Goal: Task Accomplishment & Management: Complete application form

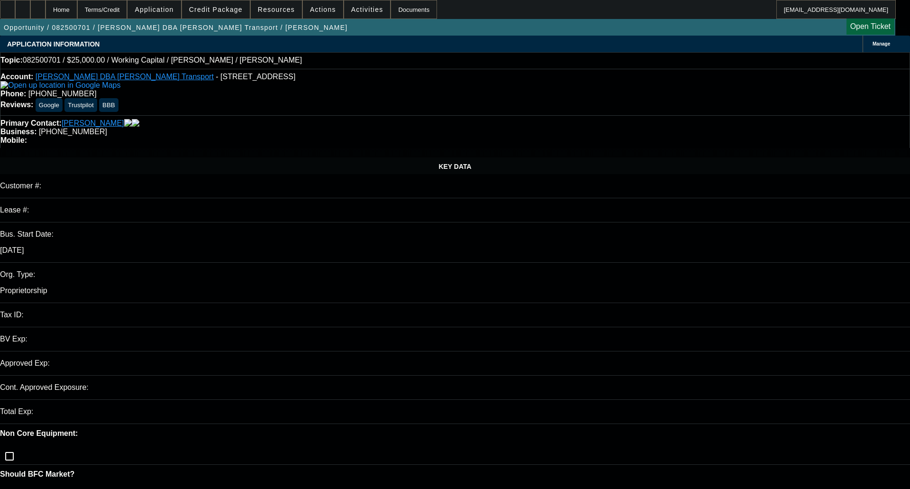
select select "0"
select select "2"
select select "0"
select select "6"
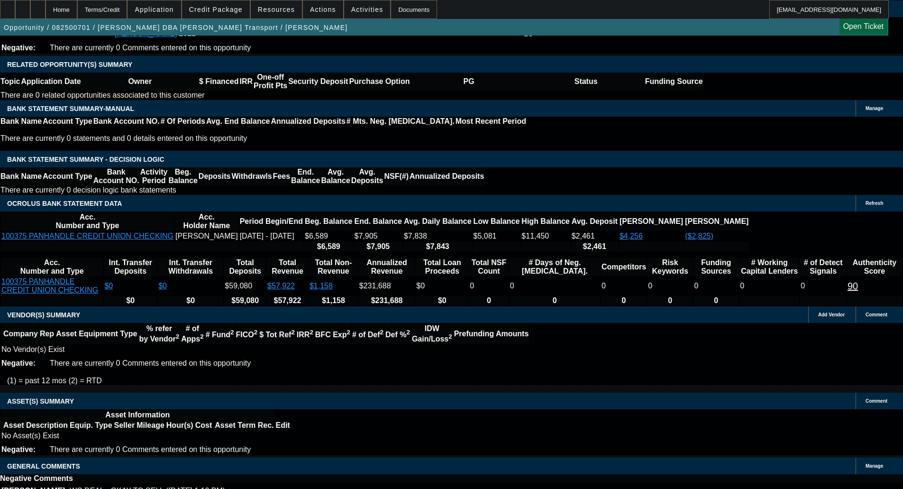
scroll to position [1597, 0]
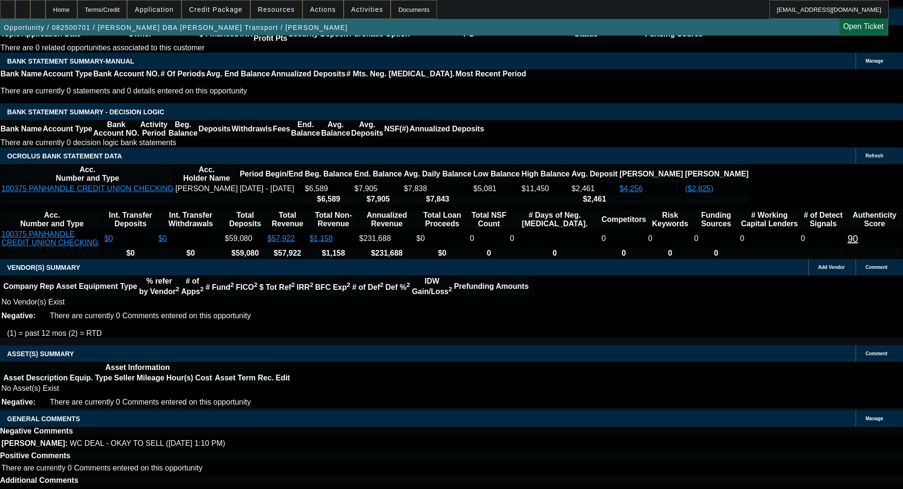
select select "6"
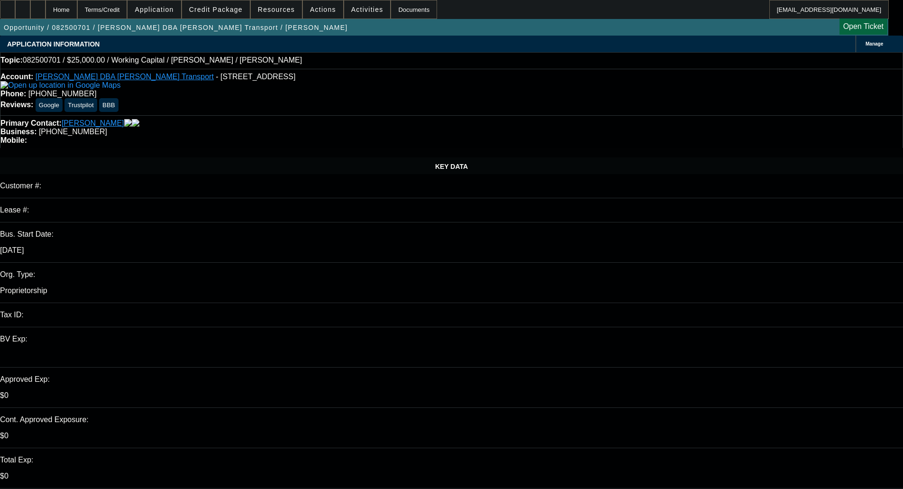
type textarea "p"
paste textarea "We are missing: Physical business address USDOT number or SAFER report Industry…"
type textarea "PER CPWC - "We are missing: Physical business address USDOT number or SAFER rep…"
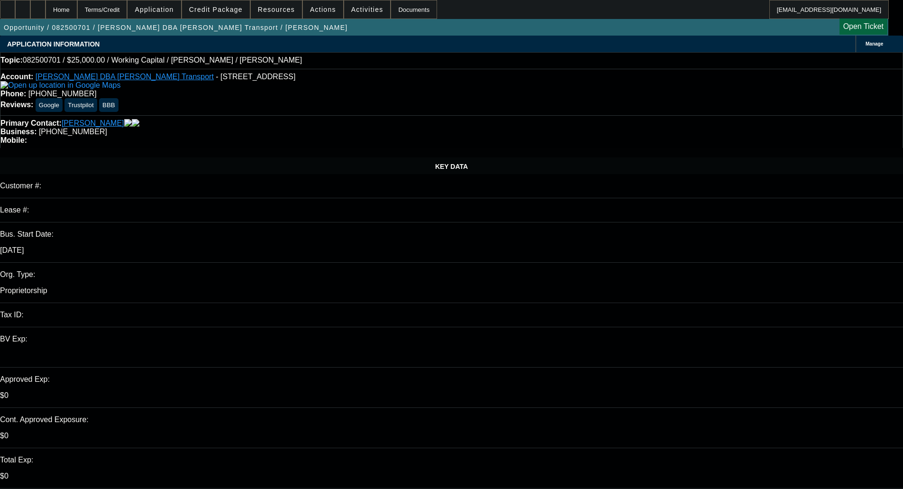
type input "01:14"
type input "02:18"
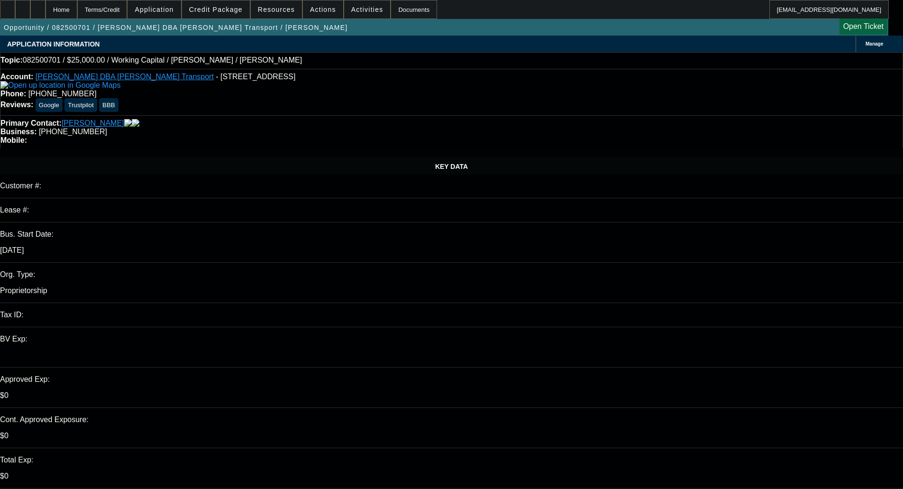
click at [696, 373] on span "27" at bounding box center [693, 368] width 17 height 17
type input "8/27/2025"
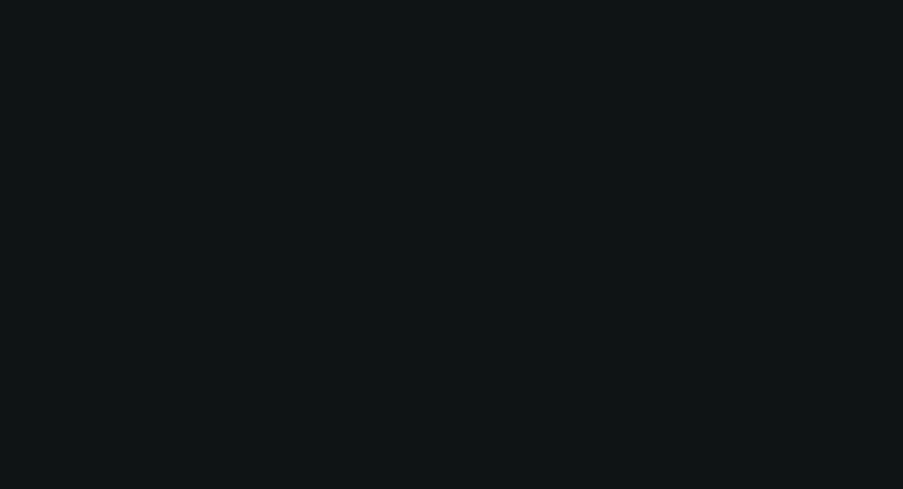
select select "0"
select select "2"
select select "0"
select select "6"
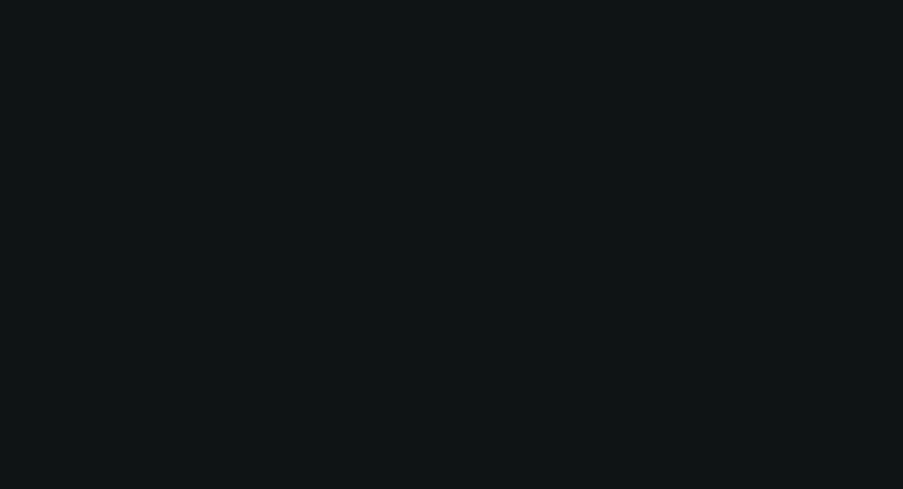
select select "0"
select select "2"
select select "0"
select select "6"
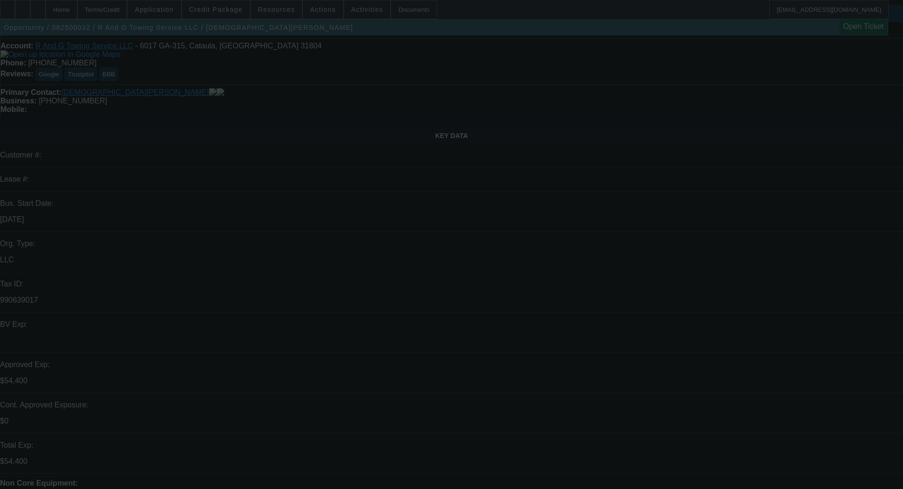
scroll to position [47, 0]
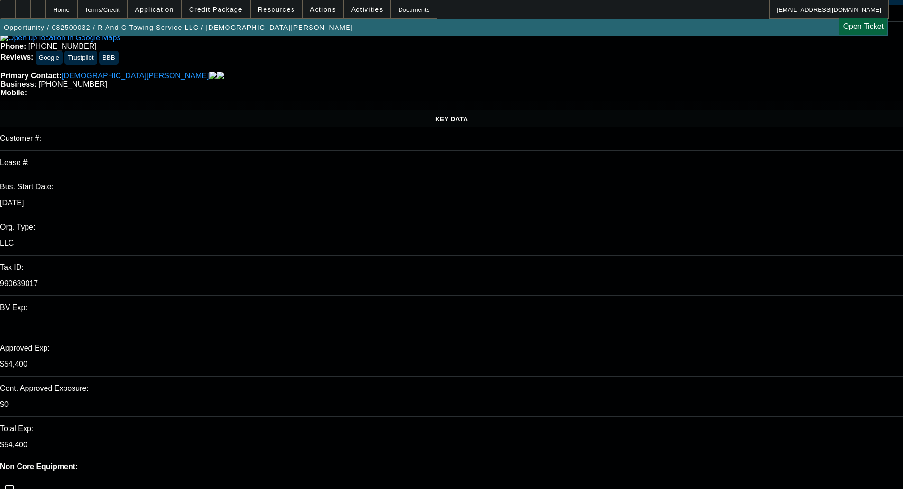
select select "0"
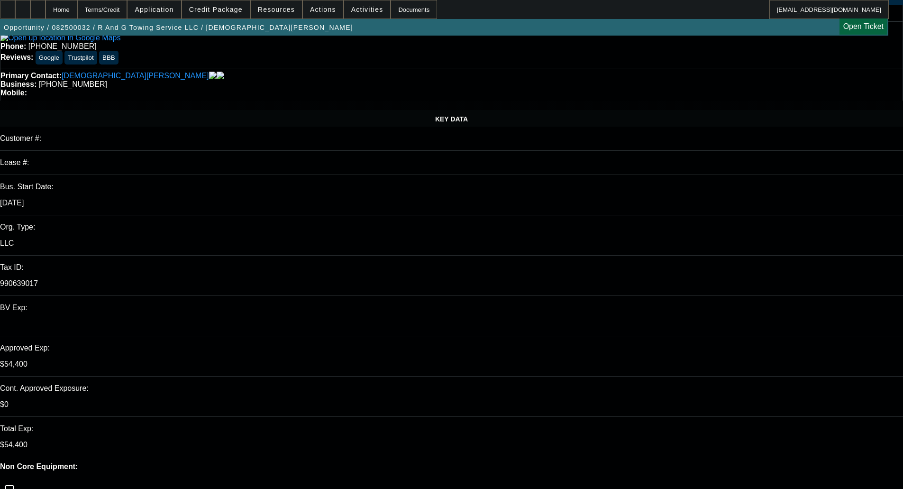
select select "0"
select select "0.15"
select select "2"
select select "0"
select select "0.15"
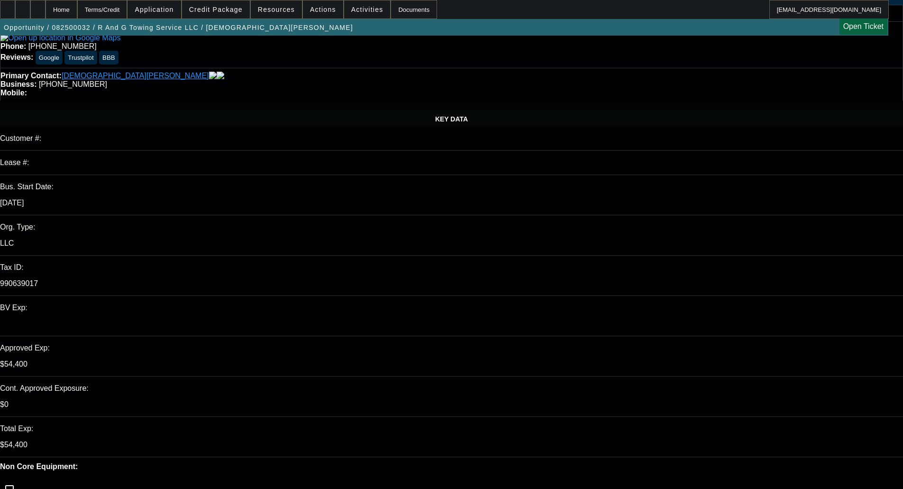
select select "2"
select select "0"
select select "1"
select select "3"
select select "6"
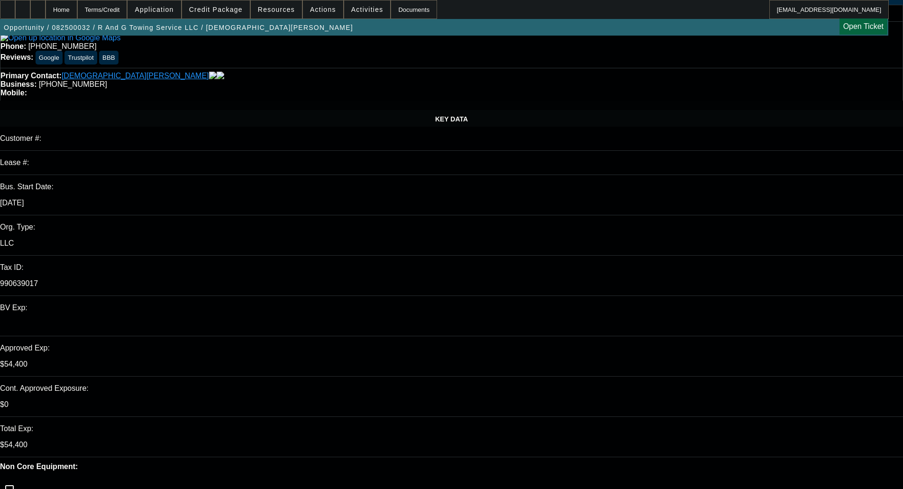
select select "1"
select select "3"
select select "6"
select select "1"
select select "2"
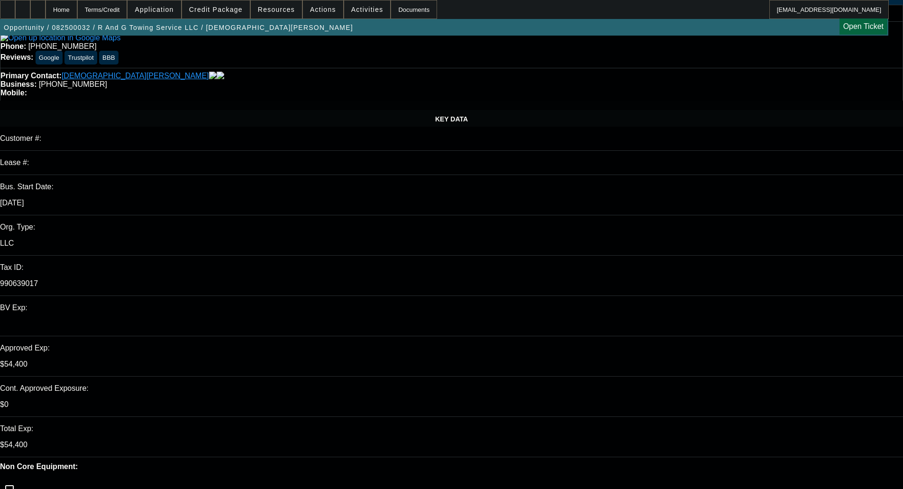
select select "6"
select select "1"
select select "2"
select select "6"
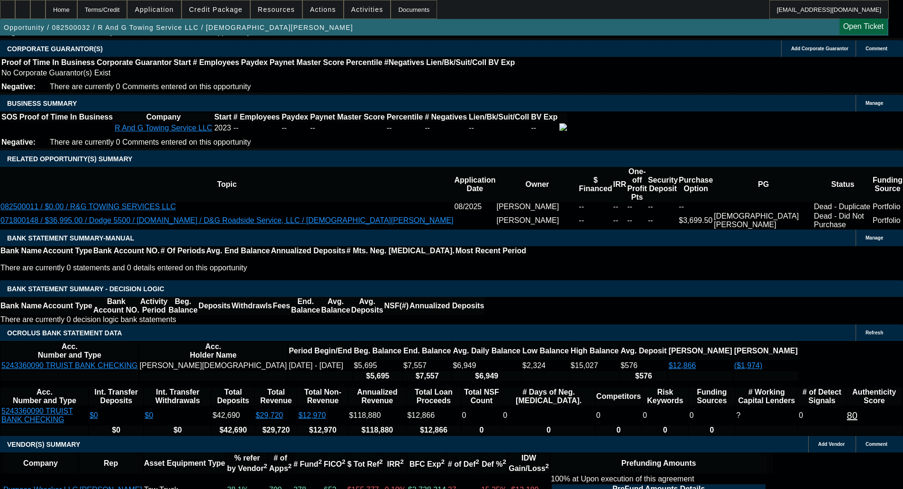
scroll to position [1436, 0]
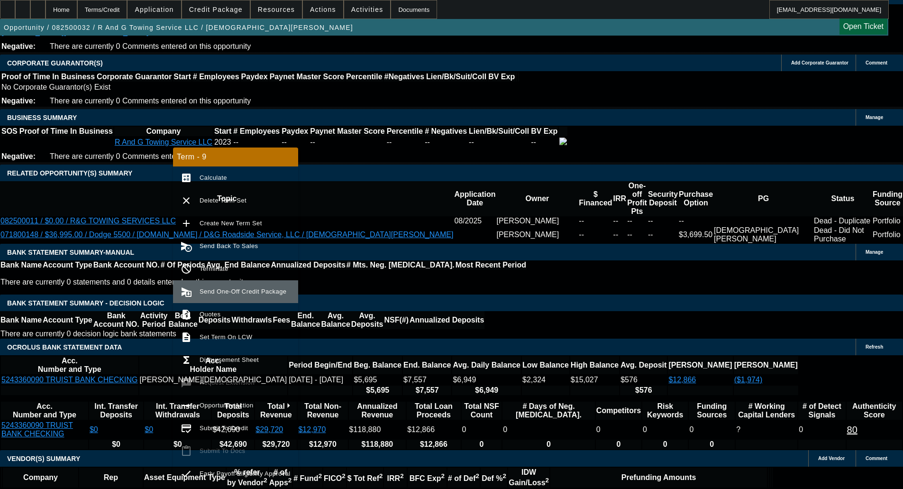
click at [214, 296] on span "Send One-Off Credit Package" at bounding box center [245, 291] width 91 height 11
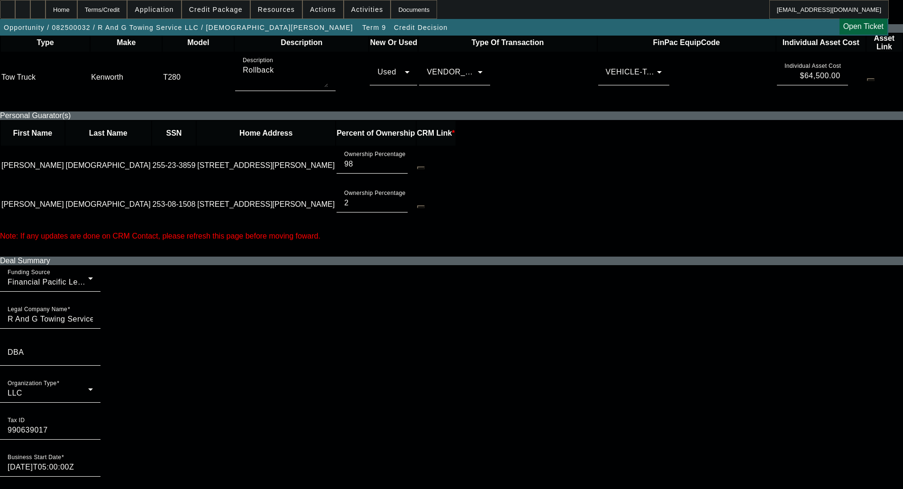
scroll to position [474, 0]
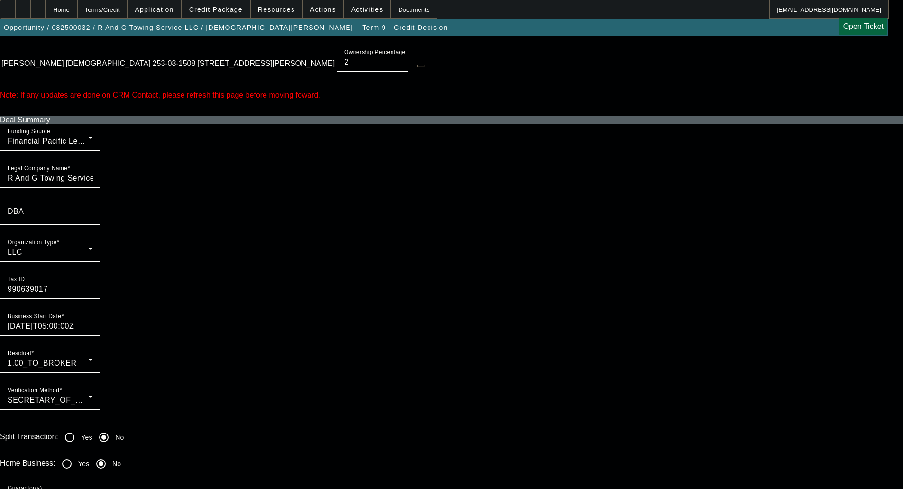
scroll to position [0, 0]
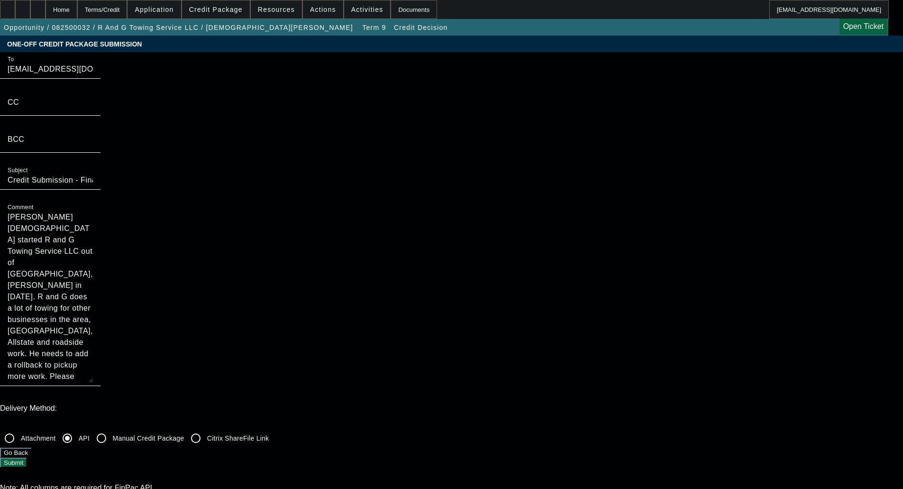
click at [27, 457] on button "Submit" at bounding box center [13, 462] width 27 height 10
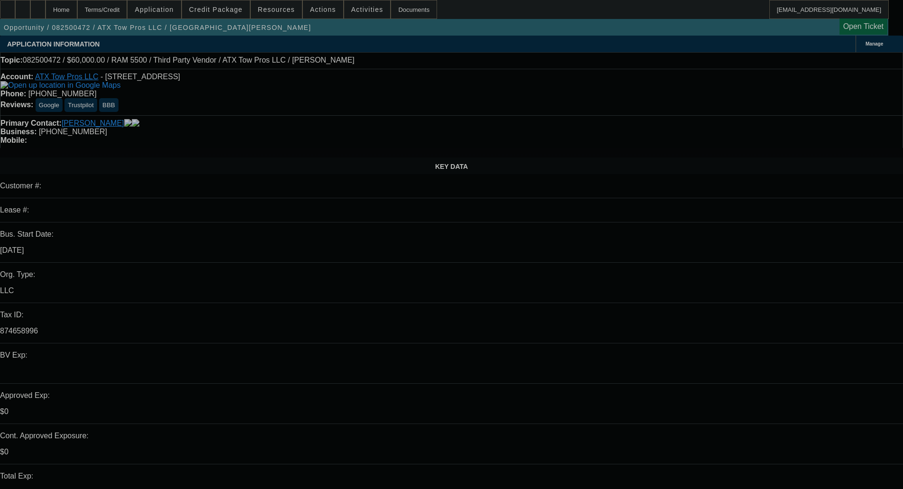
select select "0"
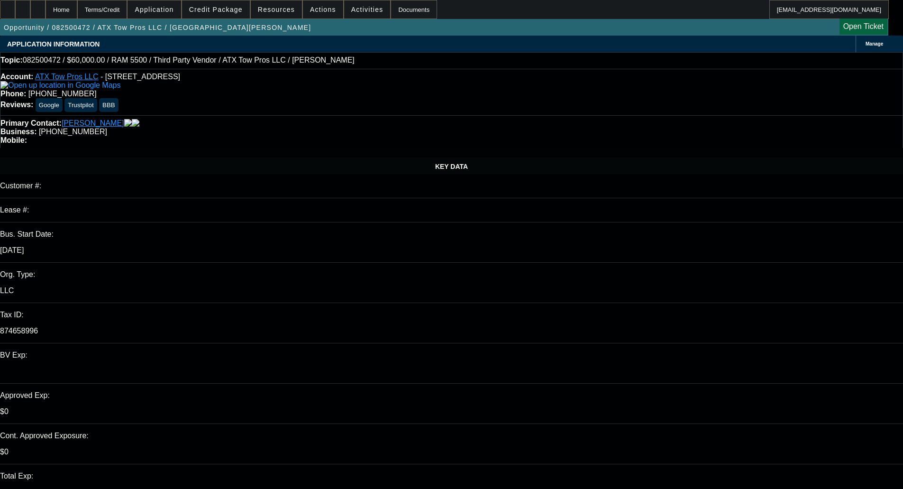
select select "0"
select select "2"
select select "0.1"
select select "4"
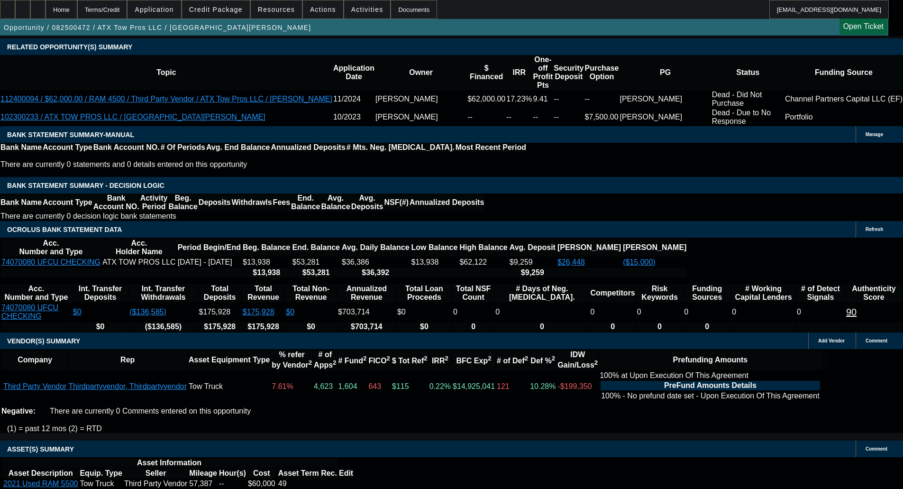
scroll to position [1517, 0]
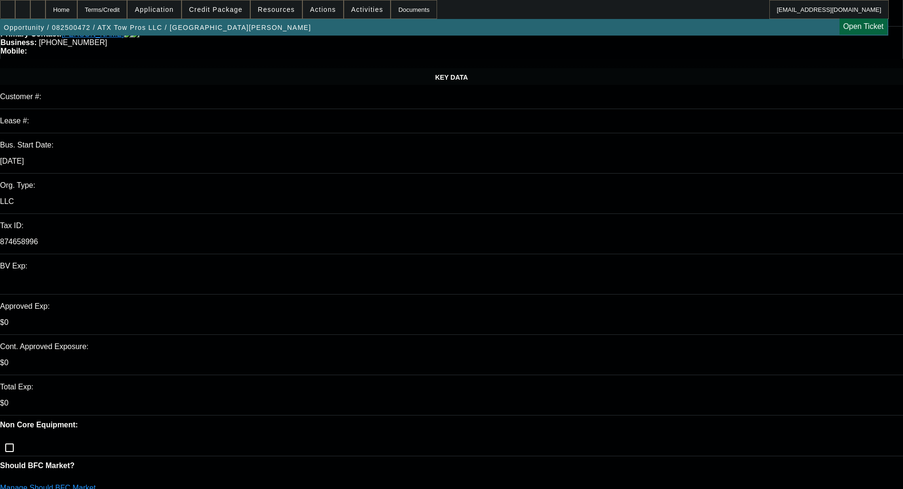
scroll to position [0, 0]
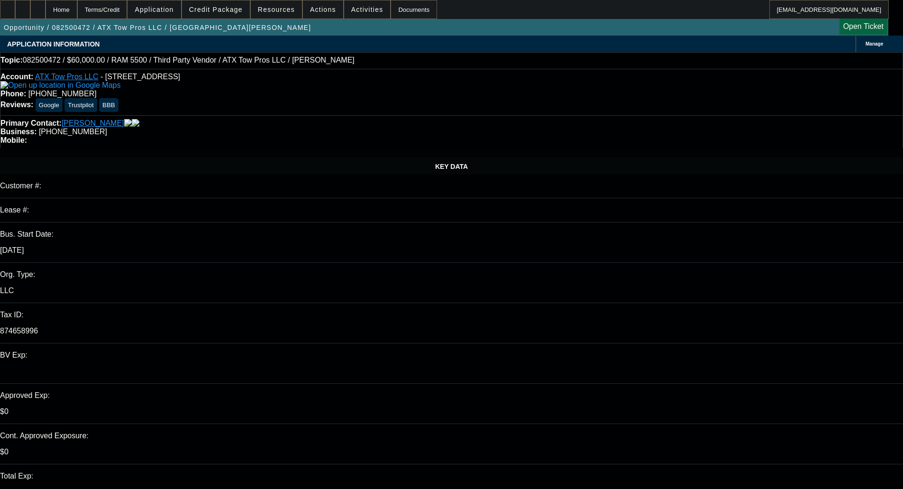
click at [217, 11] on span "Credit Package" at bounding box center [216, 10] width 54 height 8
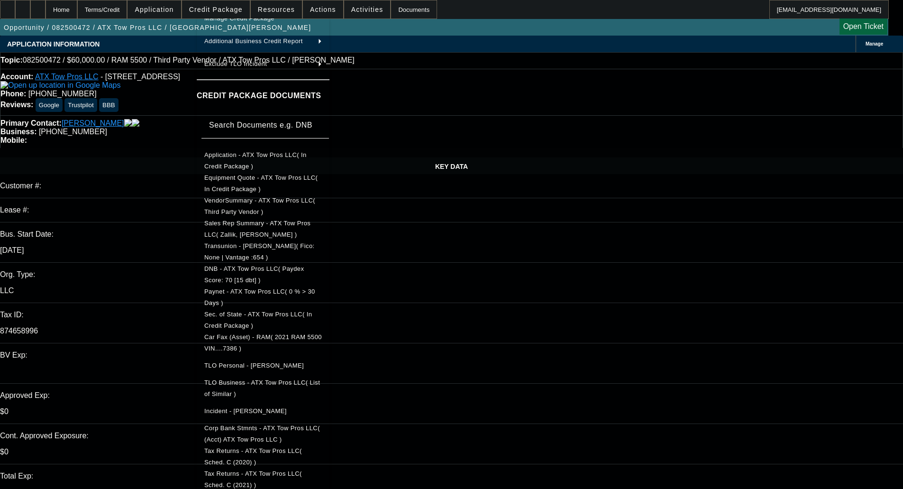
scroll to position [138, 0]
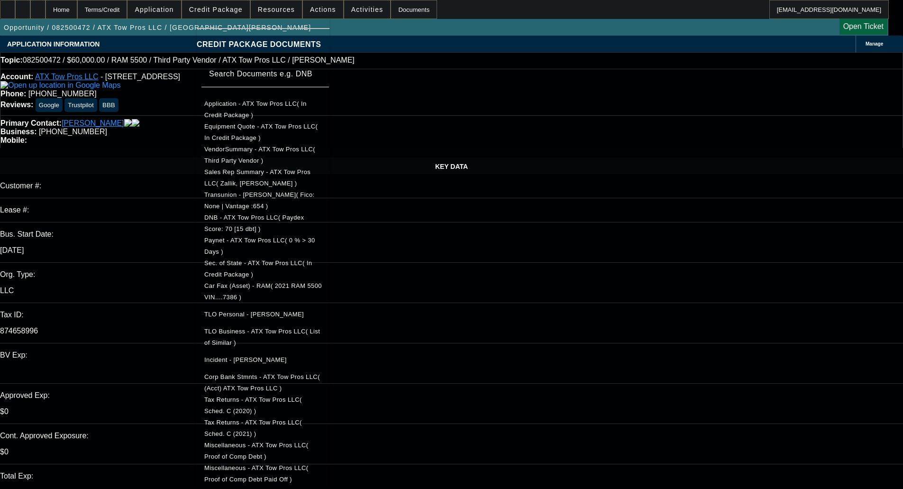
click at [257, 268] on button "Sec. of State - ATX Tow Pros LLC( In Credit Package )" at bounding box center [263, 268] width 133 height 23
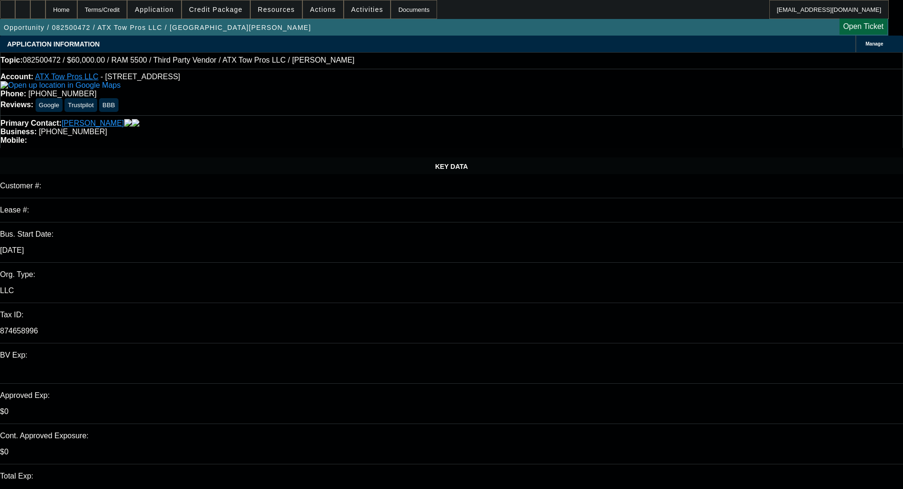
click at [222, 13] on span "Credit Package" at bounding box center [216, 10] width 54 height 8
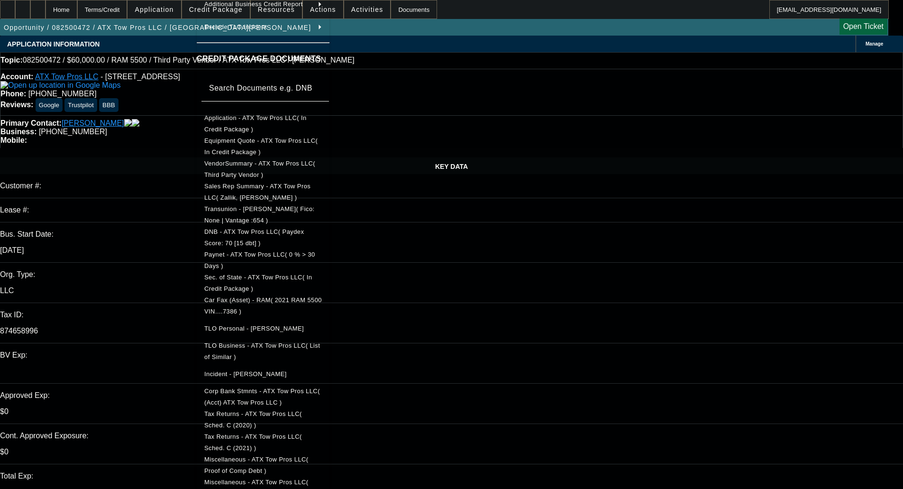
scroll to position [120, 0]
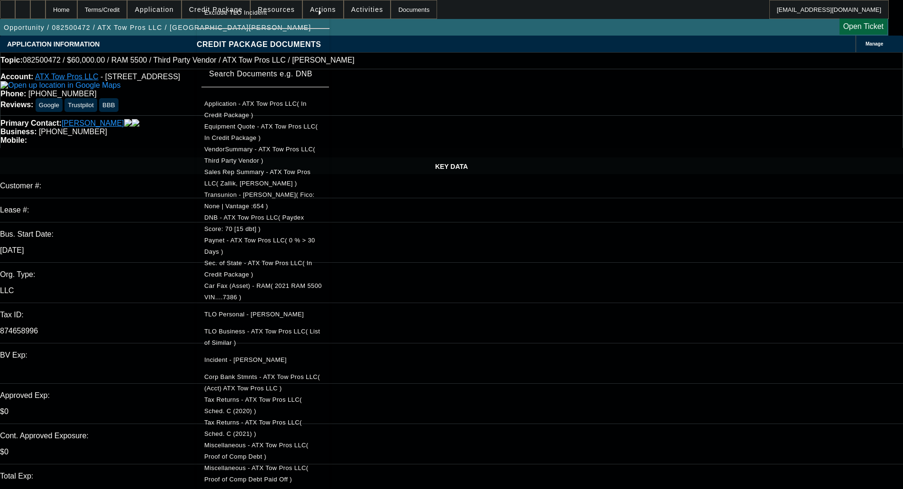
click at [289, 400] on span "Tax Returns - ATX Tow Pros LLC( Sched. C (2020) )" at bounding box center [253, 405] width 98 height 18
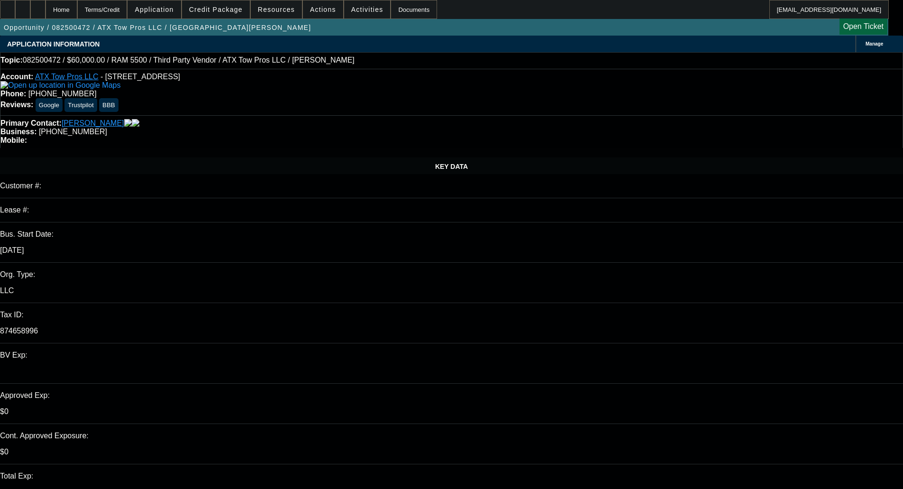
click at [213, 7] on span "Credit Package" at bounding box center [216, 10] width 54 height 8
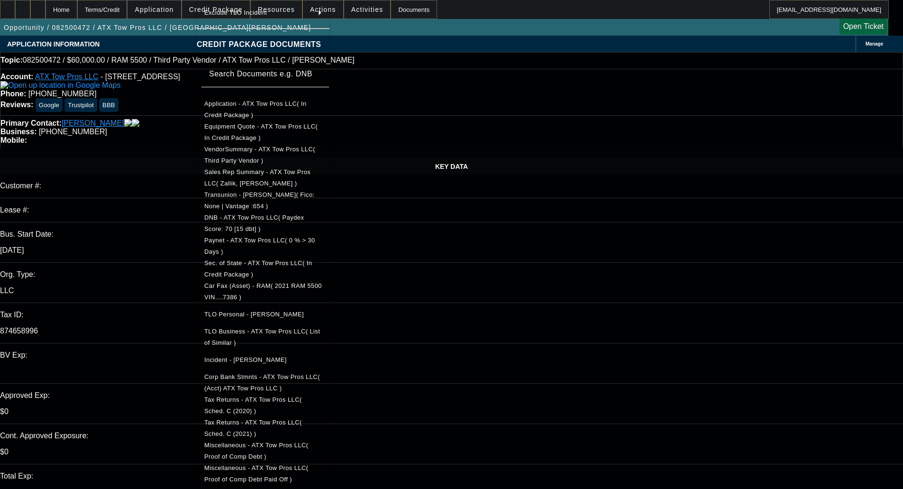
click at [285, 419] on span "Tax Returns - ATX Tow Pros LLC( Sched. C (2021) )" at bounding box center [253, 428] width 98 height 18
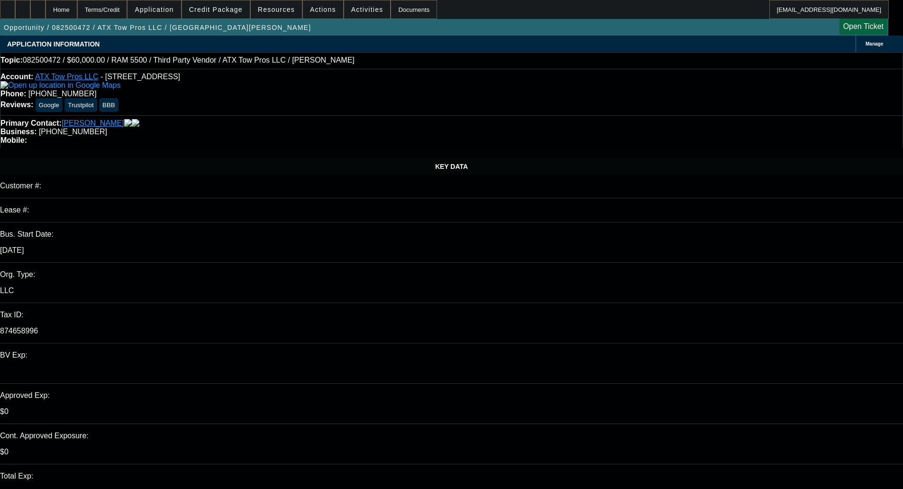
click at [206, 9] on span "Credit Package" at bounding box center [216, 10] width 54 height 8
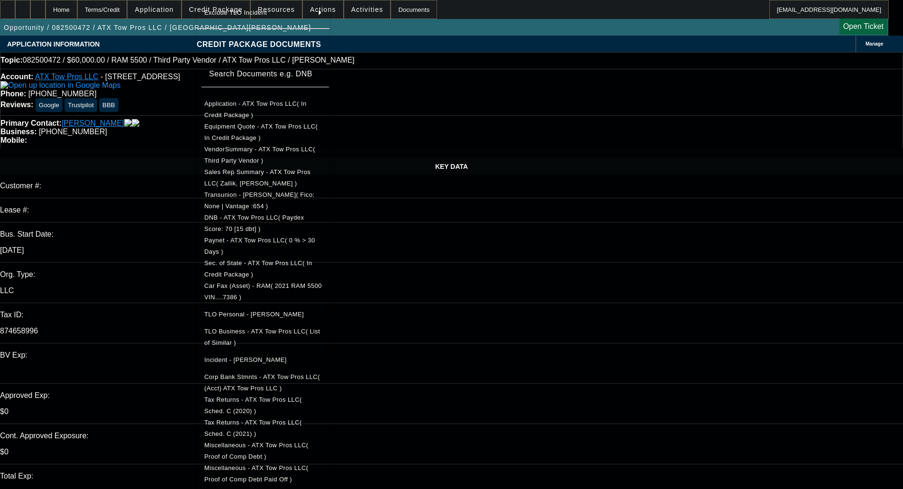
click at [300, 444] on span "Miscellaneous - ATX Tow Pros LLC( Proof of Comp Debt )" at bounding box center [256, 450] width 104 height 18
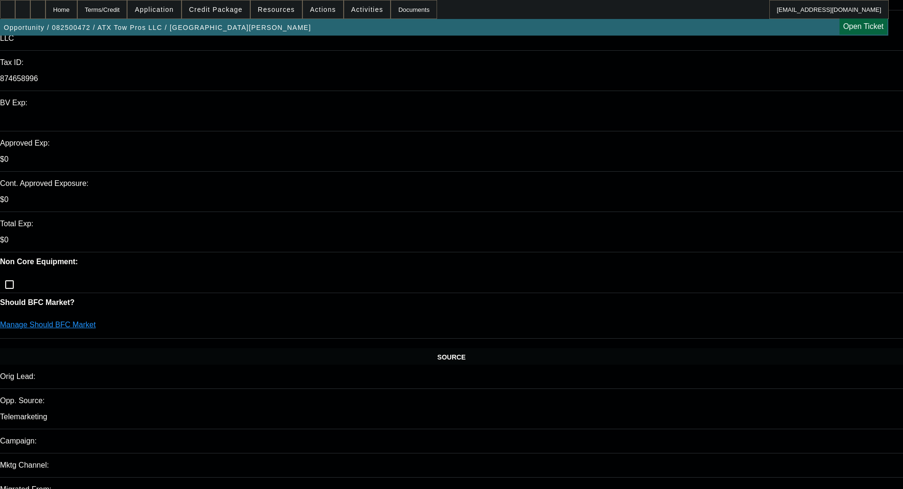
scroll to position [284, 0]
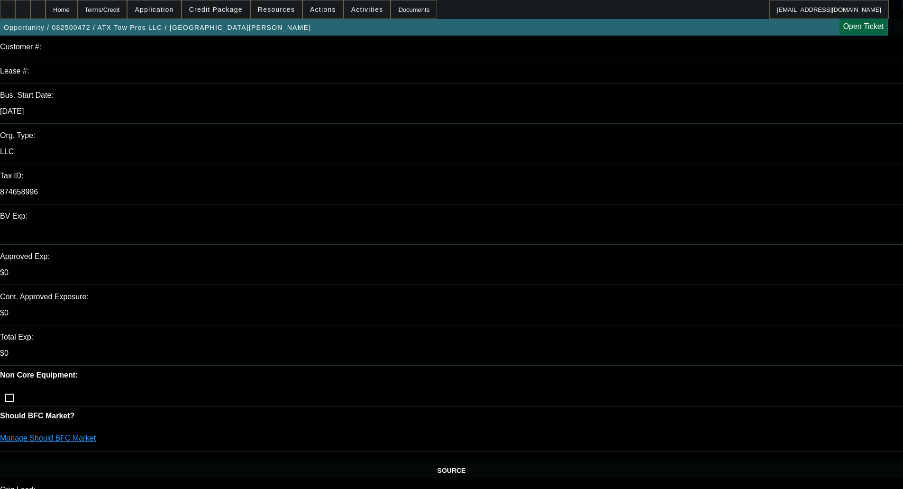
scroll to position [237, 0]
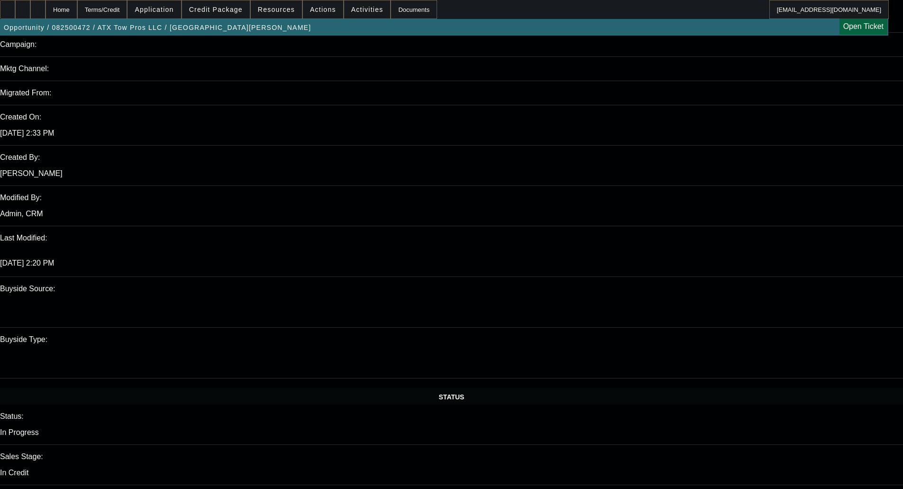
scroll to position [758, 0]
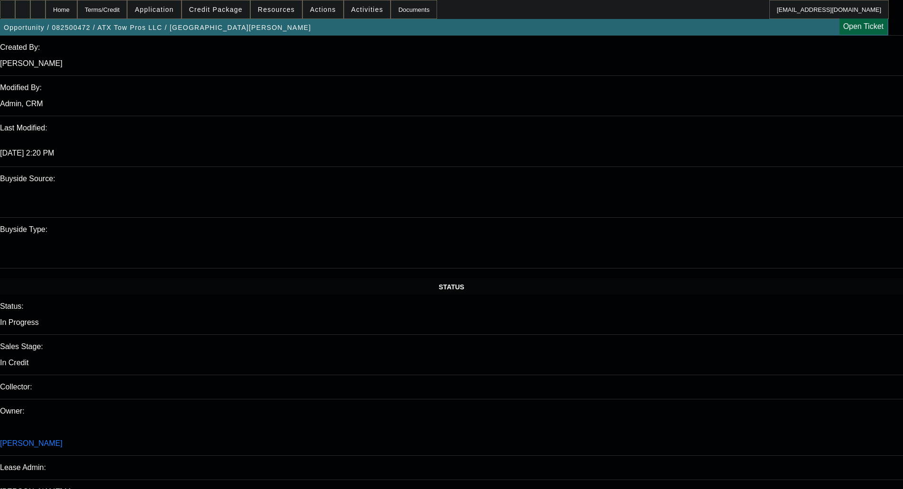
type textarea "LIMITED PAYNET; LOWER CBR; - OKAY TO SELL"
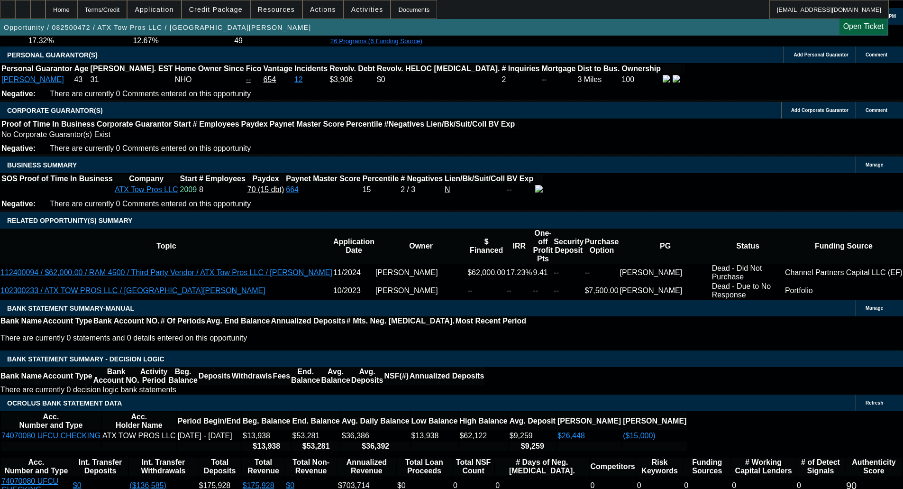
scroll to position [1336, 0]
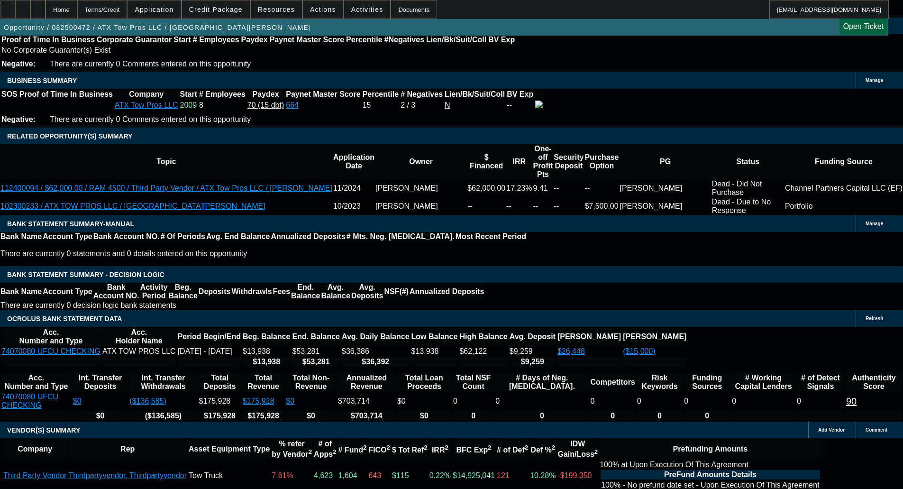
scroll to position [1384, 0]
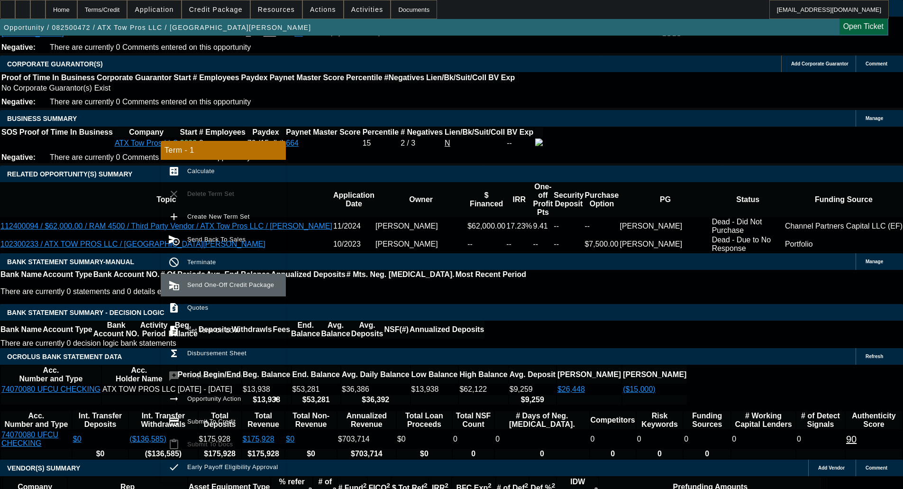
click at [230, 290] on span "Send One-Off Credit Package" at bounding box center [232, 284] width 91 height 11
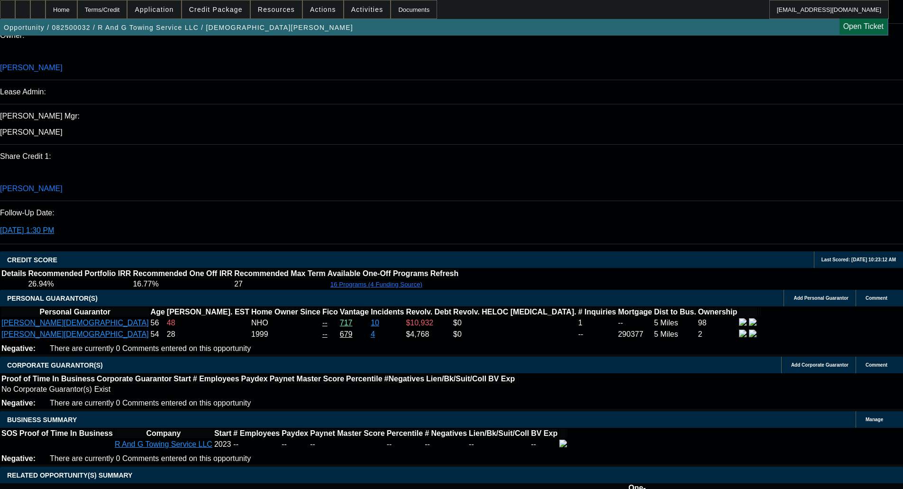
select select "0"
select select "3"
select select "0"
select select "6"
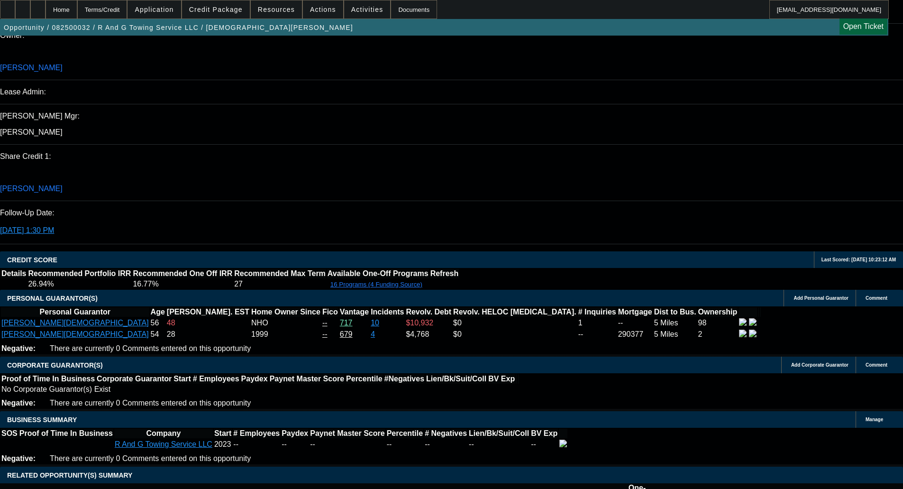
select select "0"
select select "3"
select select "0"
select select "6"
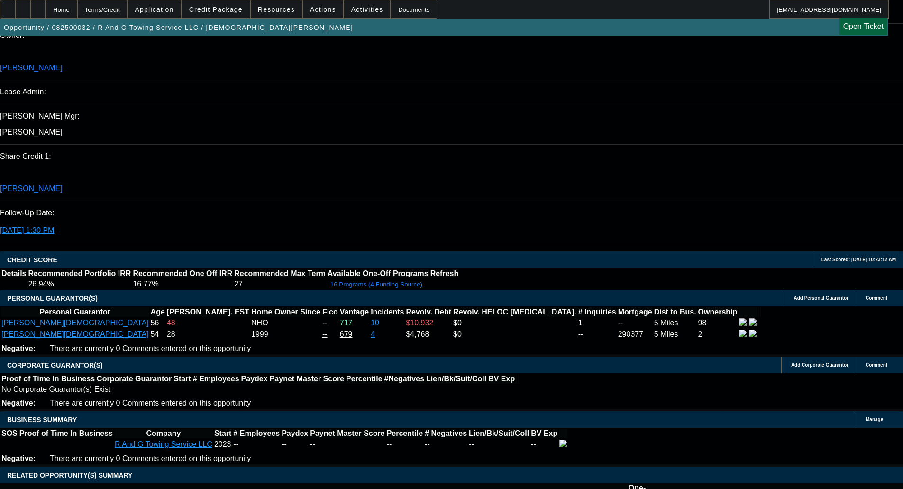
select select "0.15"
select select "2"
select select "0"
select select "6"
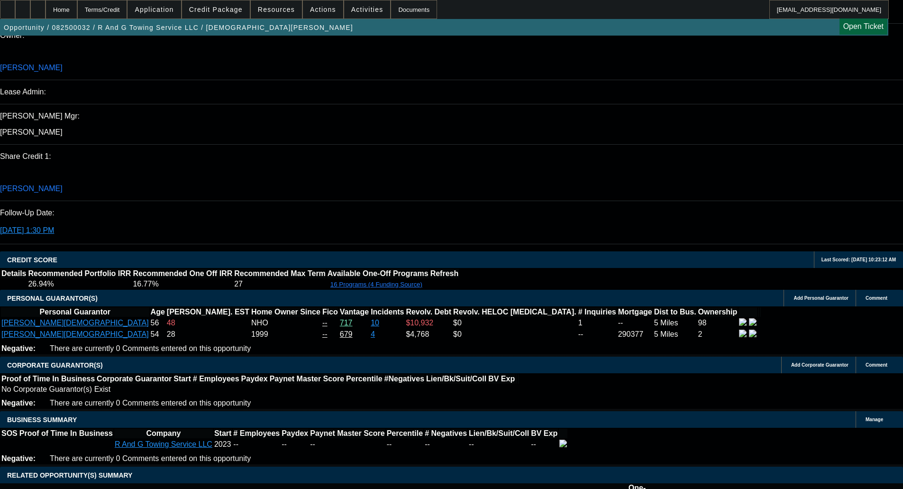
select select "0.15"
select select "2"
select select "0"
select select "6"
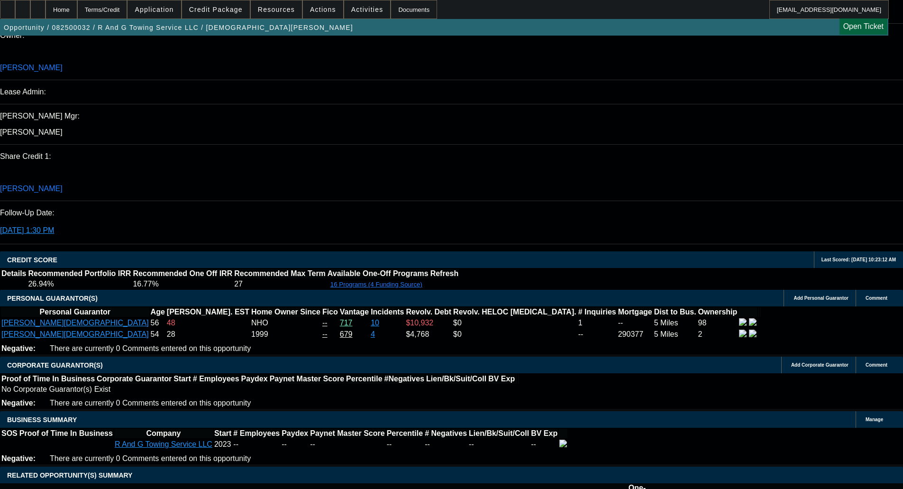
scroll to position [1418, 0]
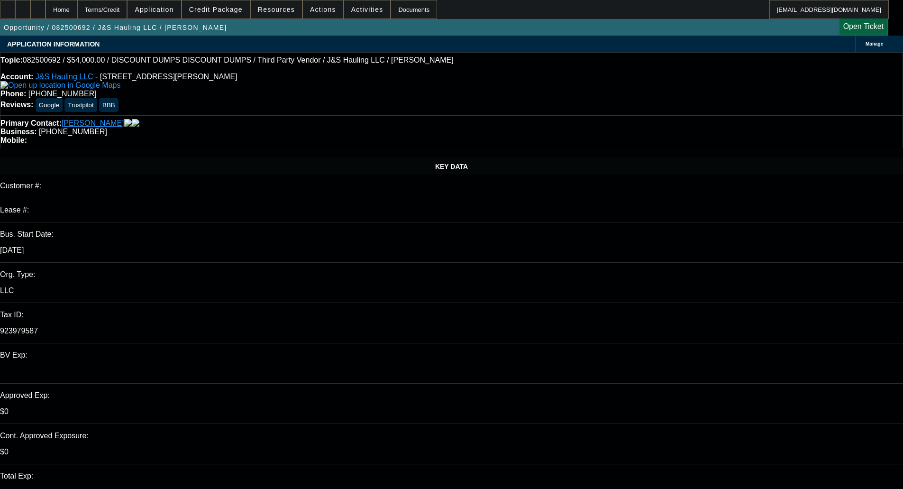
select select "0"
select select "3"
select select "0.1"
select select "4"
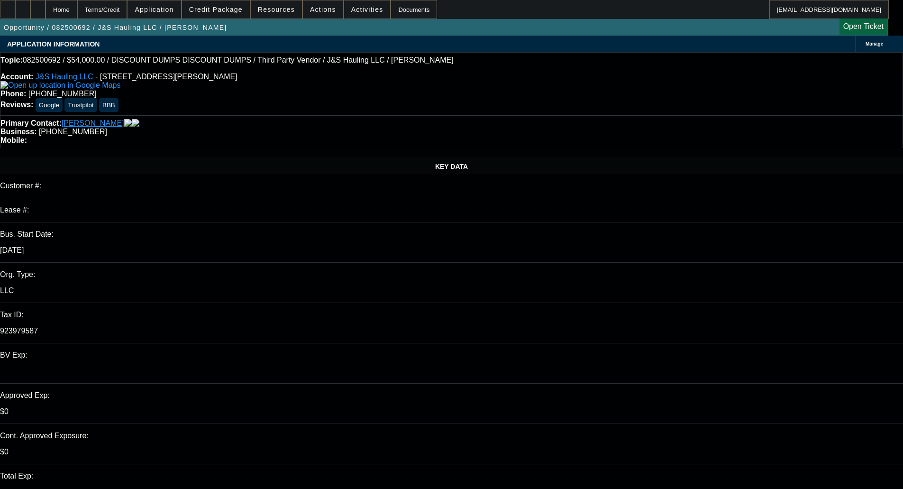
select select "0"
select select "3"
select select "0.1"
select select "4"
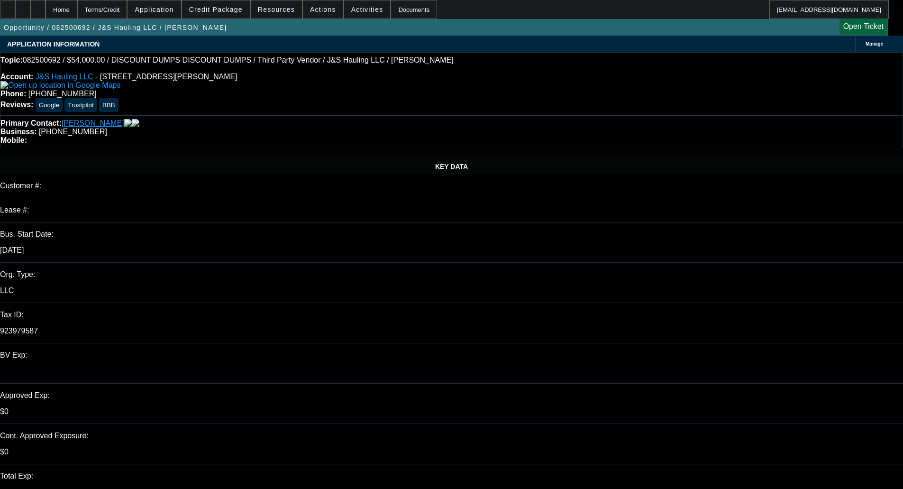
select select "0"
select select "3"
select select "0.1"
select select "4"
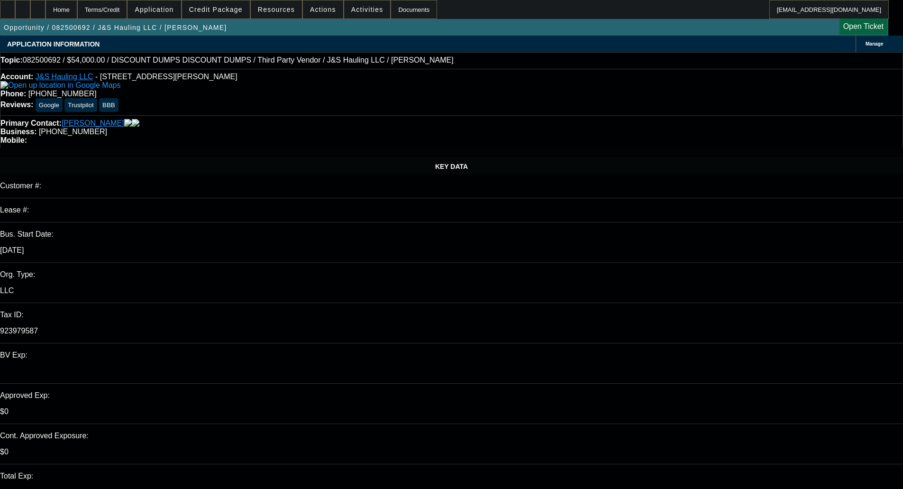
select select "0"
select select "3"
select select "0.1"
select select "4"
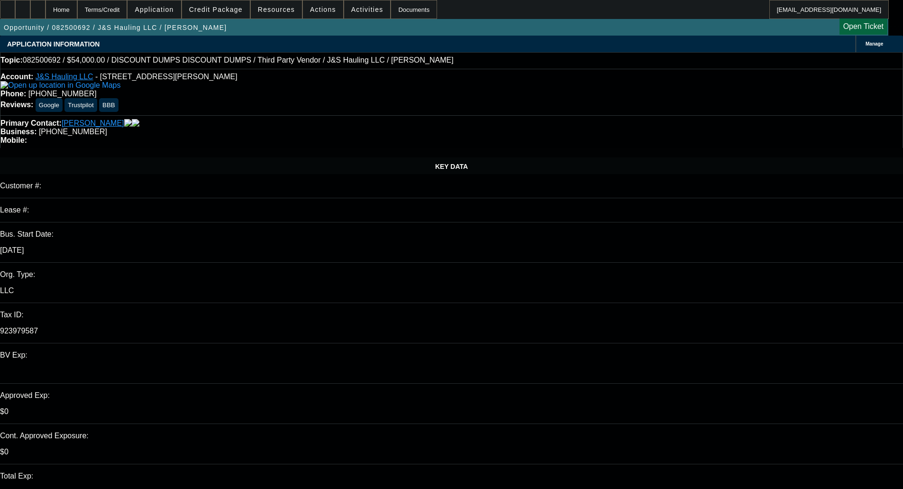
click at [209, 14] on span at bounding box center [216, 9] width 68 height 23
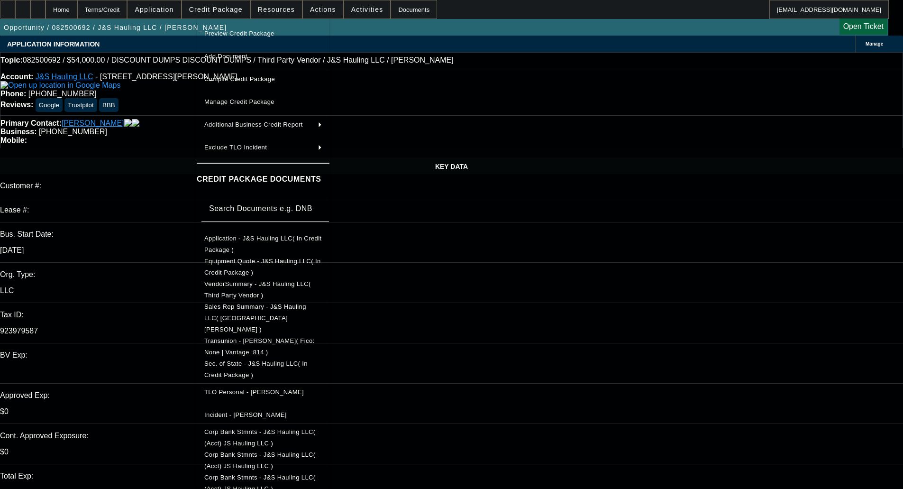
scroll to position [70, 0]
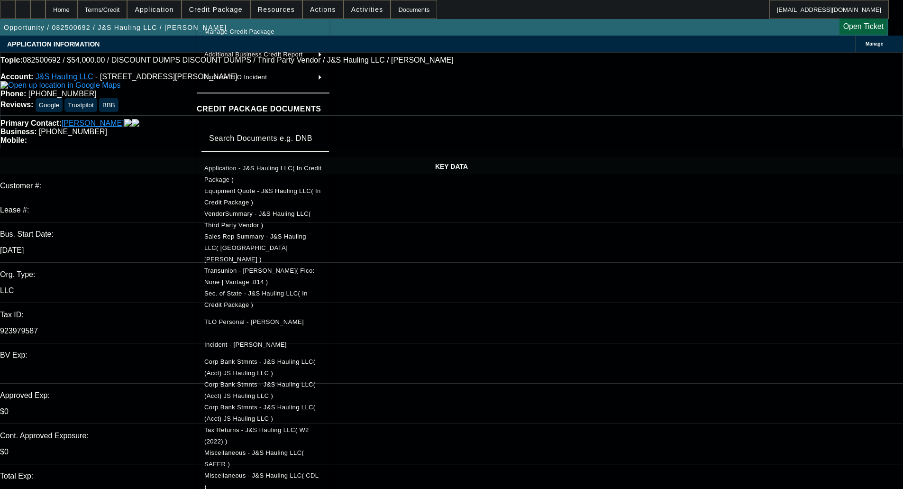
click at [314, 425] on span "Tax Returns - J&S Hauling LLC( W2 (2022) )" at bounding box center [263, 435] width 118 height 23
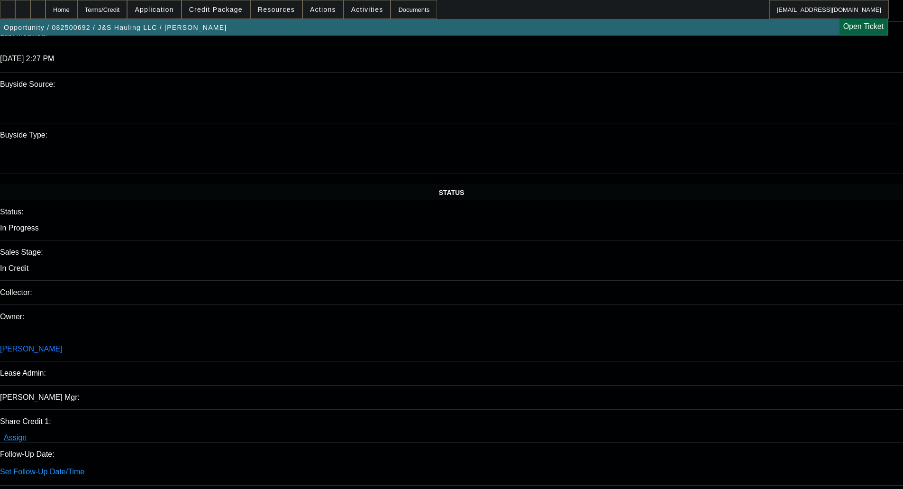
scroll to position [853, 0]
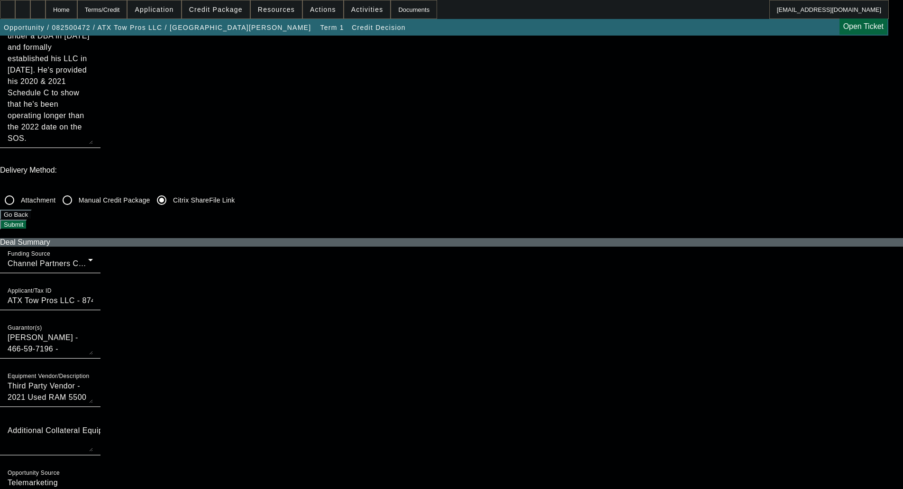
scroll to position [284, 0]
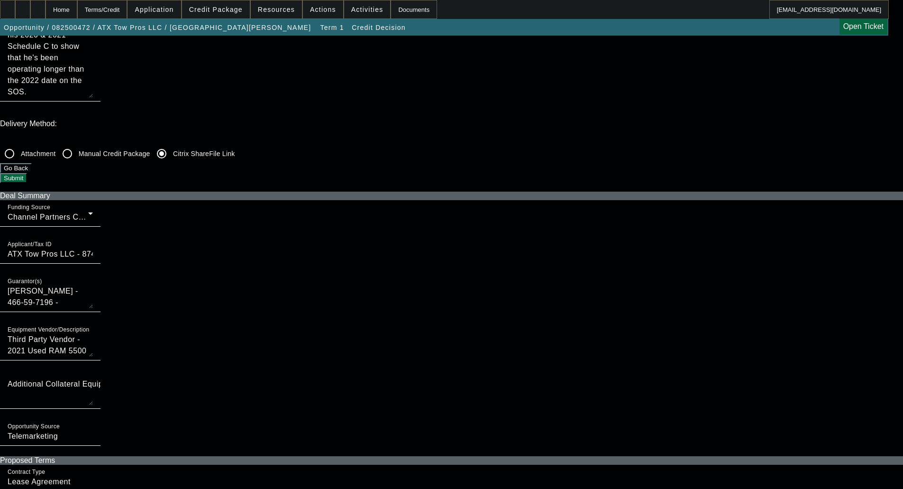
checkbox input "true"
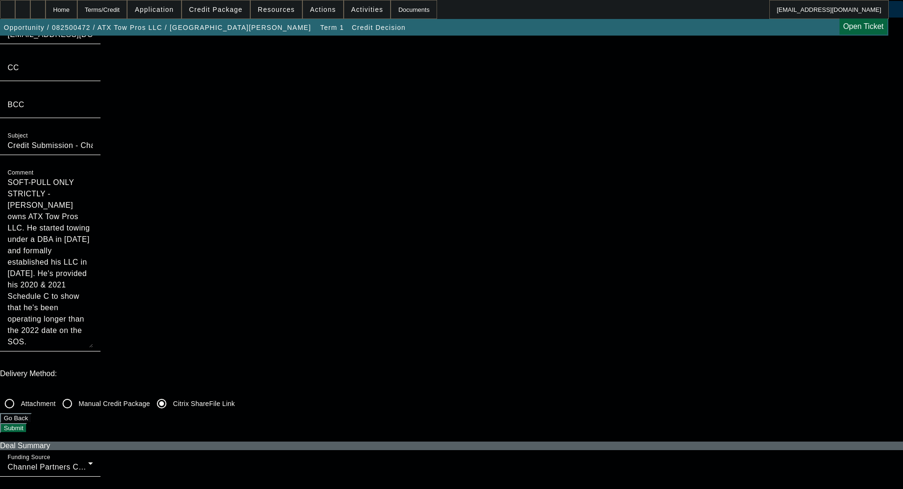
scroll to position [0, 0]
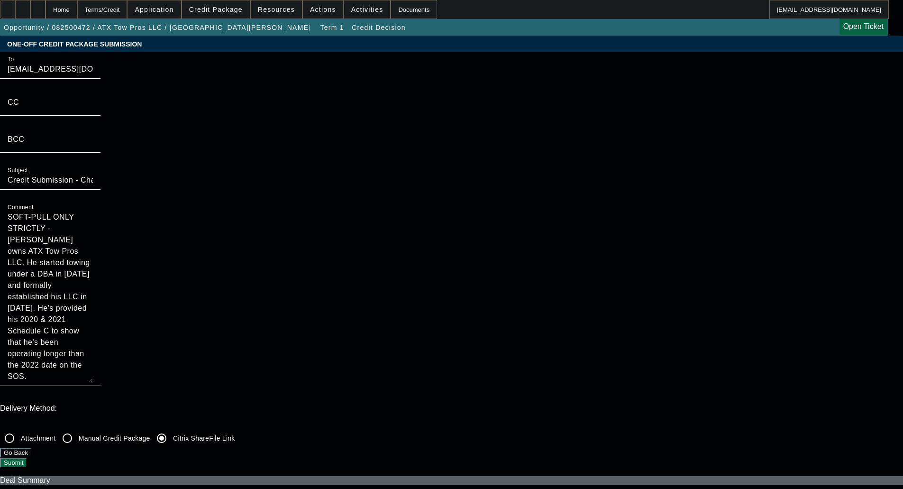
click at [27, 457] on button "Submit" at bounding box center [13, 462] width 27 height 10
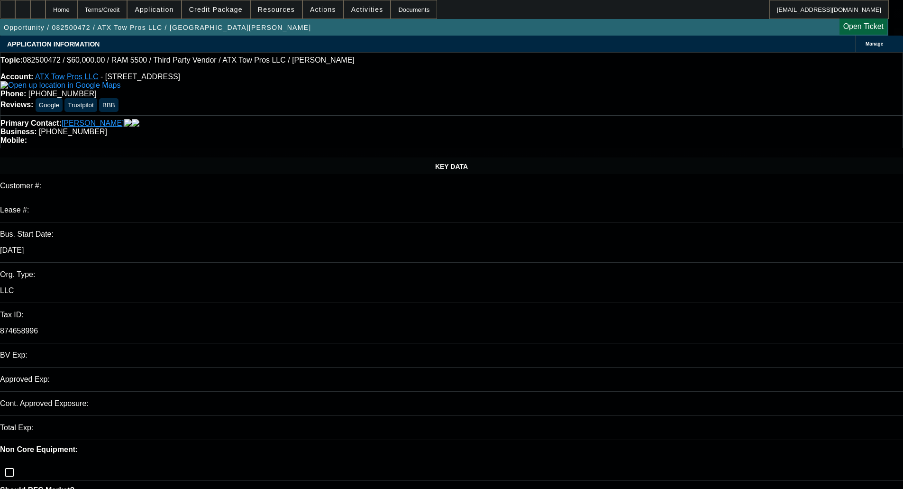
select select "0"
select select "2"
select select "0.1"
select select "4"
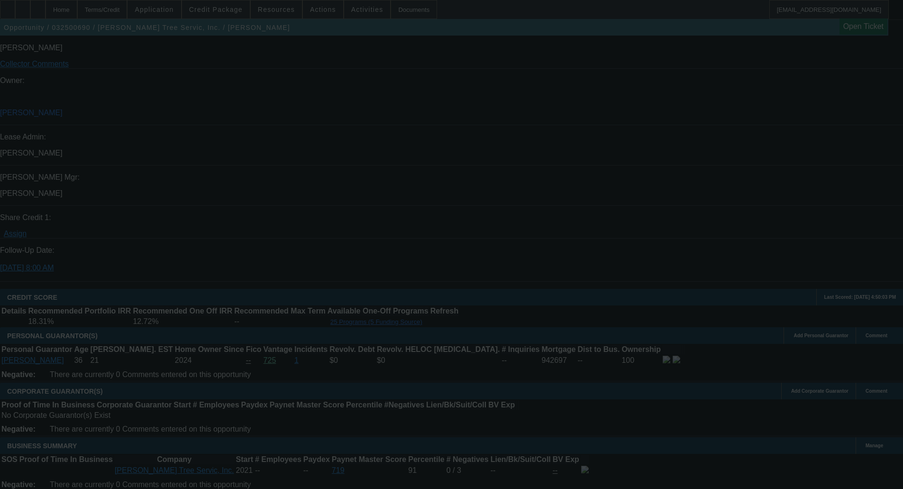
scroll to position [1138, 0]
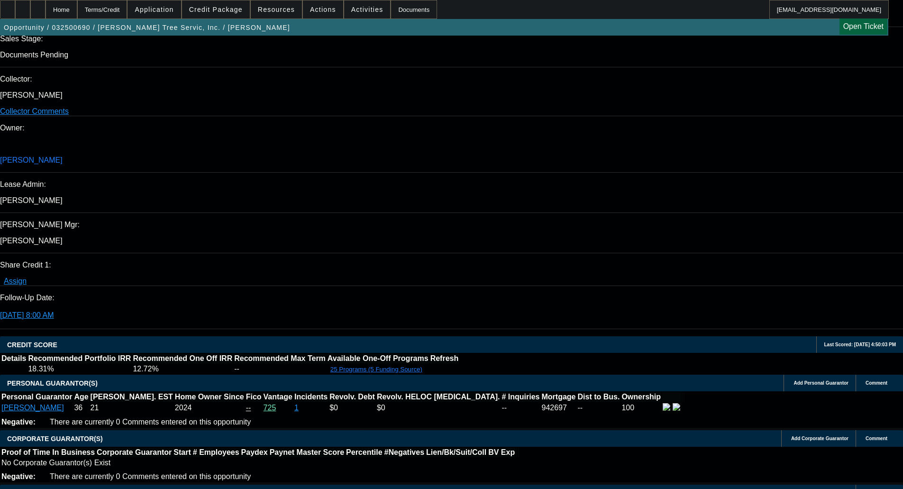
select select "0.1"
select select "0"
select select "3"
select select "0"
select select "6"
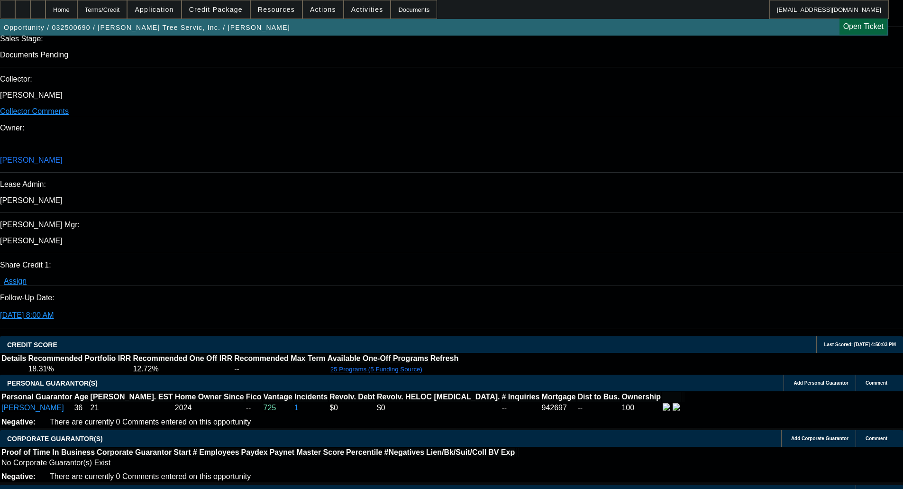
select select "0.1"
select select "0"
select select "3"
select select "0"
select select "6"
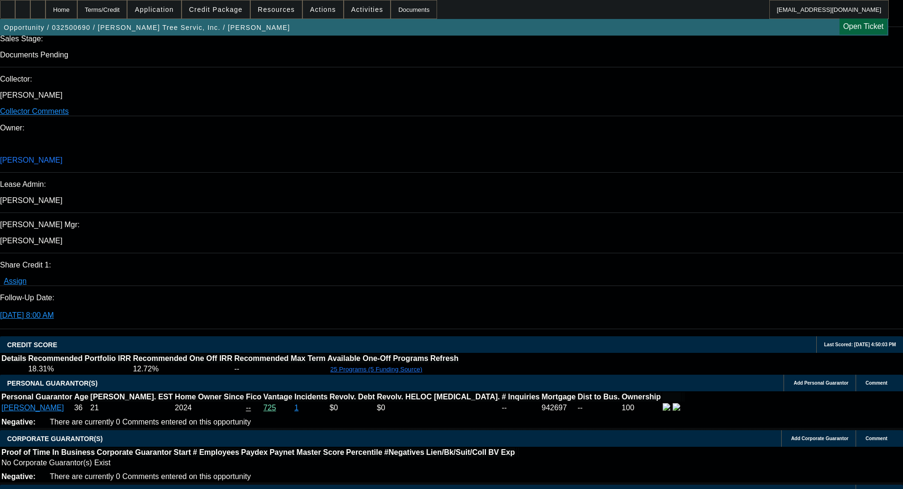
select select "0.1"
select select "0"
select select "3"
select select "0"
select select "6"
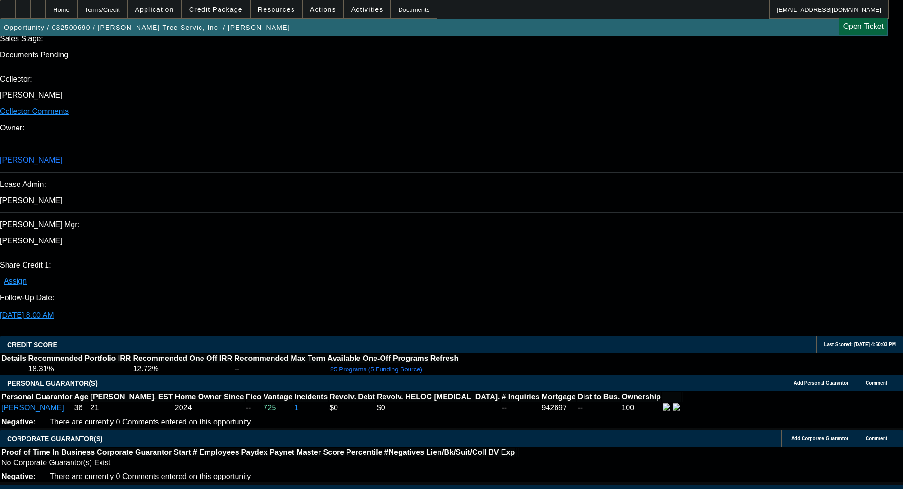
select select "0.1"
select select "0"
select select "3"
select select "0"
select select "6"
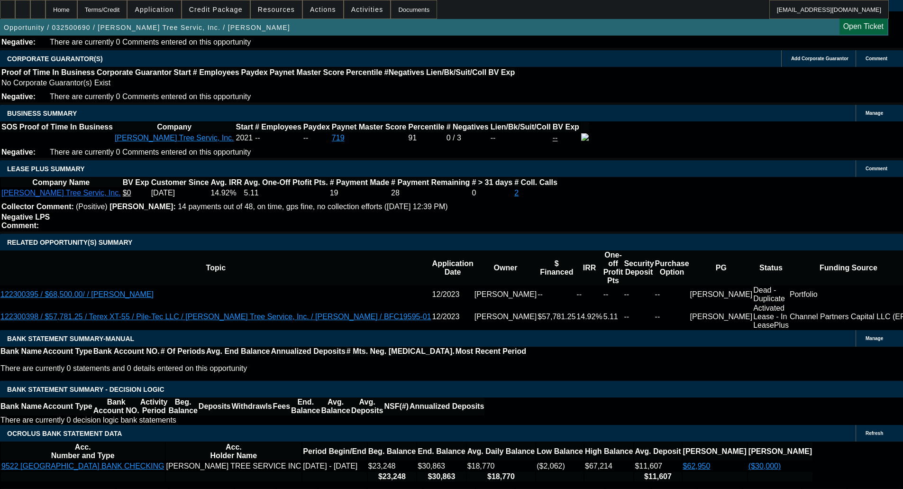
scroll to position [1517, 0]
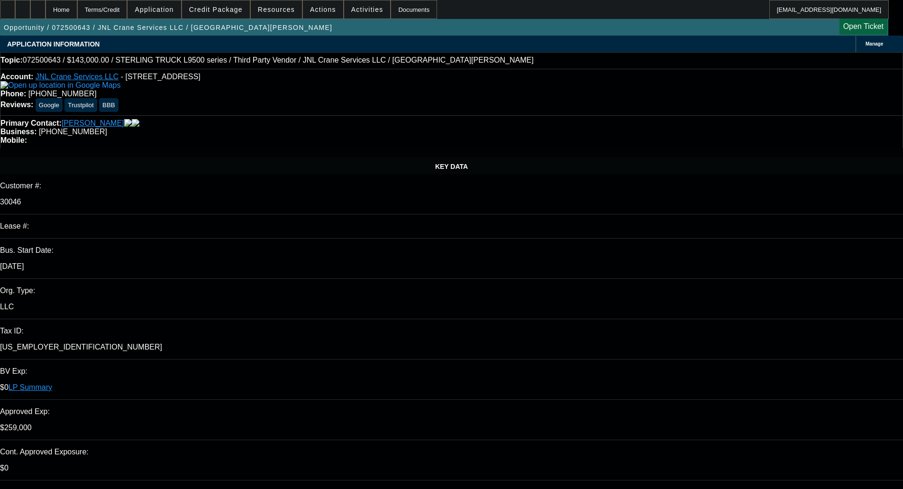
select select "0"
select select "2"
select select "0"
select select "6"
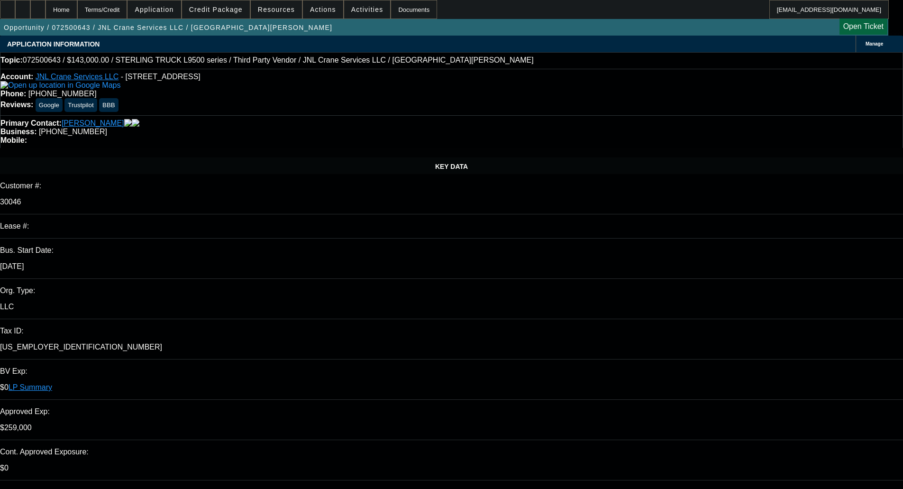
select select "0"
select select "2"
select select "0"
select select "6"
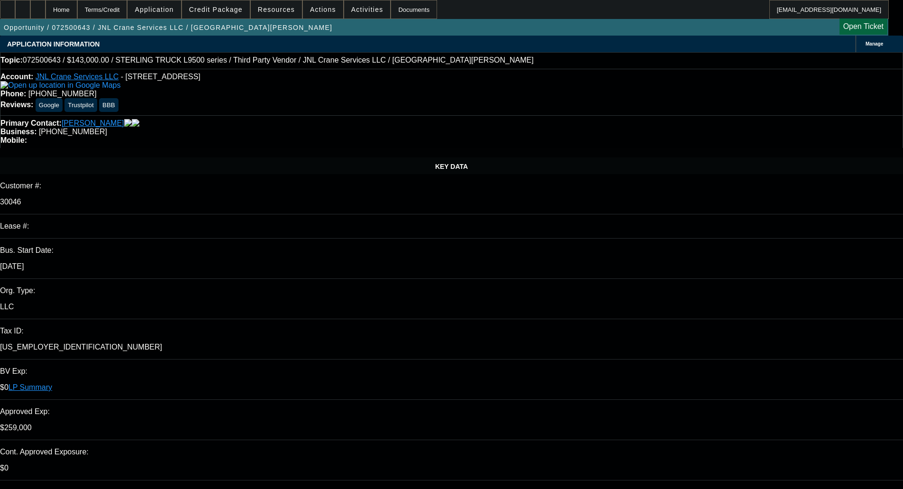
select select "0"
select select "2"
select select "0"
select select "6"
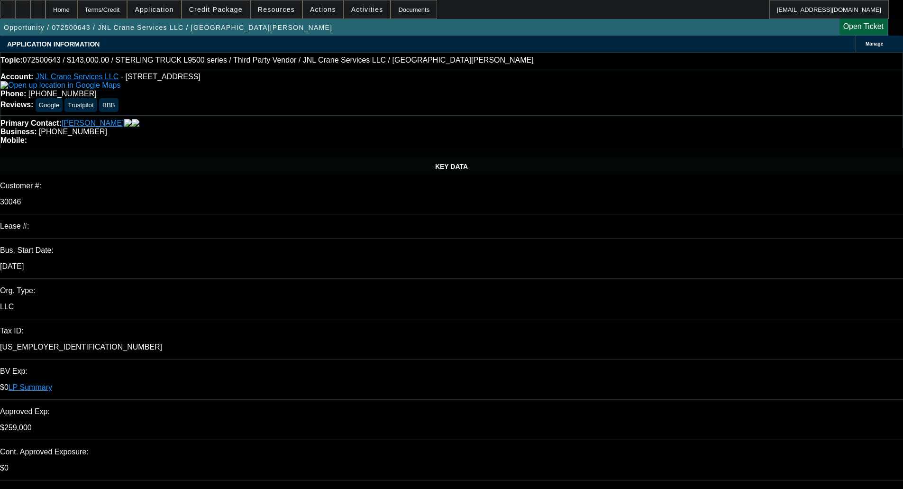
select select "0"
select select "2"
select select "0"
select select "6"
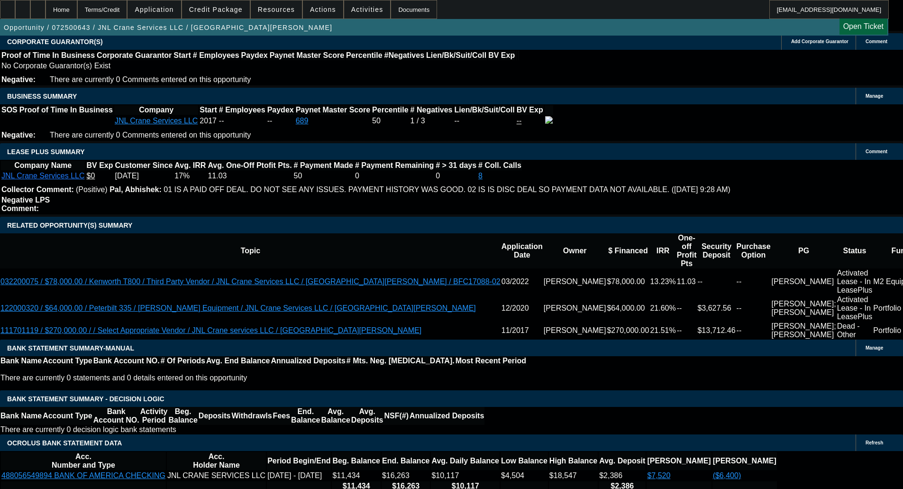
scroll to position [1469, 0]
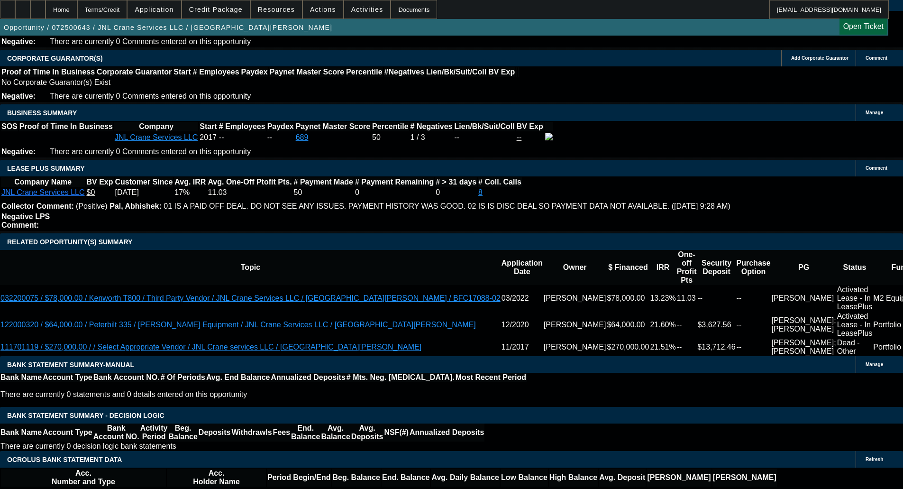
select select "0"
select select "2"
select select "0"
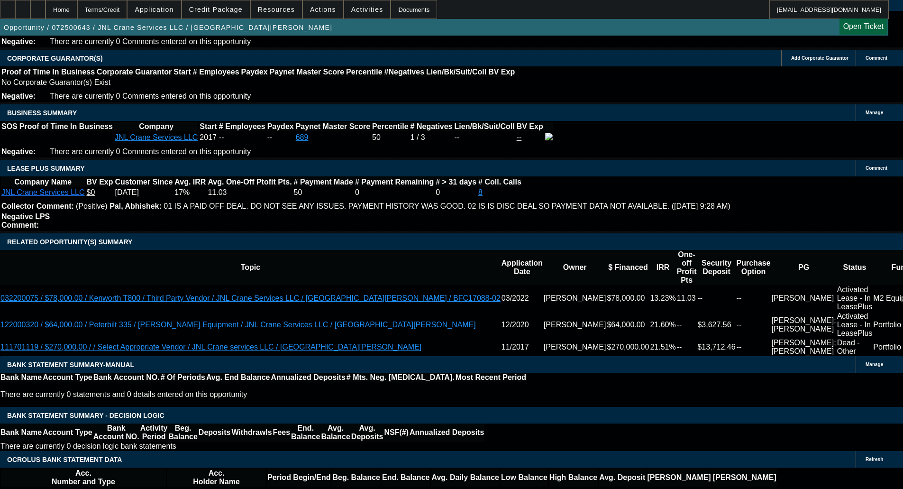
select select "6"
select select "0"
select select "2"
select select "0"
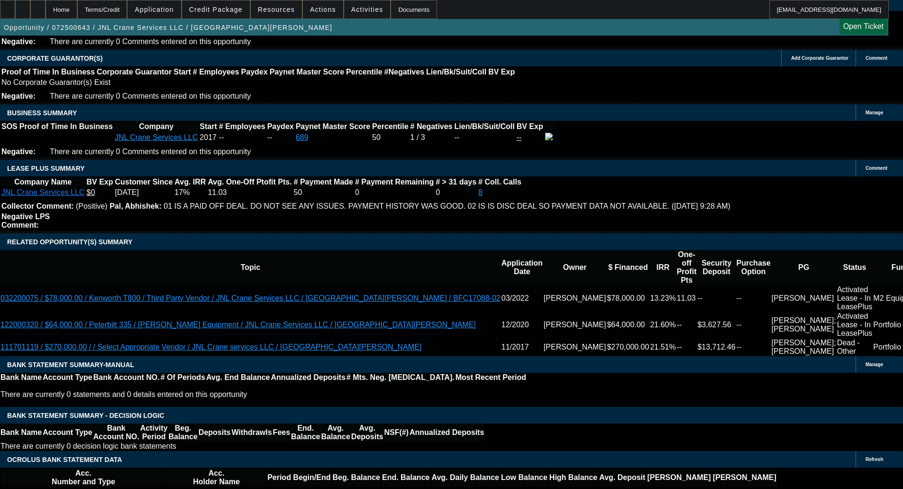
select select "6"
select select "0"
select select "2"
select select "0"
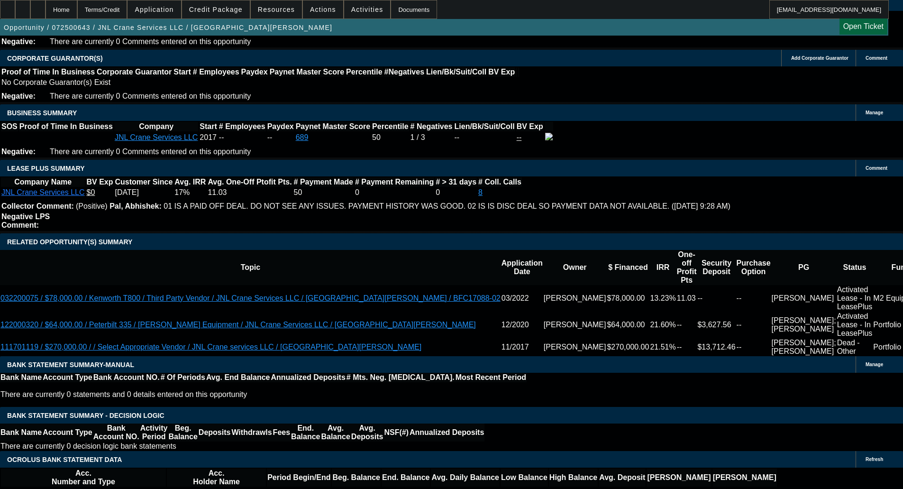
select select "6"
select select "0"
select select "2"
select select "0"
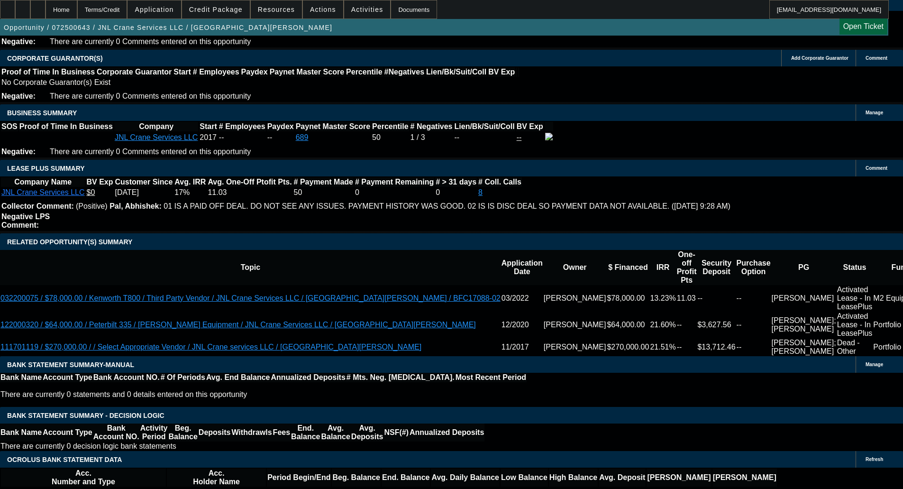
select select "6"
select select "0"
select select "2"
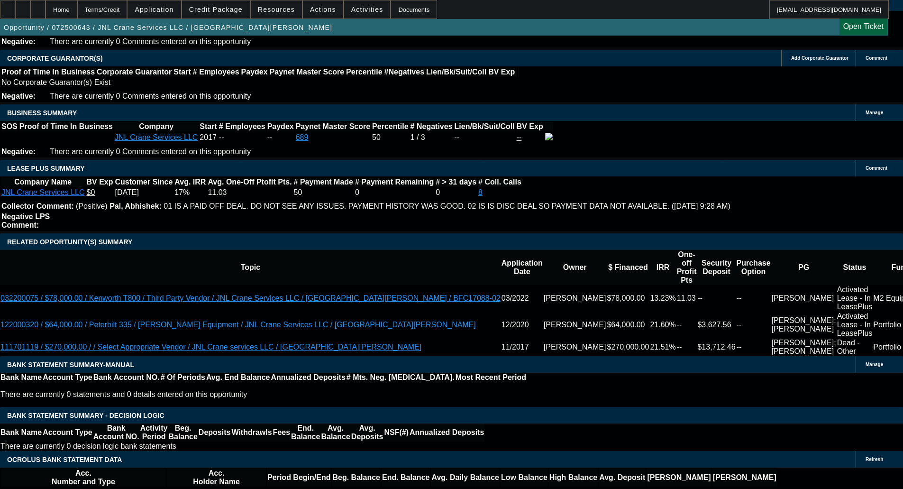
select select "0"
select select "6"
select select "0"
select select "2"
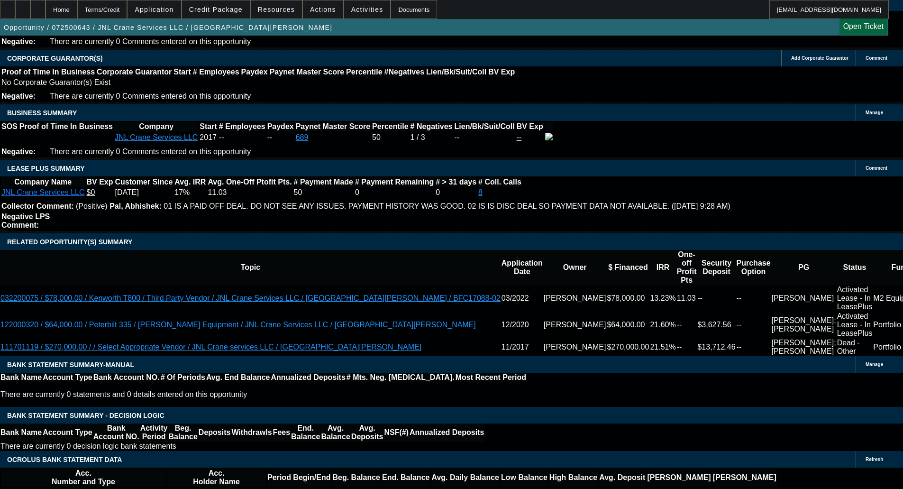
select select "0"
select select "6"
select select "0"
select select "2"
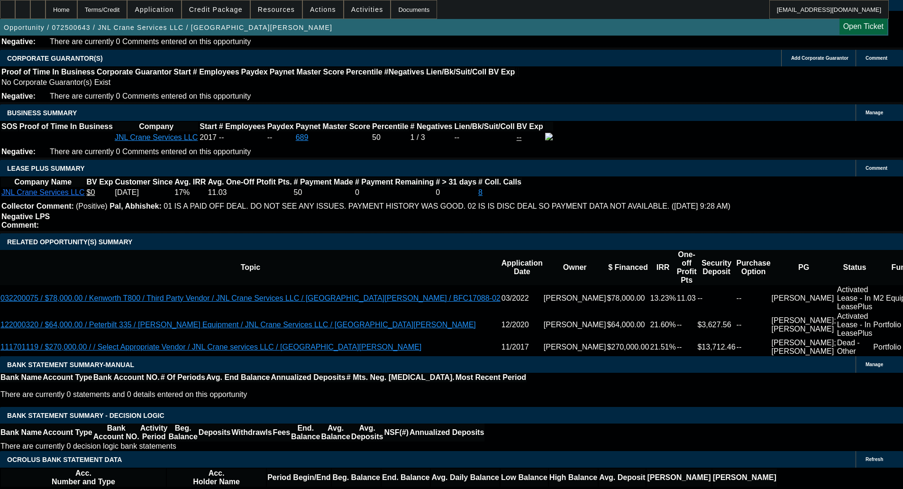
select select "0"
select select "6"
select select "0"
select select "2"
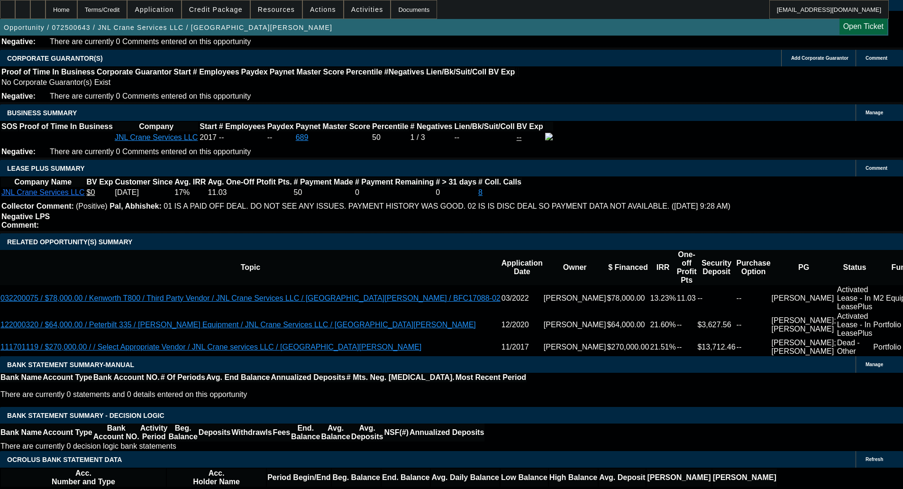
select select "0"
select select "6"
click at [220, 11] on span "Credit Package" at bounding box center [216, 10] width 54 height 8
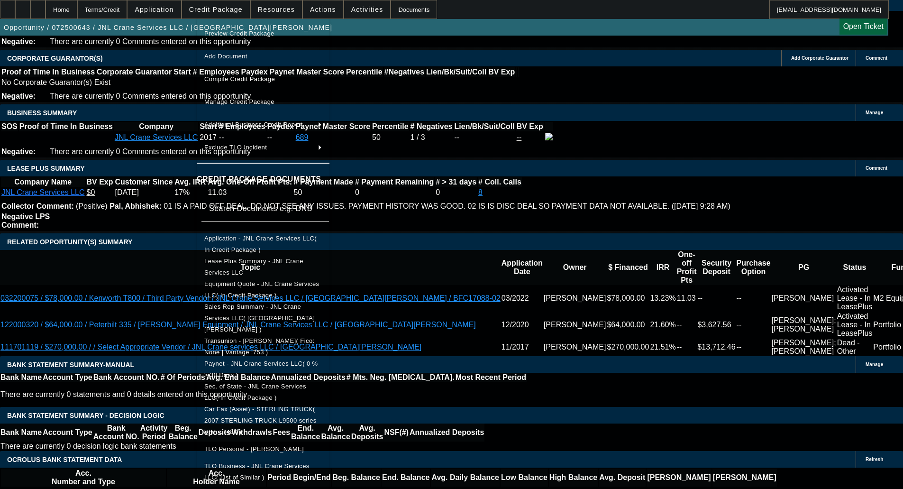
click at [263, 283] on span "Equipment Quote - JNL Crane Services LLC( In Credit Package )" at bounding box center [261, 289] width 115 height 18
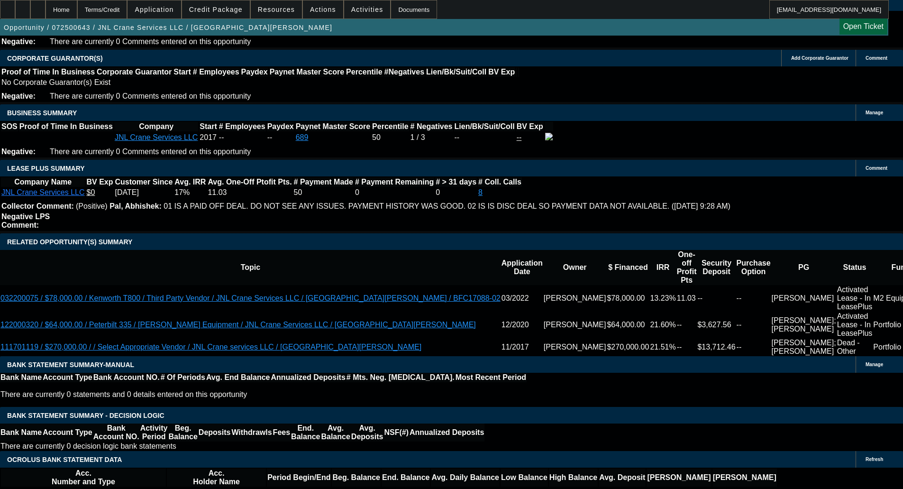
click at [228, 14] on span at bounding box center [216, 9] width 68 height 23
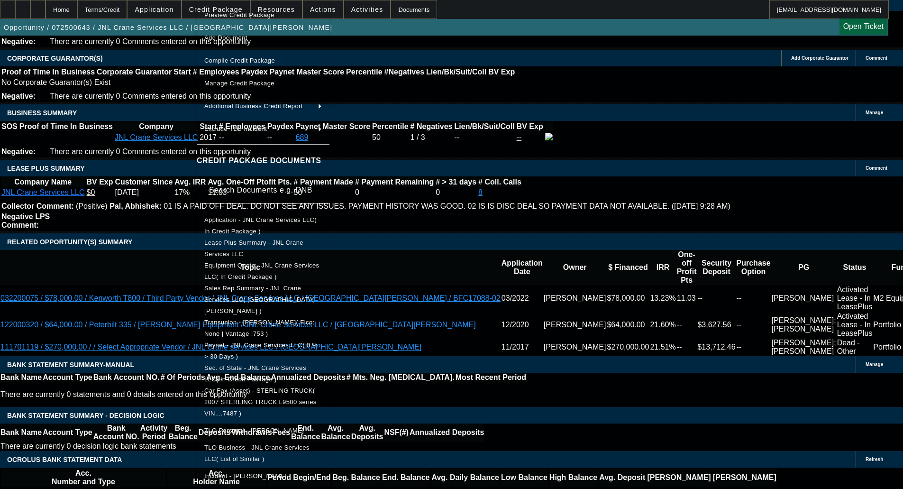
scroll to position [27, 0]
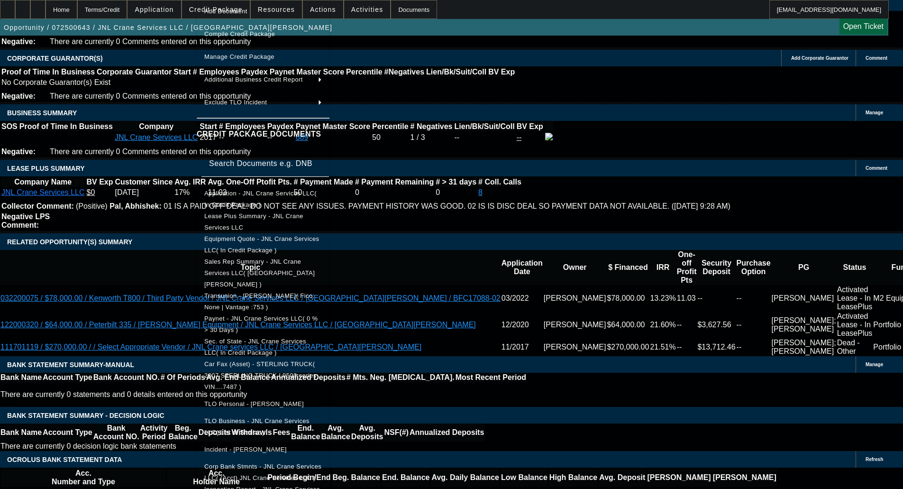
click at [254, 244] on span "Equipment Quote - JNL Crane Services LLC( In Credit Package )" at bounding box center [261, 244] width 115 height 18
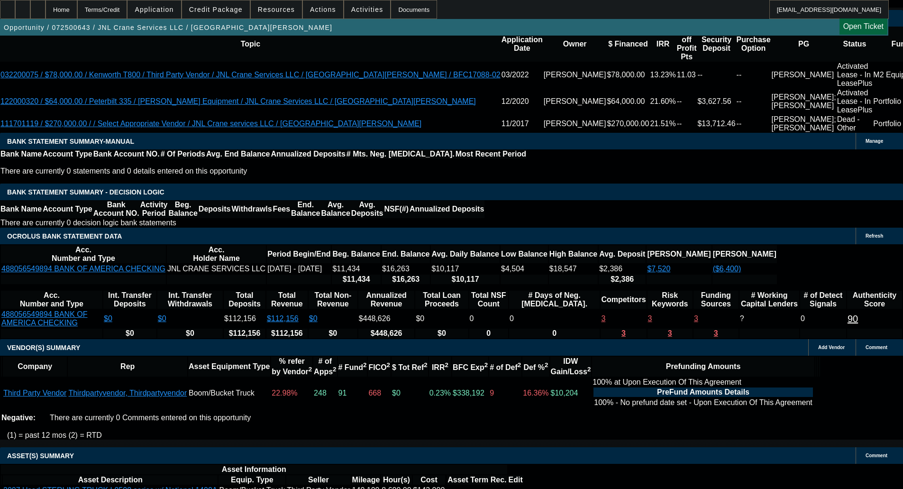
scroll to position [1564, 0]
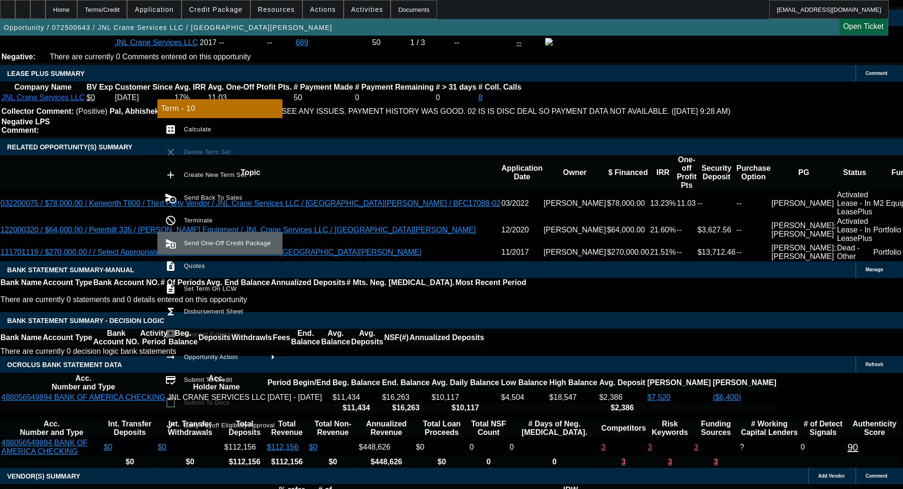
click at [193, 247] on span "Send One-Off Credit Package" at bounding box center [229, 242] width 91 height 11
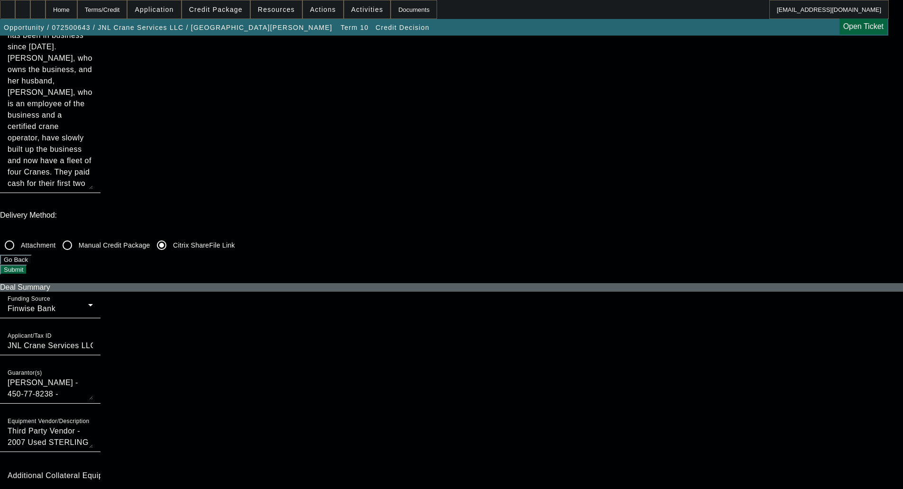
scroll to position [190, 0]
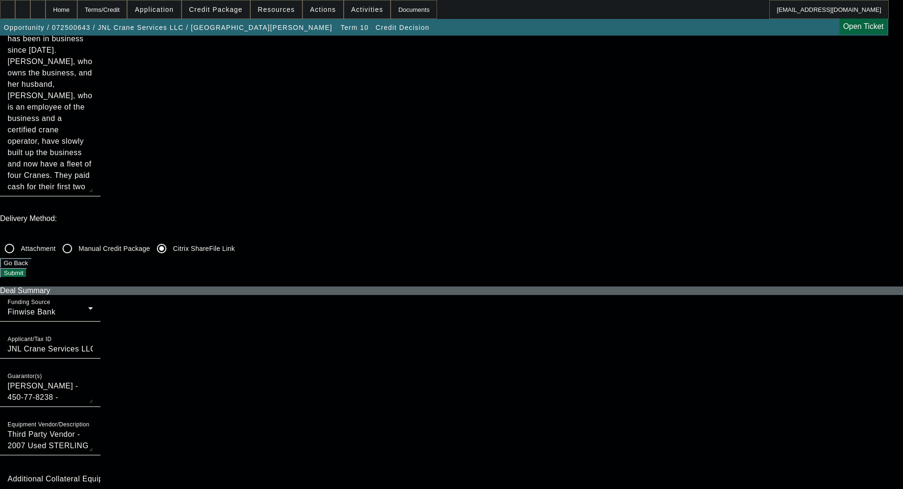
checkbox input "true"
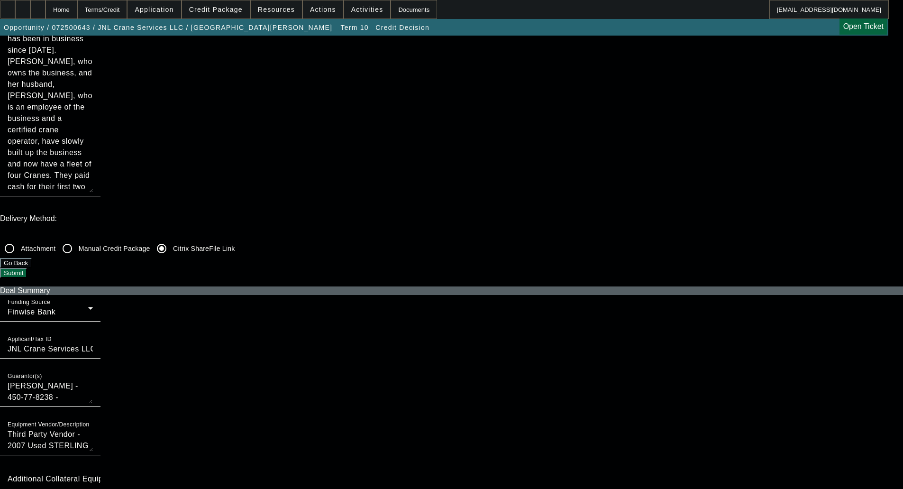
checkbox input "true"
checkbox input "false"
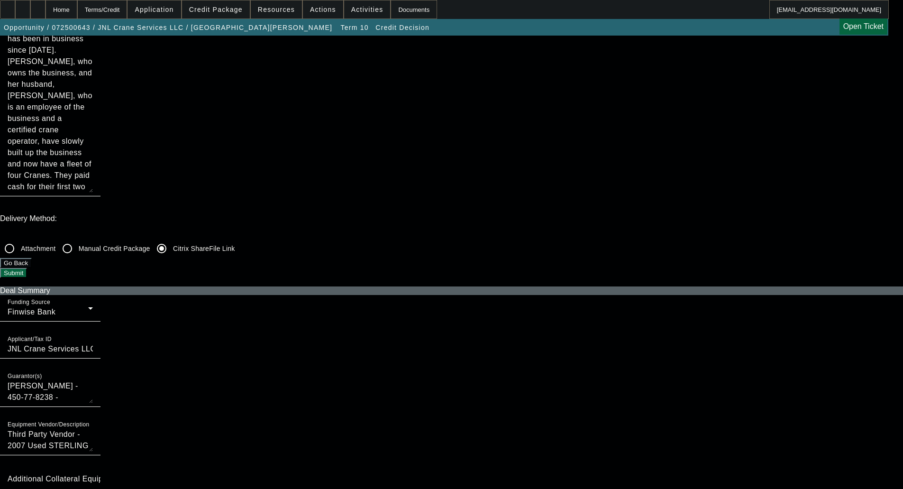
checkbox input "false"
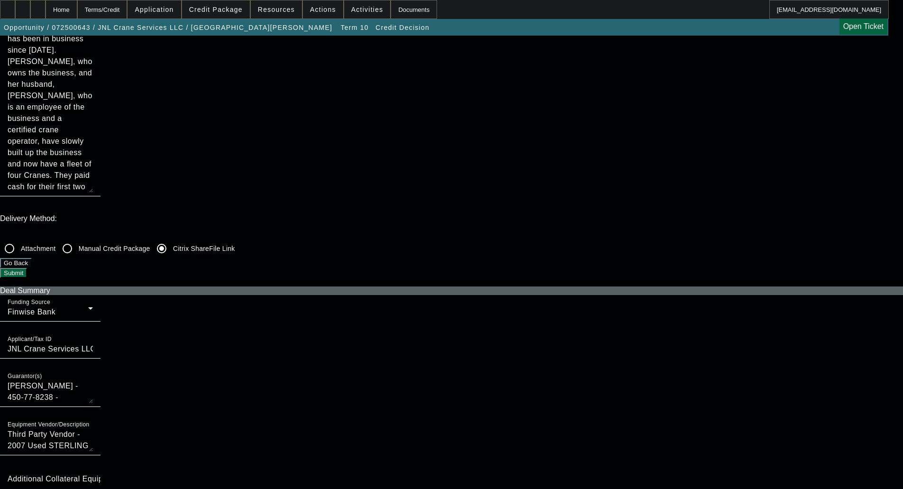
checkbox input "false"
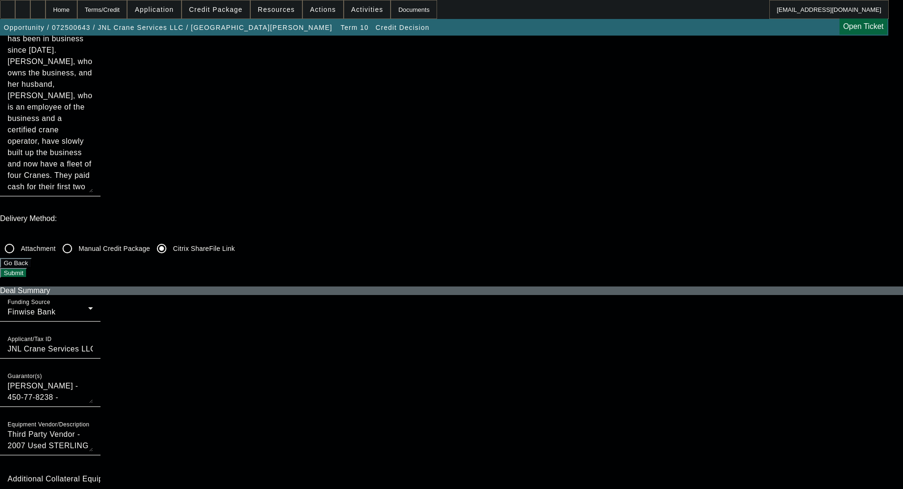
checkbox input "false"
checkbox input "true"
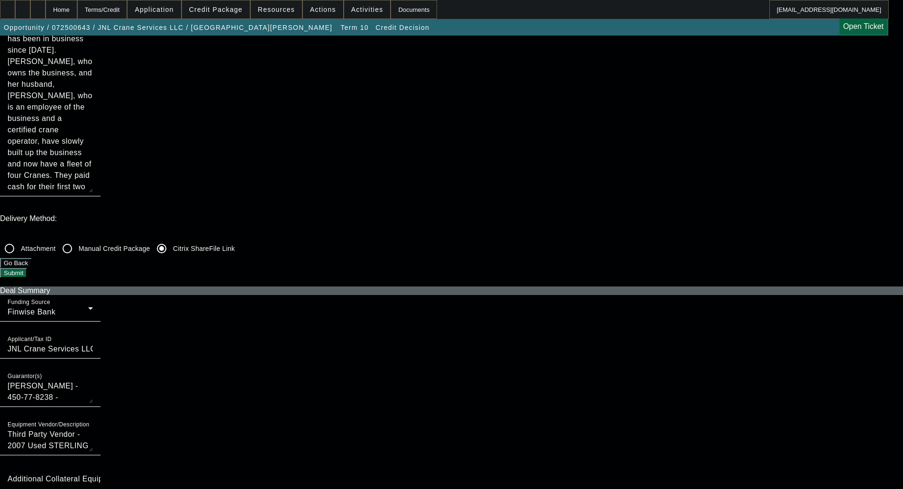
checkbox input "true"
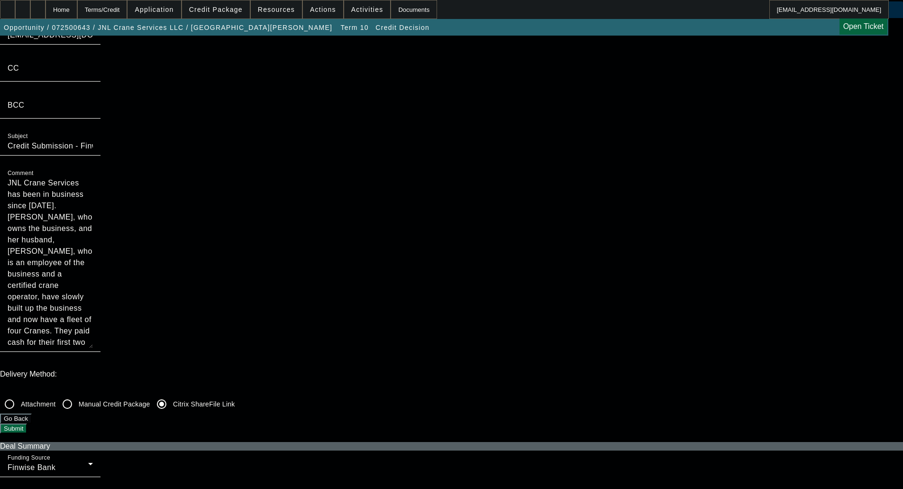
scroll to position [0, 0]
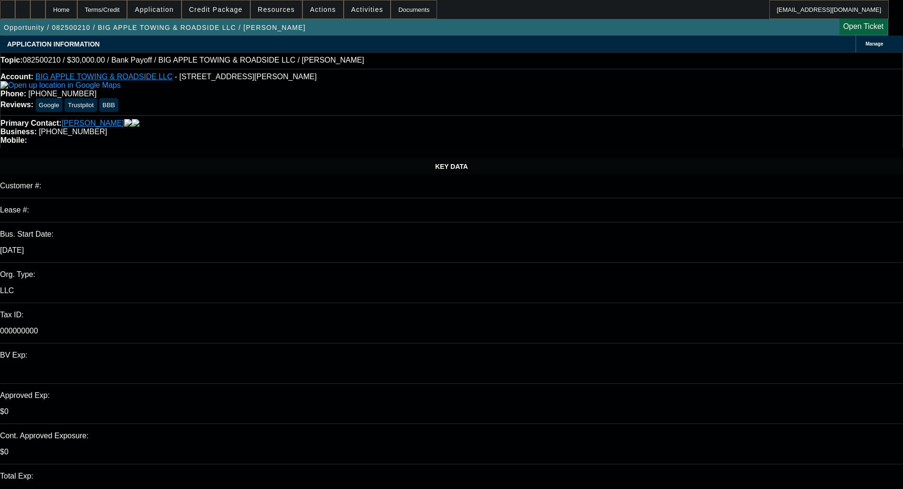
select select "0"
select select "2"
select select "0"
select select "6"
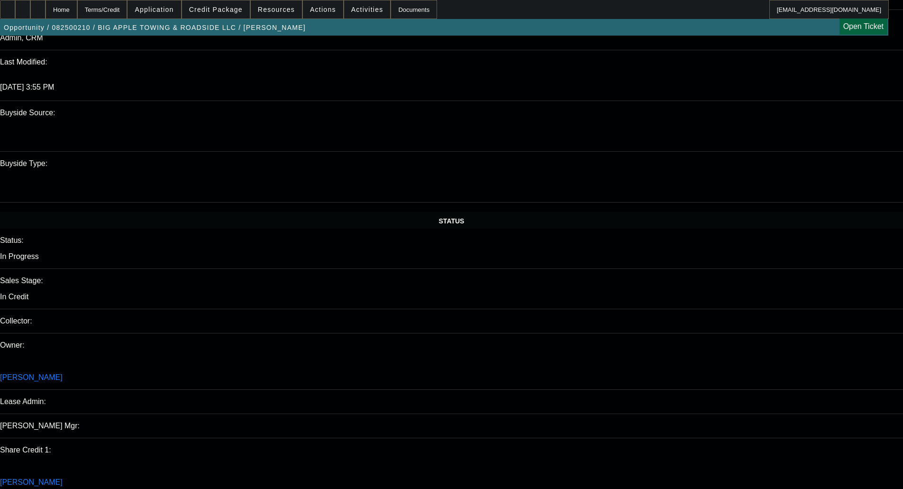
scroll to position [860, 0]
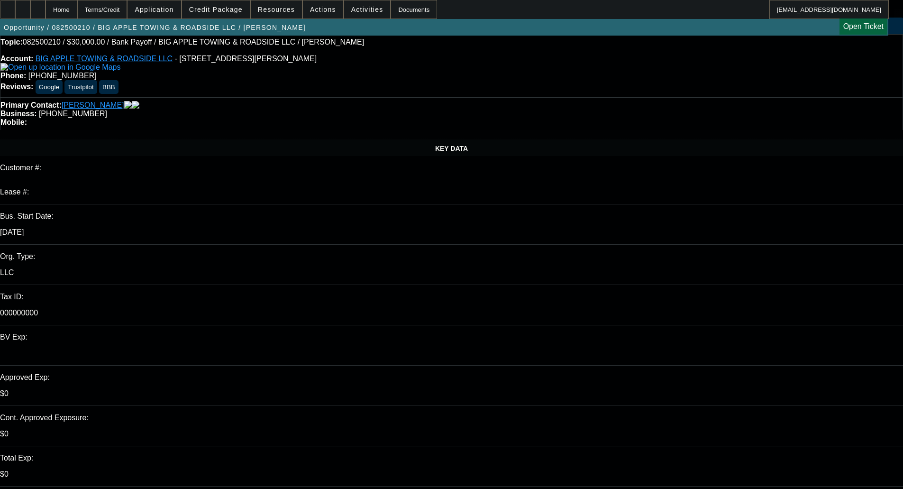
scroll to position [0, 0]
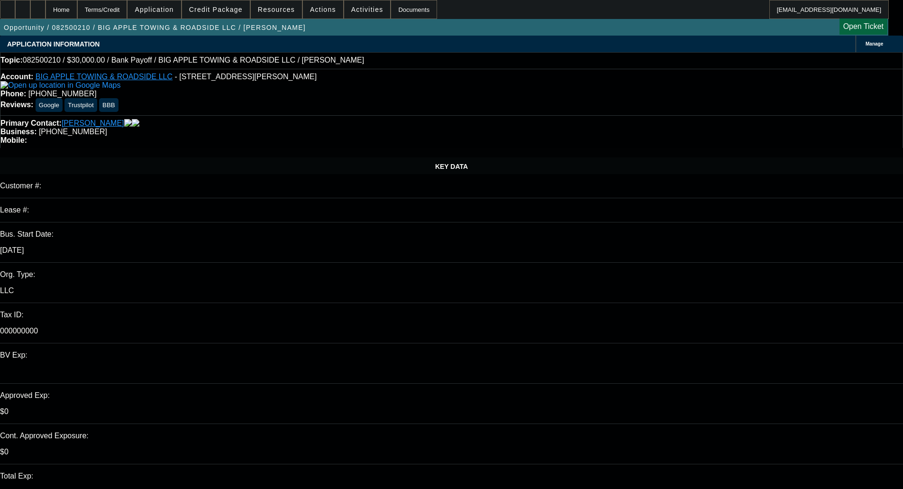
click at [233, 10] on span "Credit Package" at bounding box center [216, 10] width 54 height 8
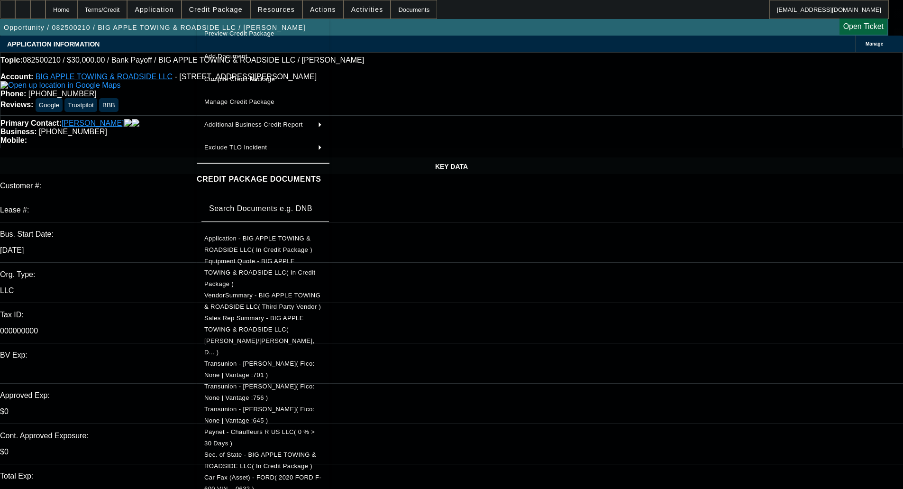
click at [242, 29] on span "Preview Credit Package" at bounding box center [263, 33] width 118 height 11
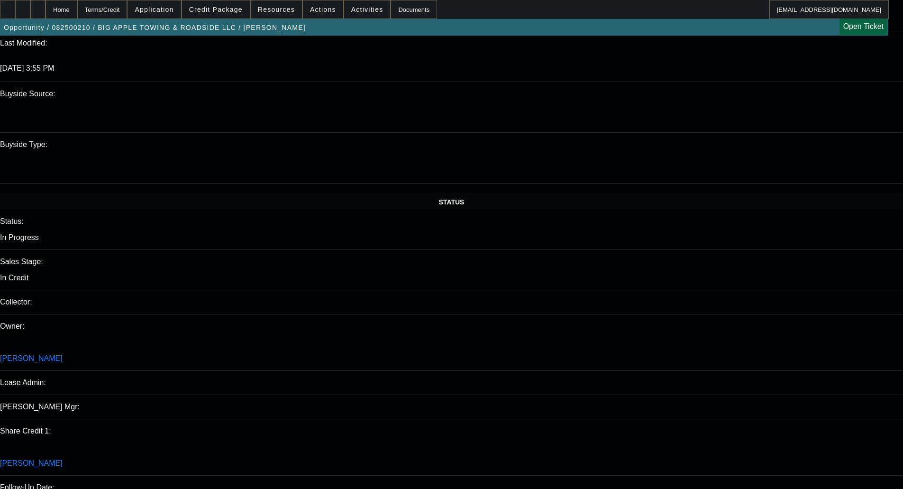
scroll to position [901, 0]
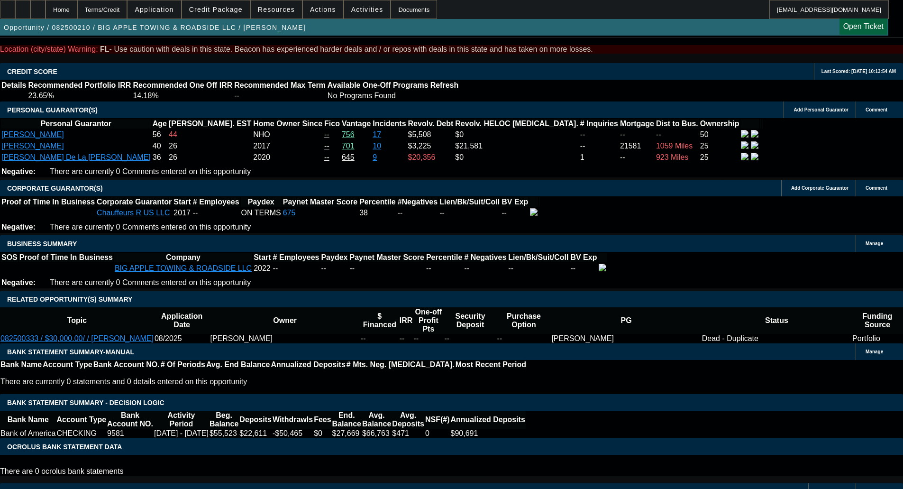
scroll to position [1564, 0]
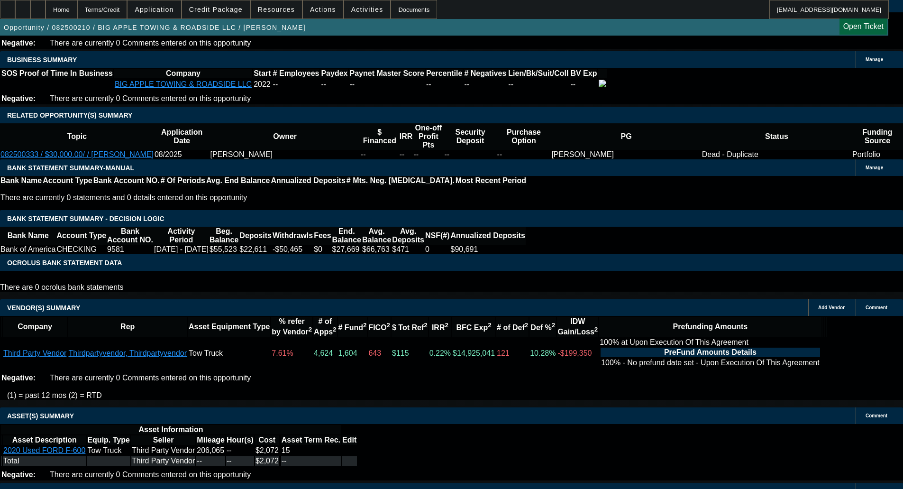
select select "5"
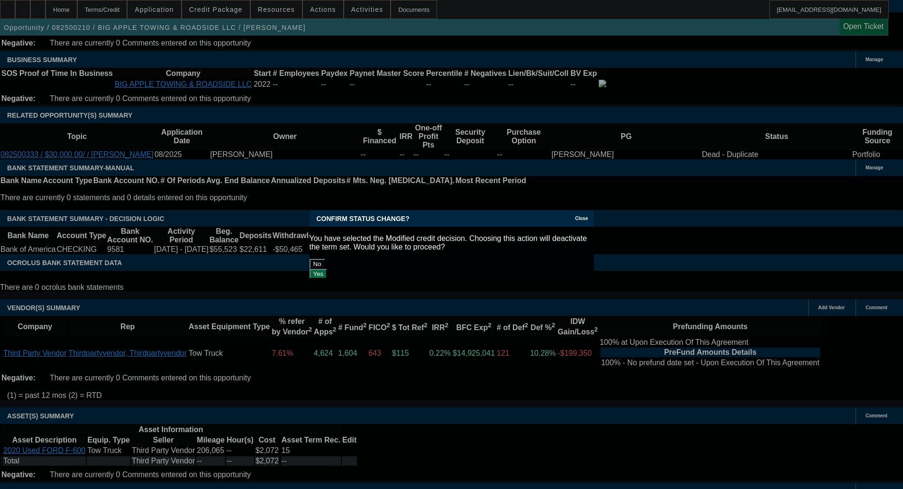
scroll to position [0, 0]
click at [528, 269] on div "Yes" at bounding box center [452, 274] width 284 height 10
click at [328, 269] on button "Yes" at bounding box center [319, 274] width 18 height 10
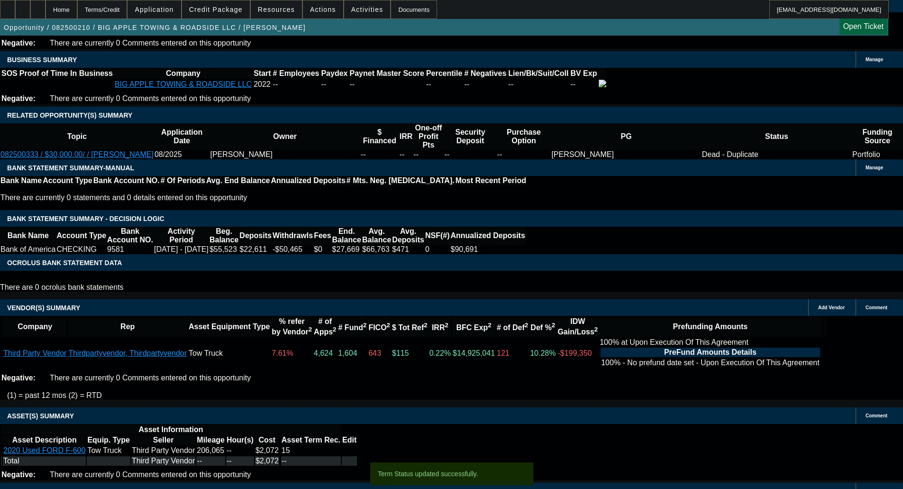
scroll to position [1550, 0]
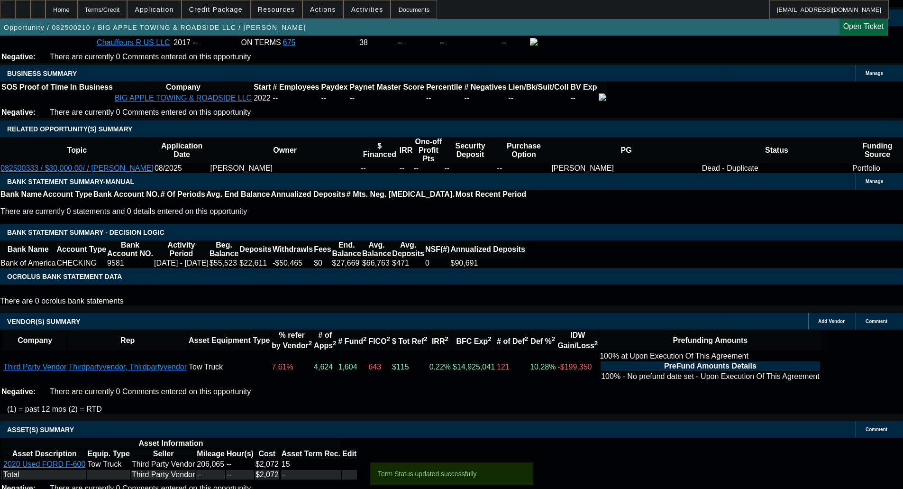
paste textarea "STARTUP; ABSENTEE PG’S IN NJ AND OK, NO APPARENT RELATION; ROBERT = NO ACTIVE M…"
type textarea "STARTUP; ABSENTEE PG’S IN NJ AND OK, NO APPARENT RELATION; ROBERT = NO ACTIVE M…"
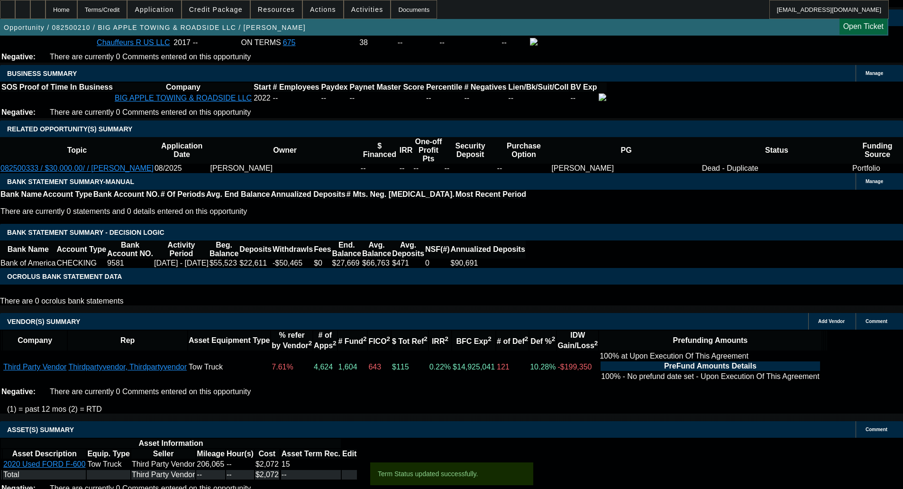
select select "0"
select select "2"
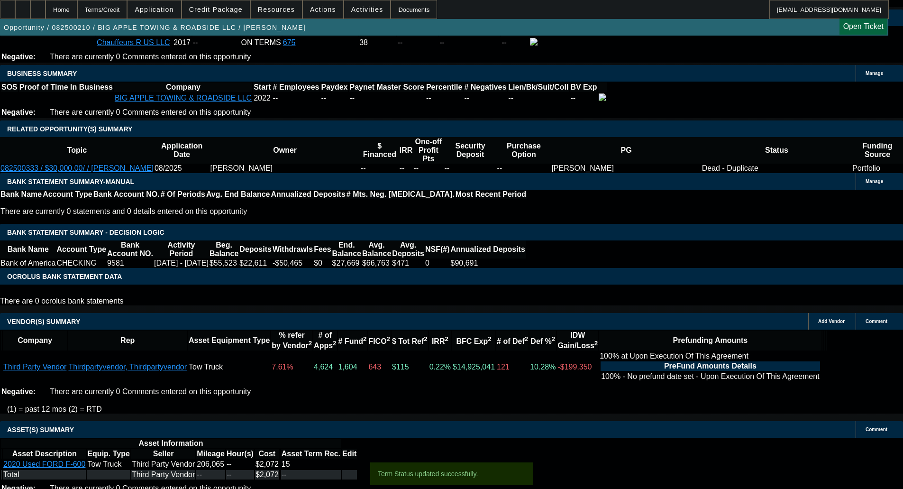
select select "0"
select select "6"
select select "0"
select select "2"
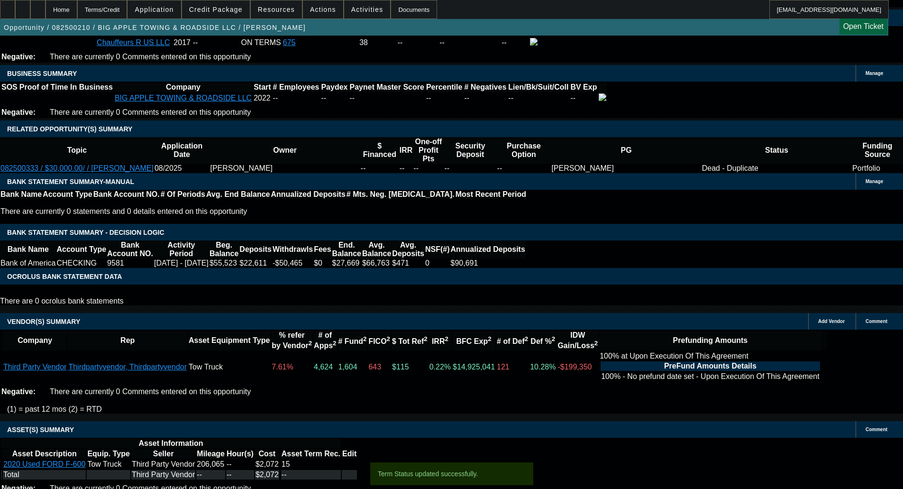
select select "0"
select select "6"
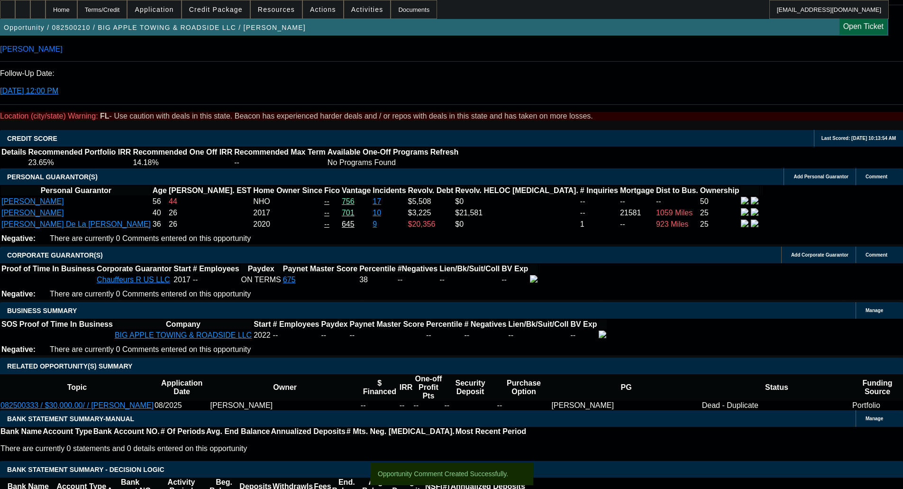
type input "UNKNOWN"
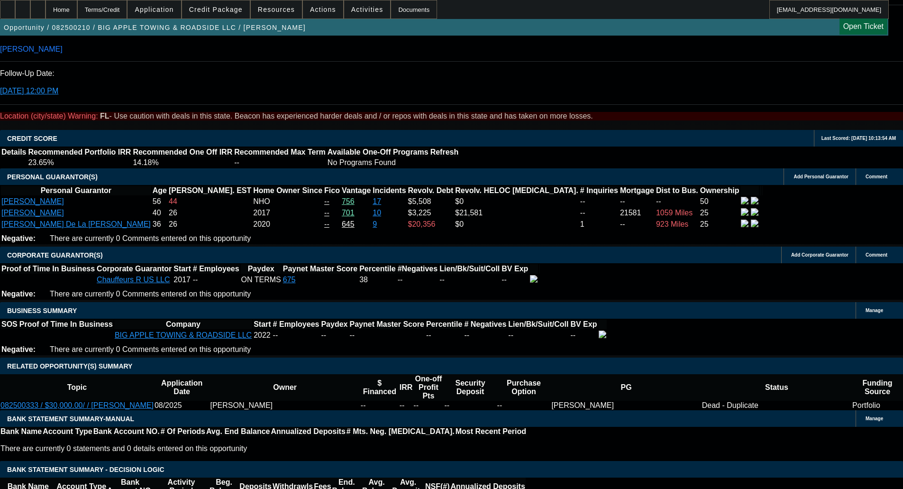
type input "1"
type input "$30,325.00"
type input "15"
type input "$2,177.69"
type input "15"
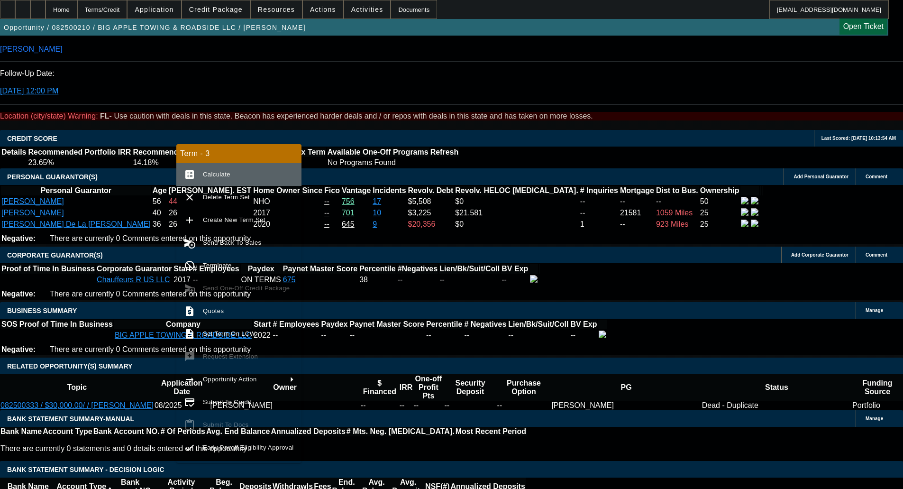
click at [234, 168] on button "calculate Calculate" at bounding box center [238, 174] width 125 height 23
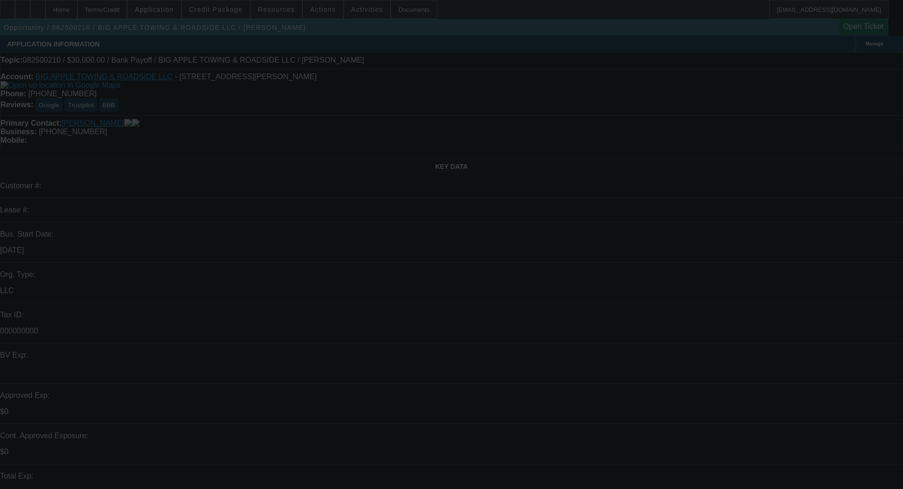
scroll to position [47, 0]
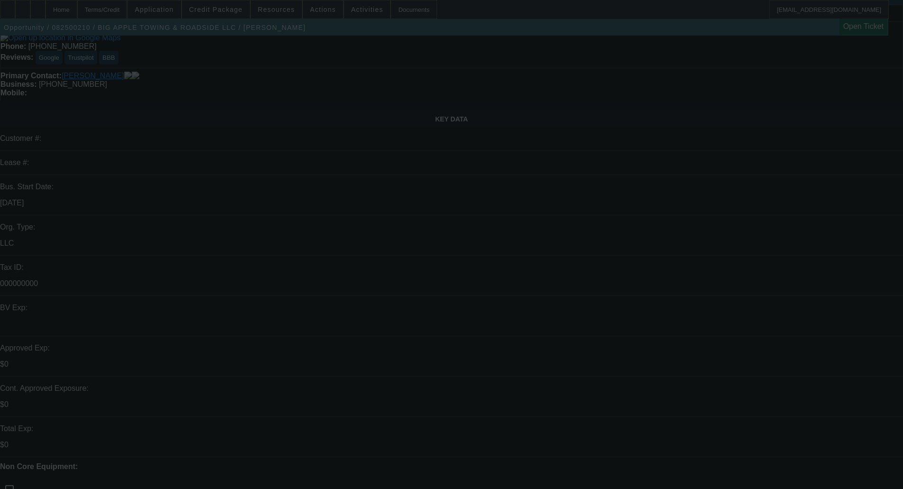
select select "0"
select select "2"
select select "0"
select select "6"
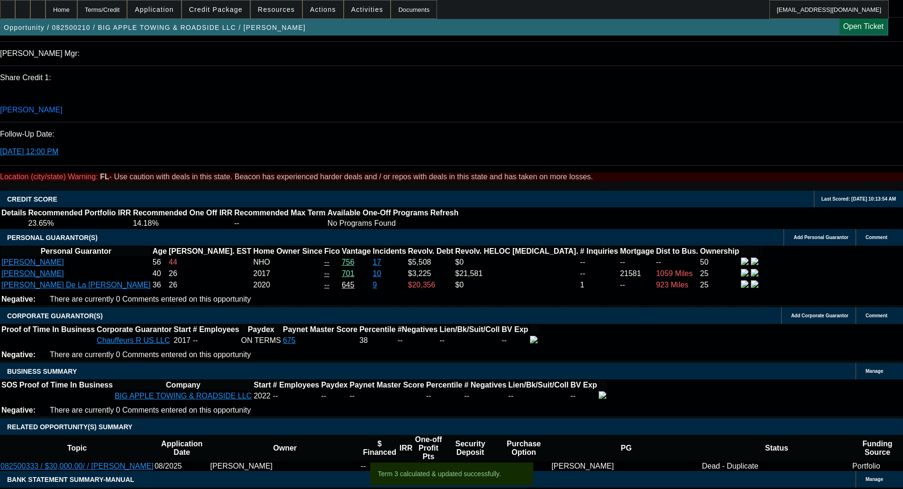
scroll to position [1232, 0]
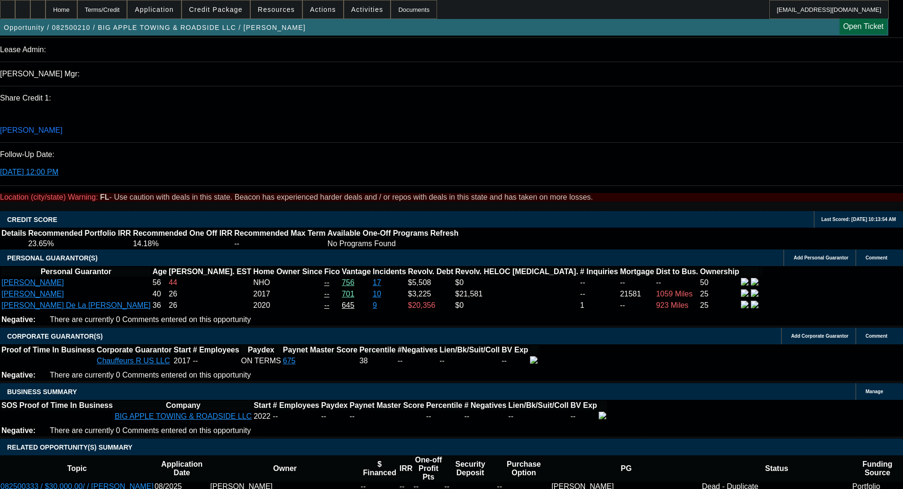
select select "0.1"
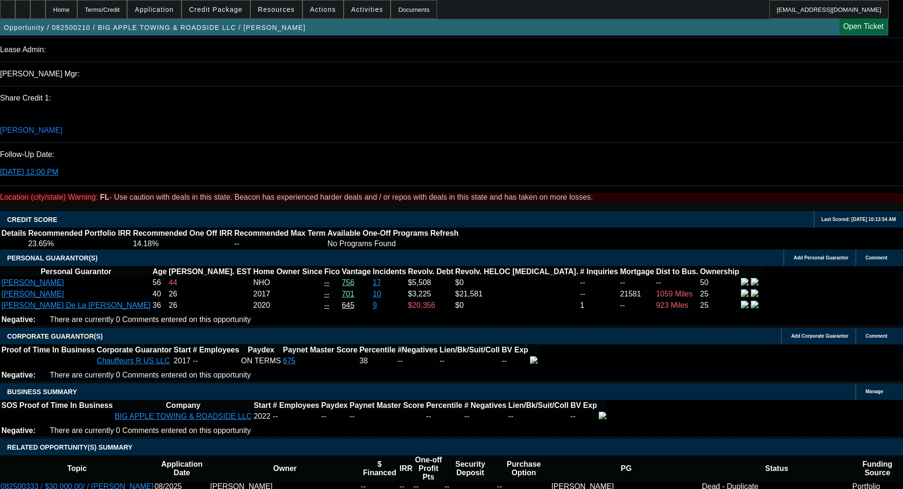
type input "$3,000.00"
type input "UNKNOWN"
type input "$1,959.92"
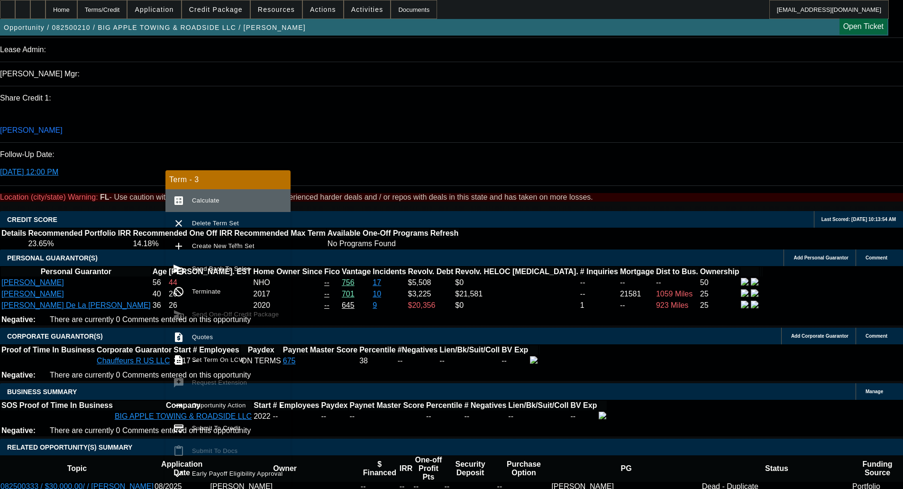
click at [214, 203] on span "Calculate" at bounding box center [205, 200] width 27 height 7
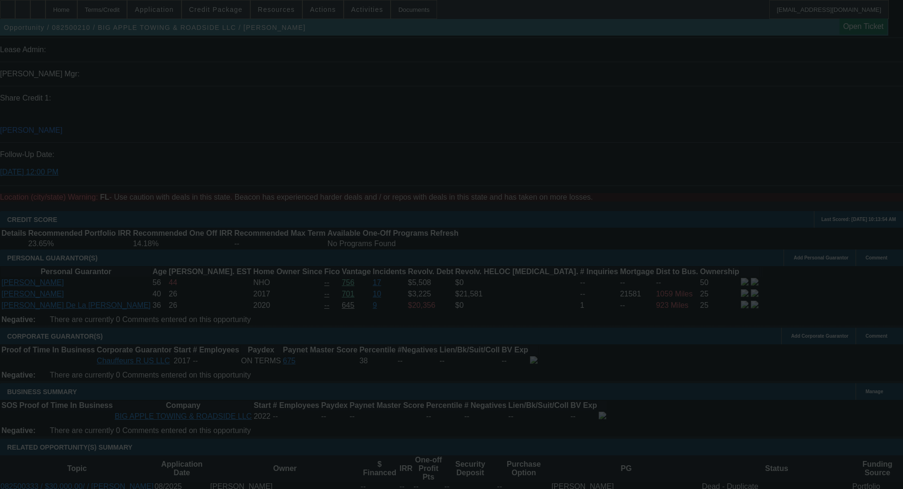
select select "0.1"
select select "0"
select select "2"
select select "0"
select select "6"
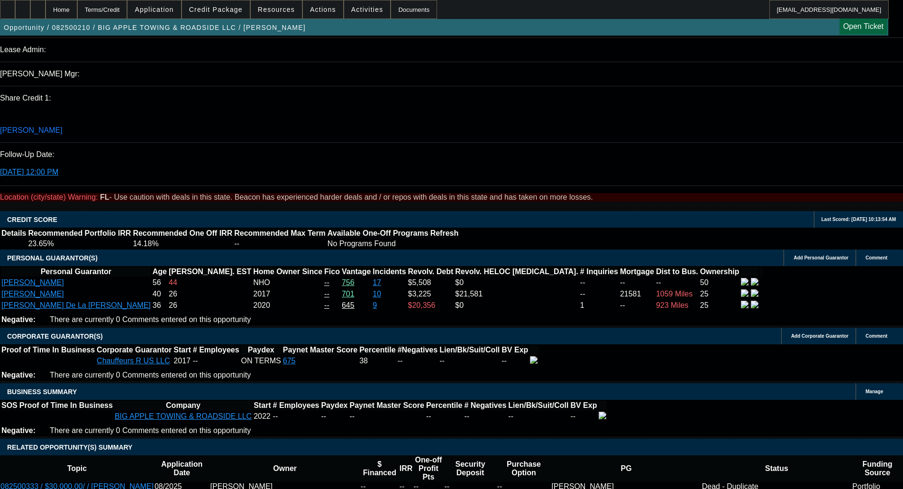
click at [215, 12] on span "Credit Package" at bounding box center [216, 10] width 54 height 8
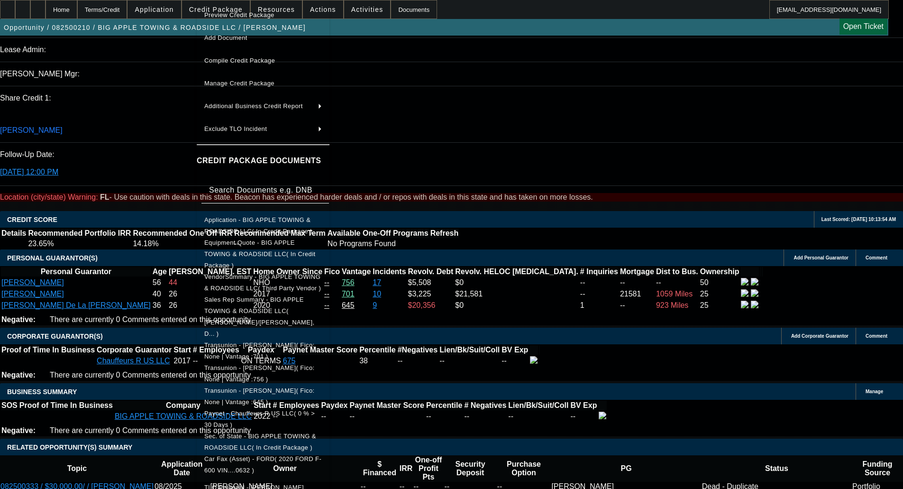
click at [262, 245] on span "Equipment Quote - BIG APPLE TOWING & ROADSIDE LLC( In Credit Package )" at bounding box center [259, 254] width 111 height 30
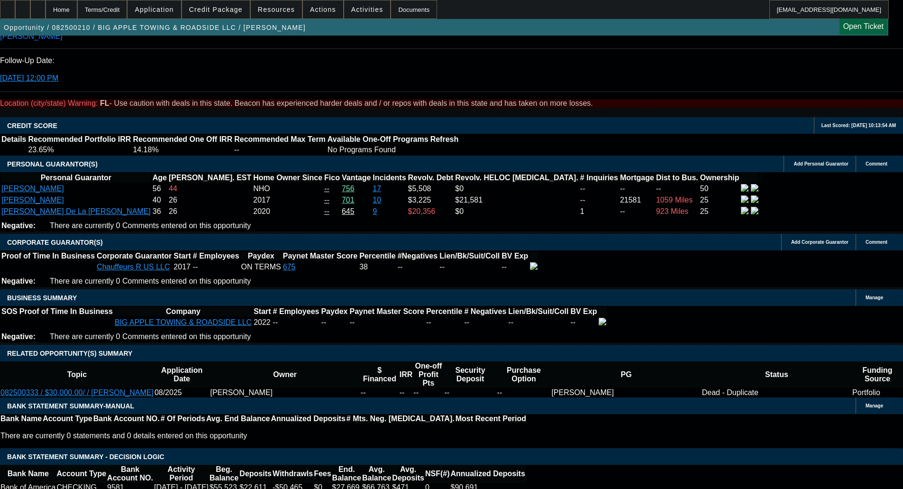
scroll to position [1327, 0]
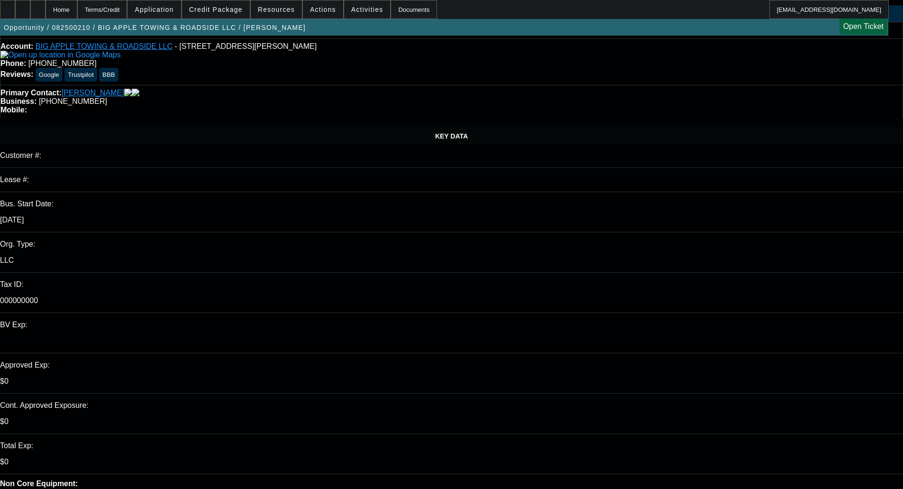
scroll to position [47, 0]
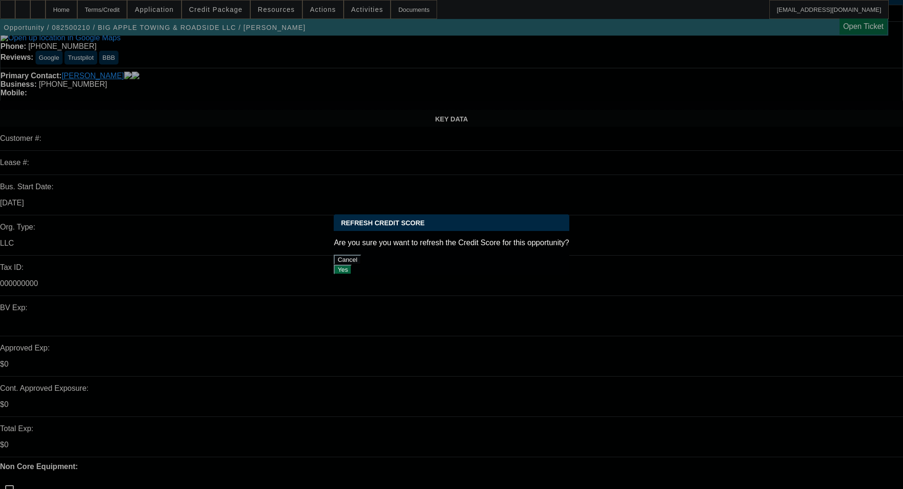
click at [352, 264] on button "Yes" at bounding box center [343, 269] width 18 height 10
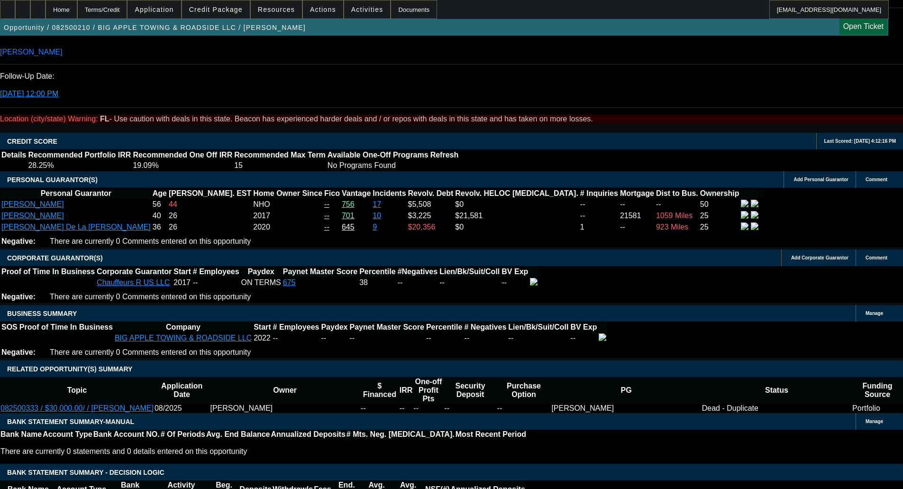
scroll to position [1327, 0]
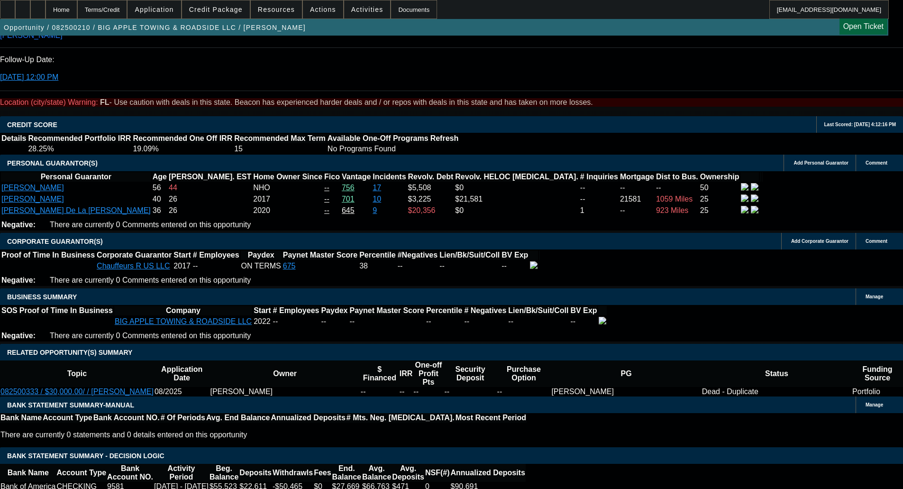
select select "2"
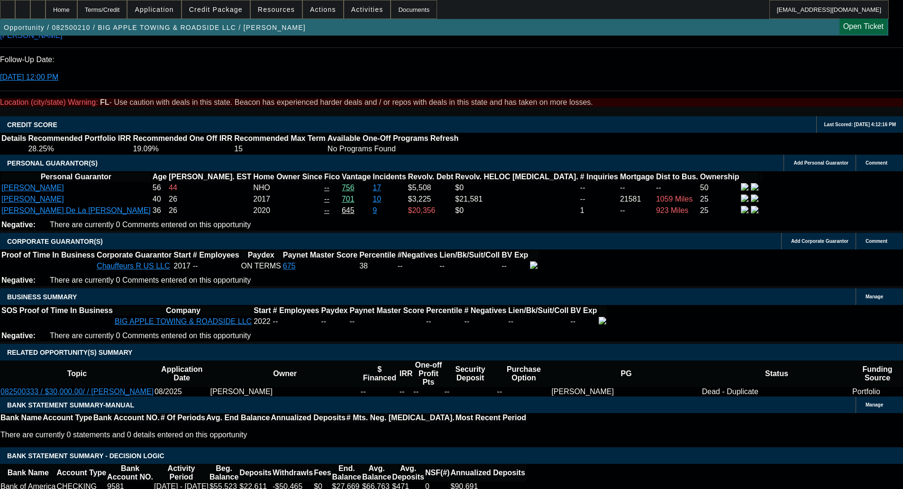
type input "$3,919.84"
type input "UNKNOWN"
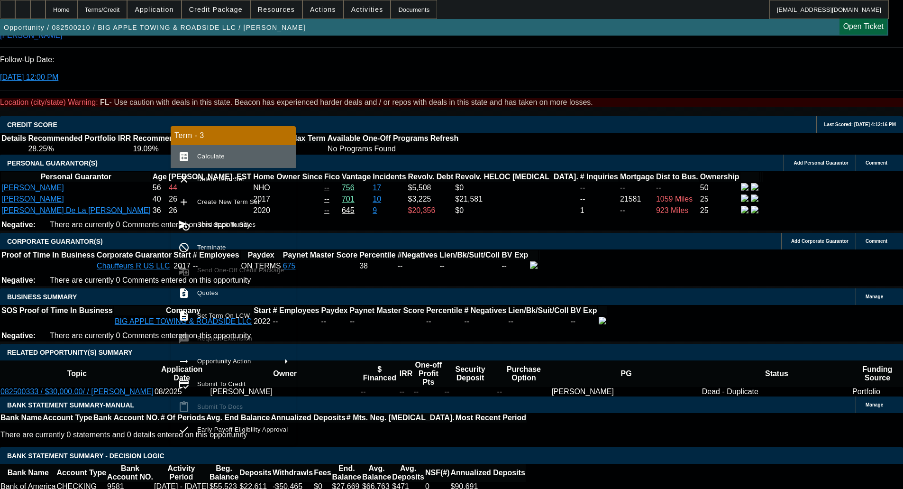
click at [224, 158] on span "Calculate" at bounding box center [242, 156] width 91 height 11
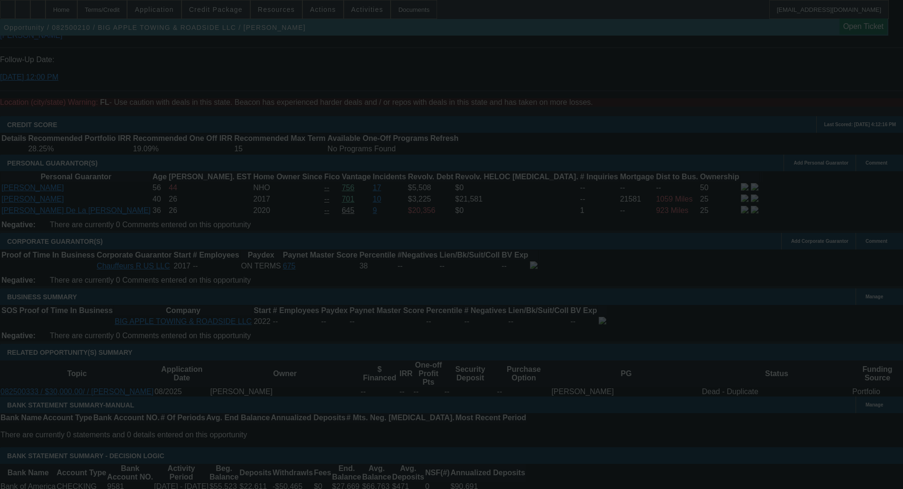
select select "0.1"
select select "2"
select select "0"
select select "6"
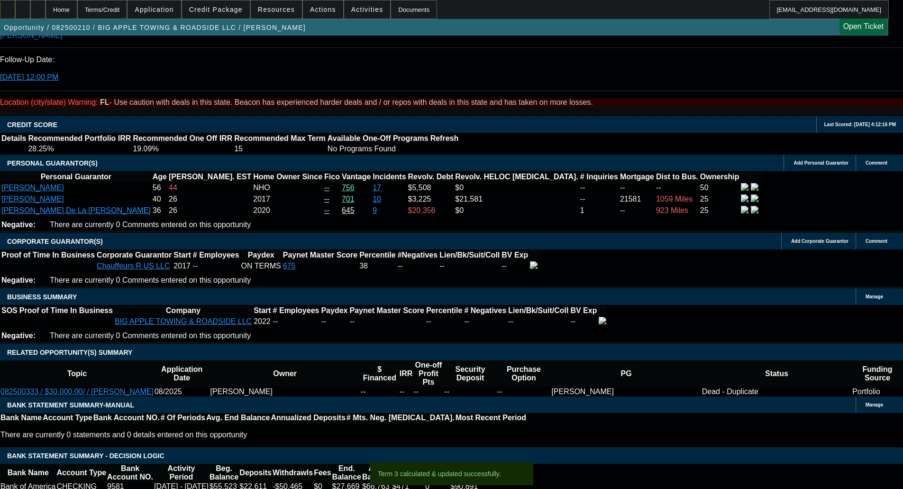
type input "UNKNOWN"
type input "1"
type input "$3,624.04"
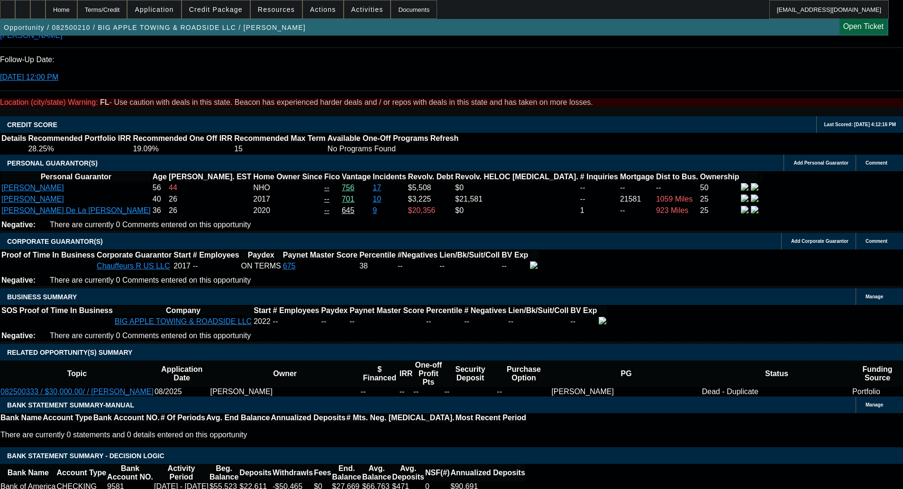
type input "$1,812.02"
type input "18"
type input "$4,047.00"
type input "$2,023.50"
type input "18"
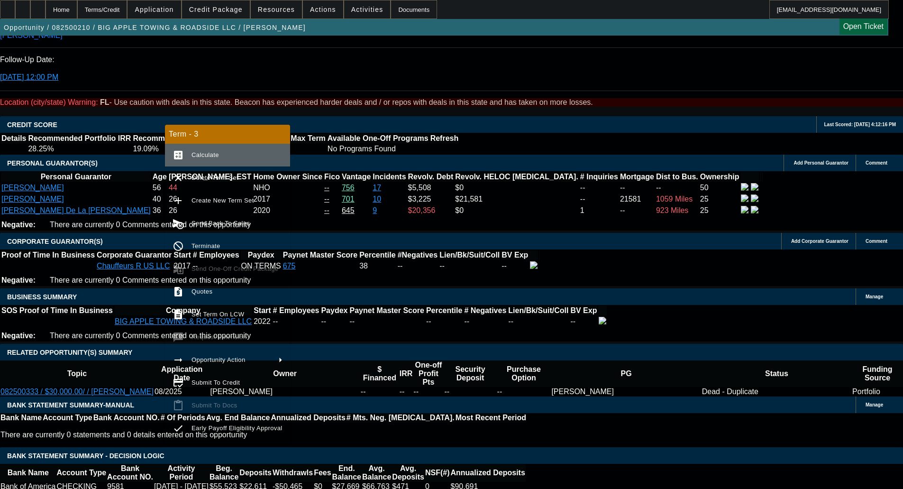
click at [221, 147] on button "calculate Calculate" at bounding box center [227, 155] width 125 height 23
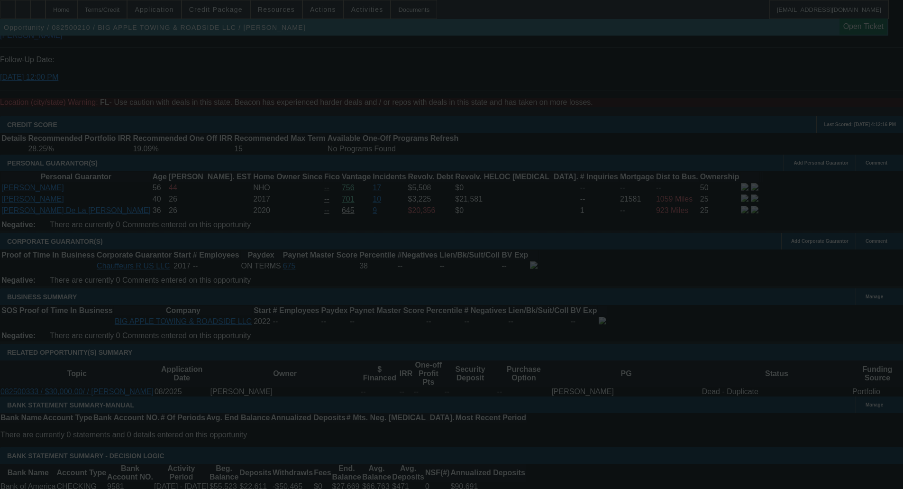
select select "0.1"
select select "2"
select select "0"
select select "6"
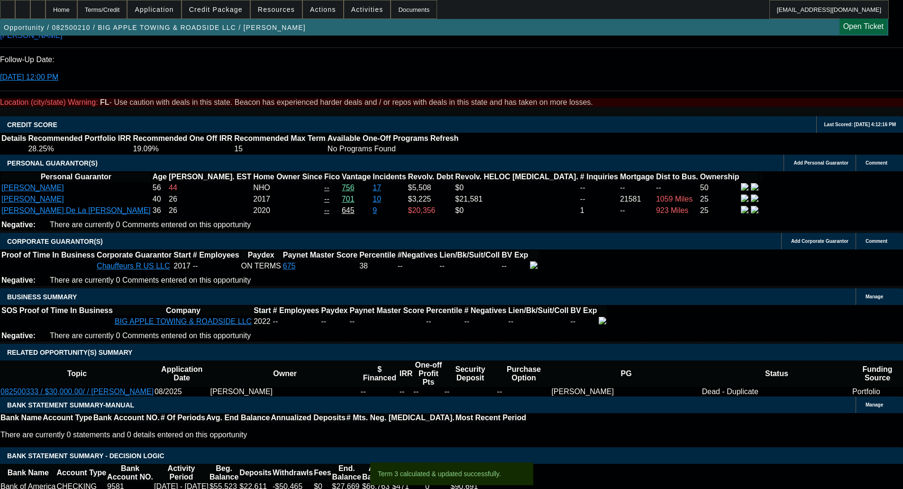
type input "UNKNOWN"
type input "22"
type input "$3,648.18"
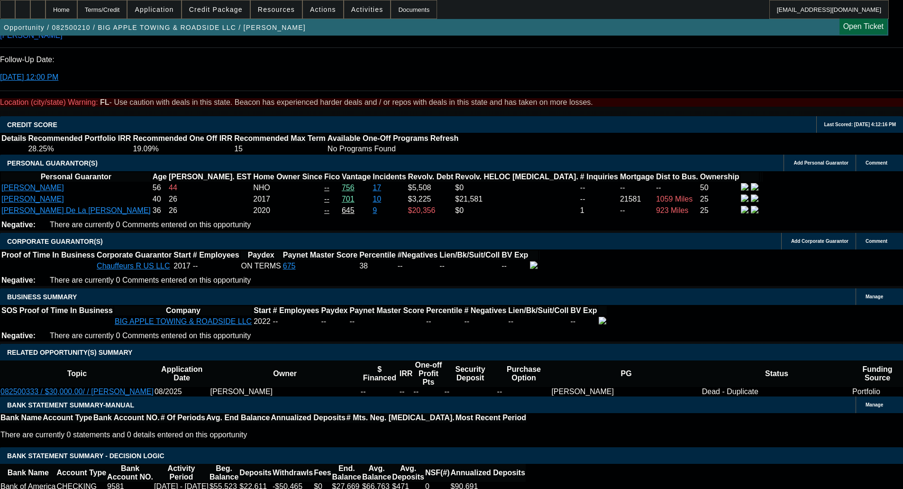
type input "$1,824.09"
type input "$4,150.36"
type input "$2,075.18"
type input "22"
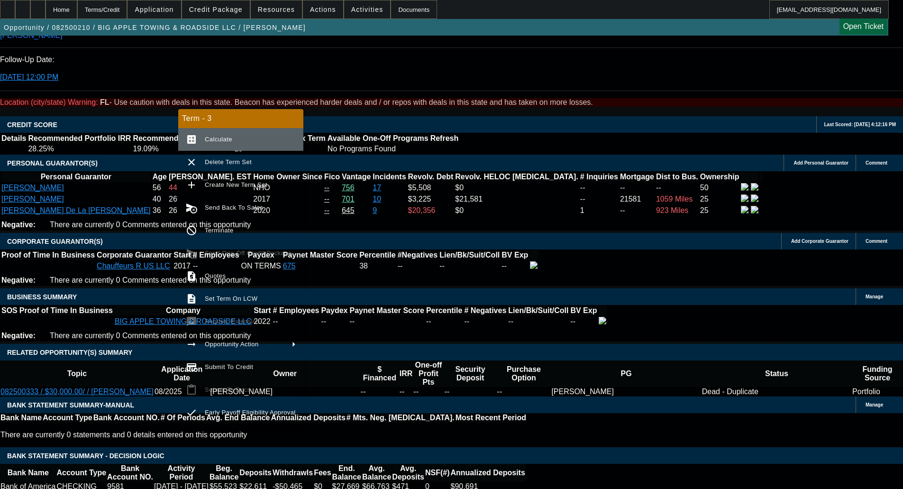
click at [244, 147] on button "calculate Calculate" at bounding box center [240, 139] width 125 height 23
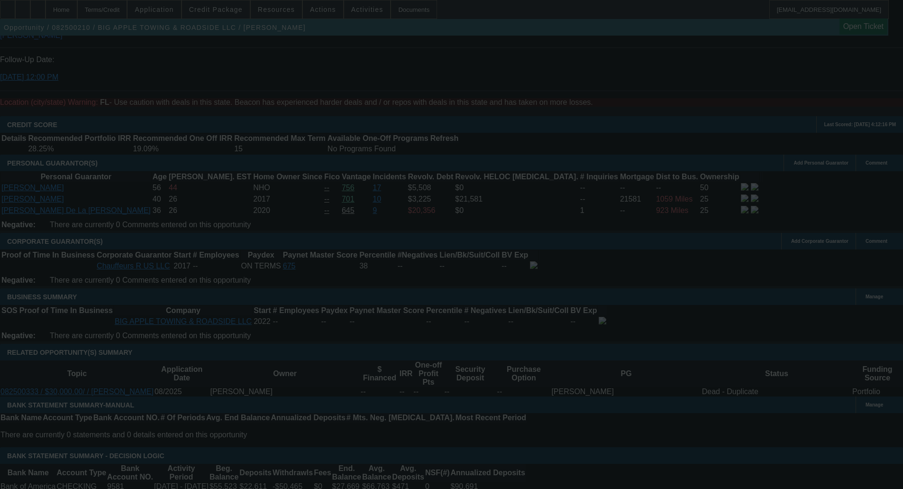
select select "0.1"
select select "2"
select select "0"
select select "6"
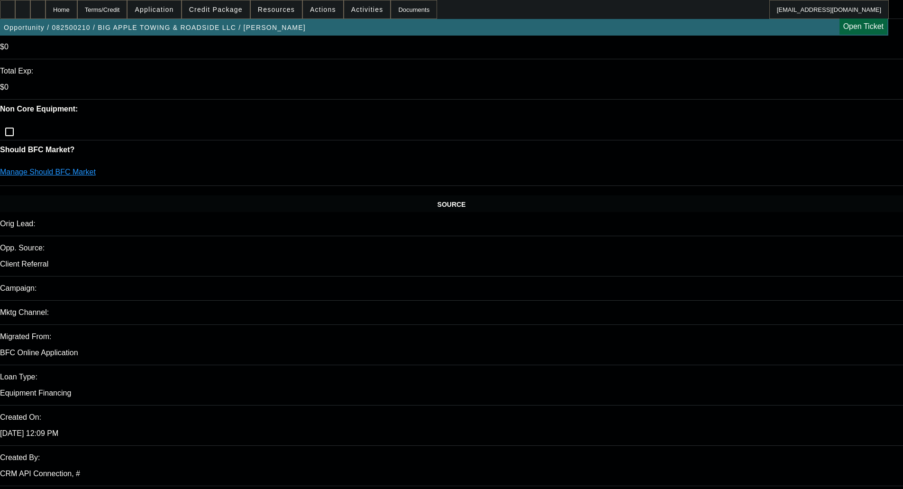
scroll to position [474, 0]
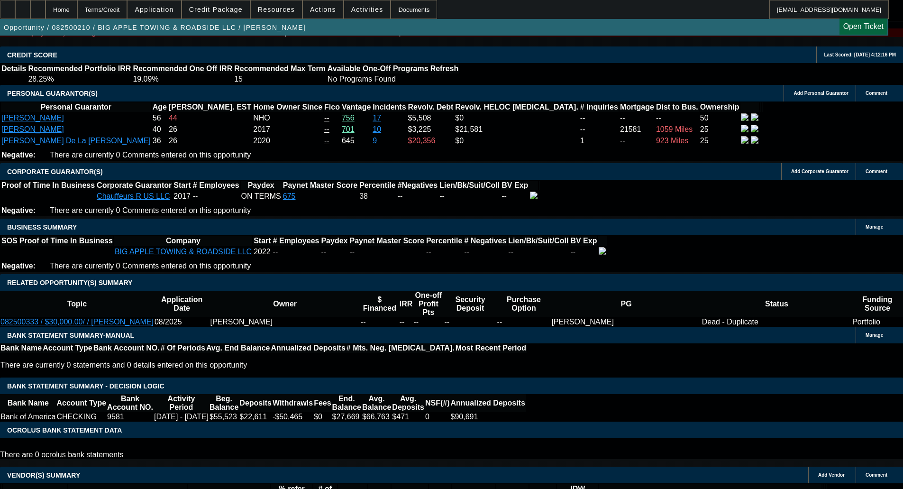
scroll to position [1422, 0]
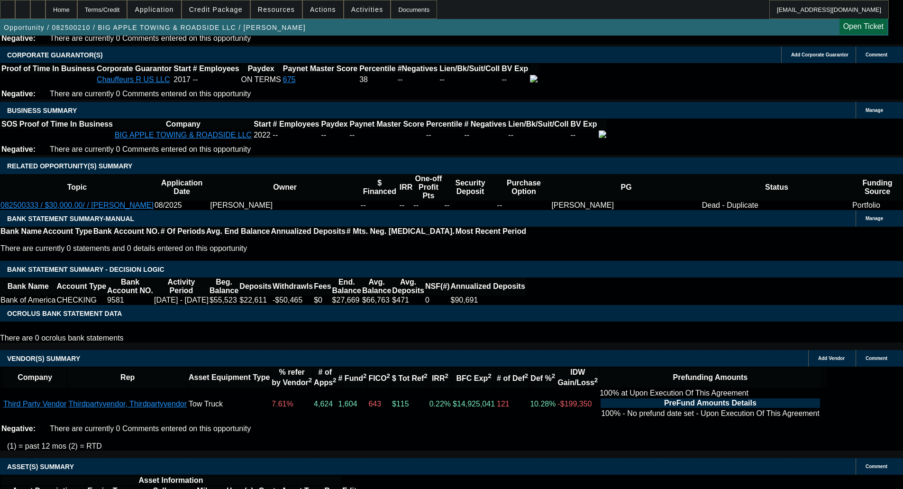
scroll to position [1517, 0]
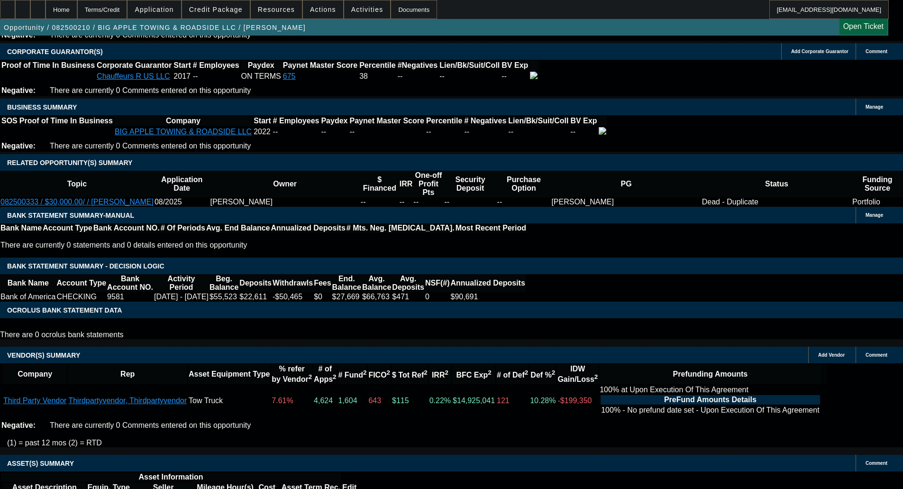
select select "4"
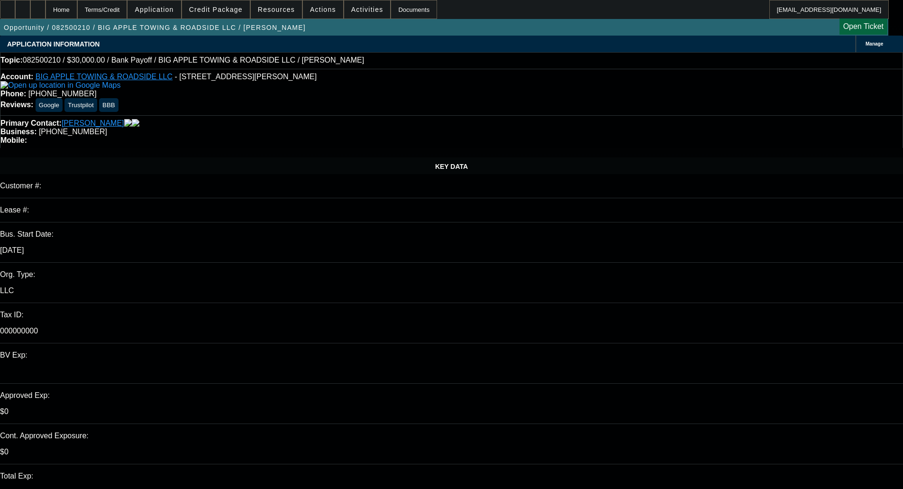
type textarea "i"
type textarea "I'D PASS ON THIS ONE, TOO MANY NEGATIVES"
select select "0.1"
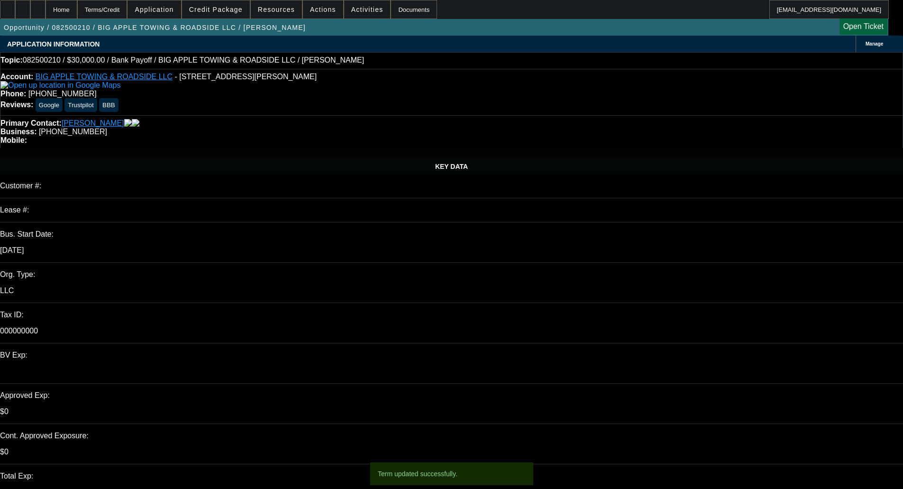
select select "2"
select select "0"
select select "6"
select select "0"
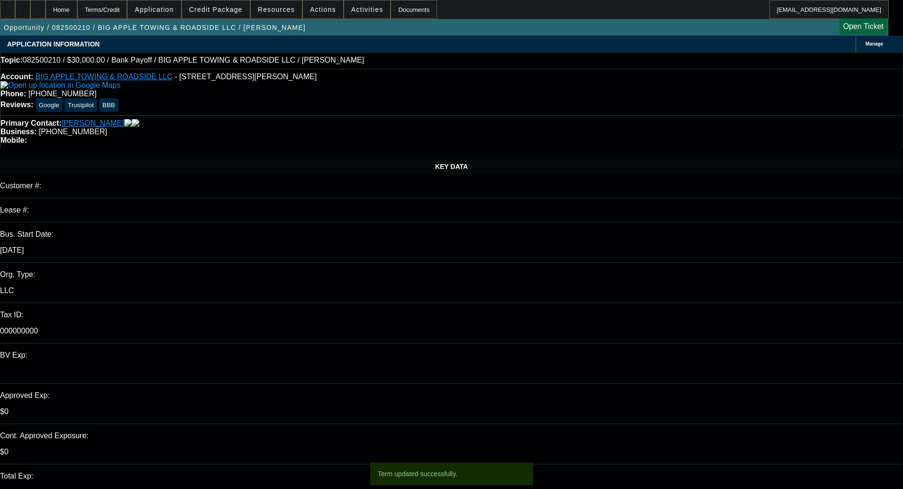
select select "0"
select select "2"
select select "0"
select select "6"
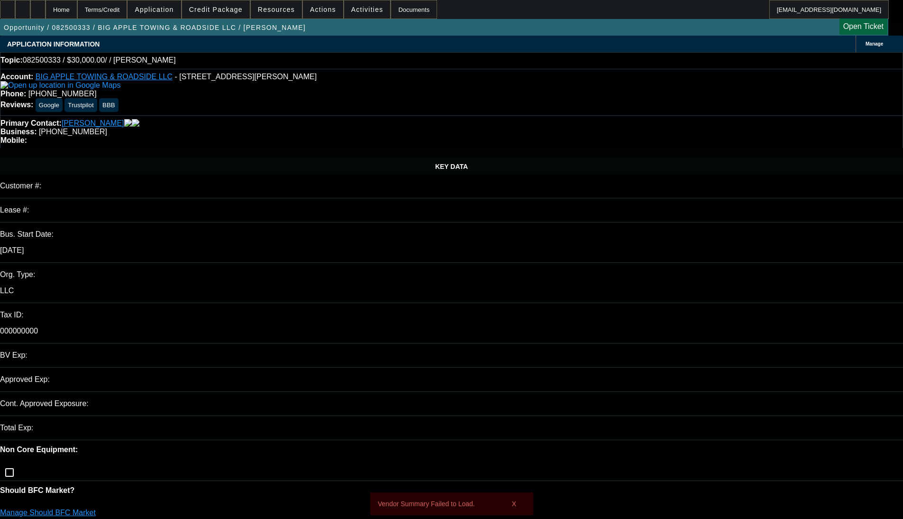
select select "0"
select select "2"
select select "0.1"
select select "4"
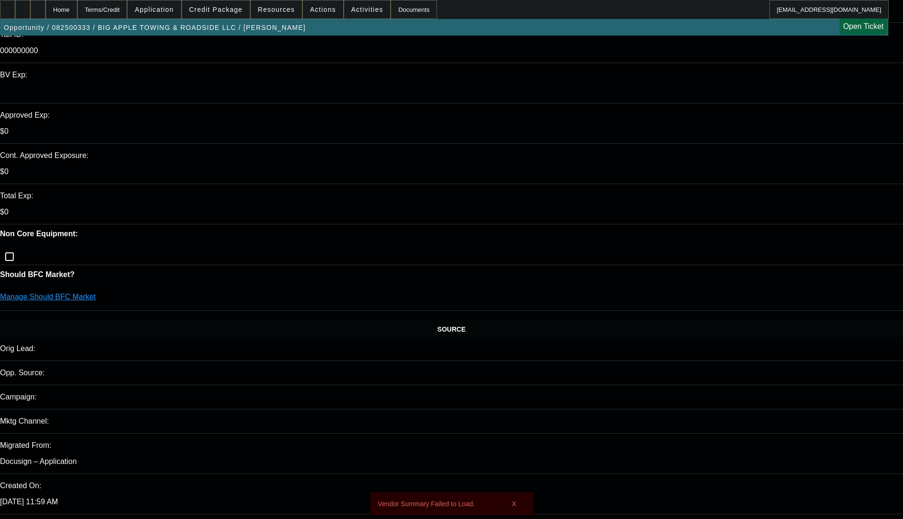
scroll to position [280, 0]
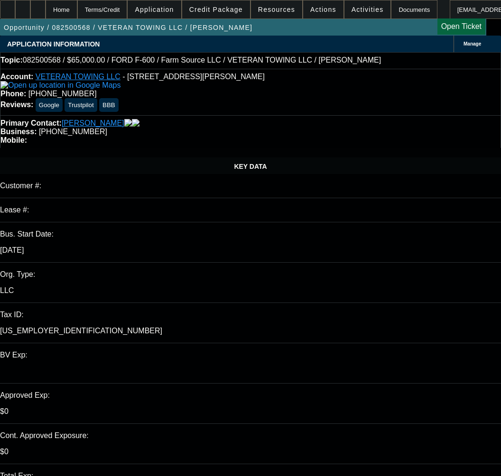
select select "0"
select select "6"
select select "0"
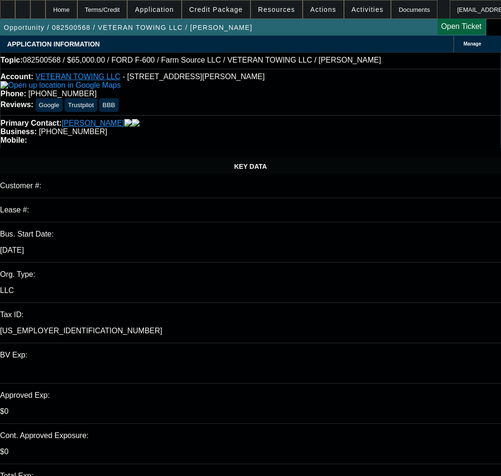
select select "0"
select select "6"
select select "0"
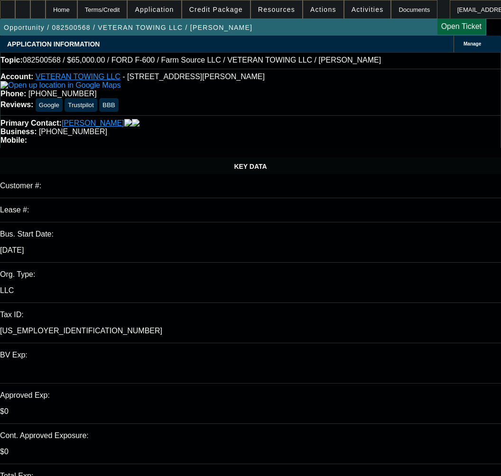
select select "0"
select select "6"
select select "0"
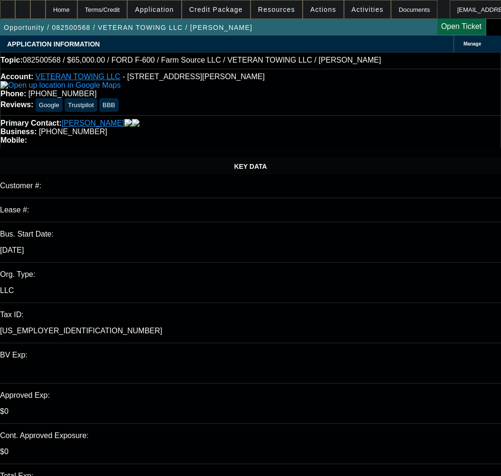
select select "6"
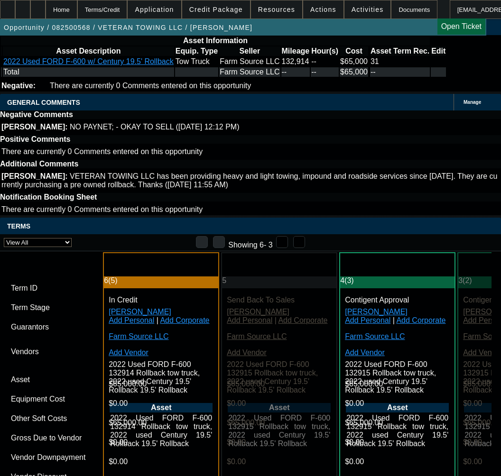
scroll to position [2180, 0]
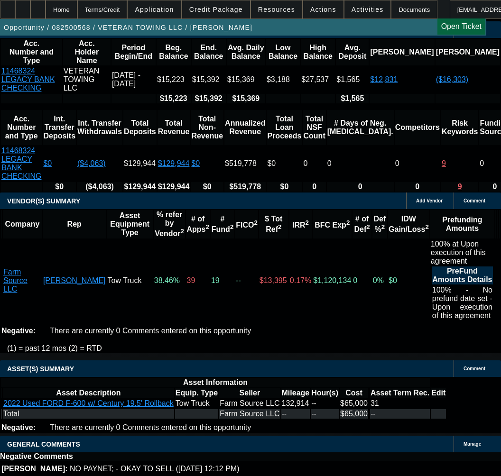
scroll to position [1849, 0]
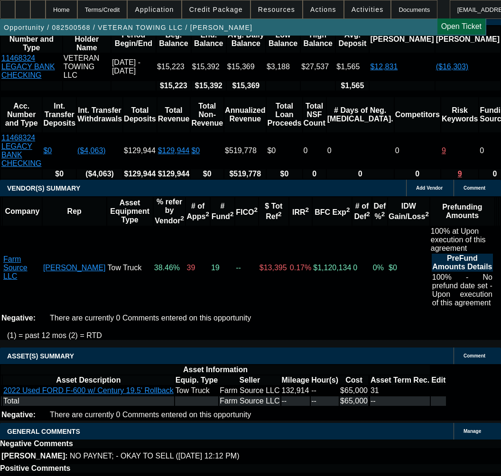
select select "9"
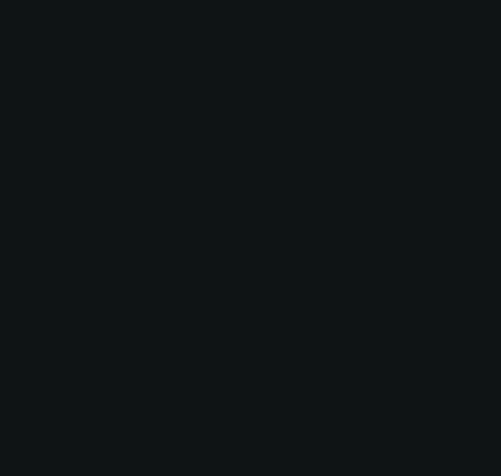
scroll to position [0, 0]
type input "[DATE]"
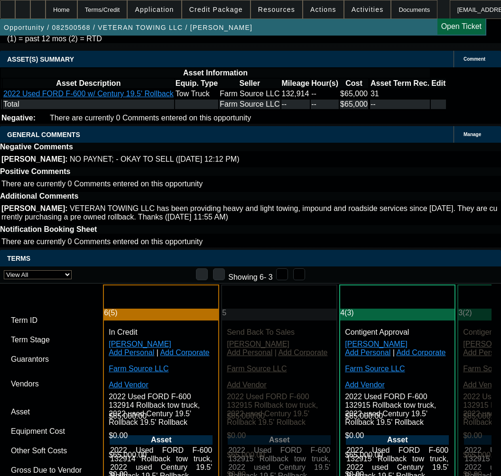
scroll to position [2180, 0]
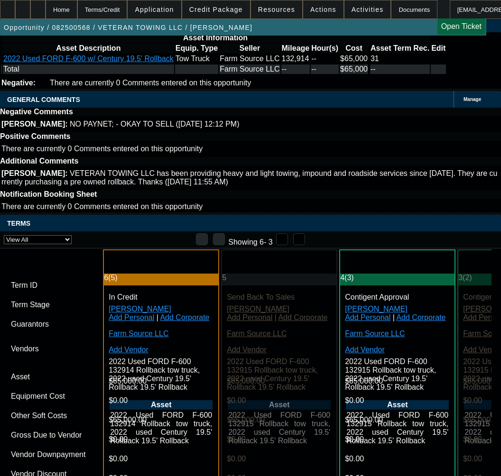
paste input "1052270"
type input "1052270"
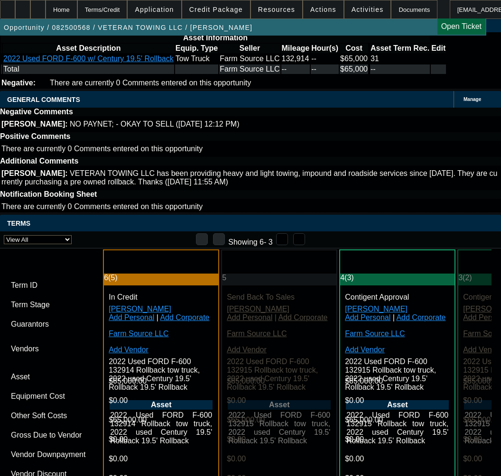
paste input "1052270"
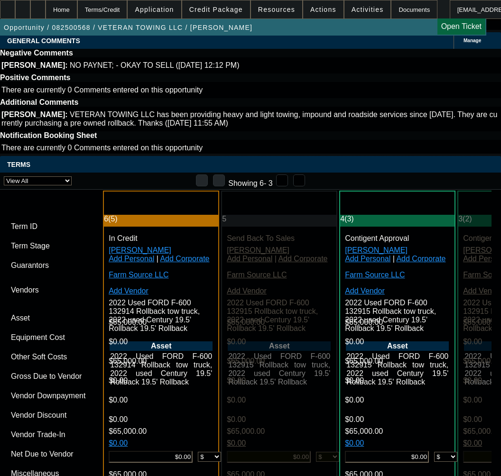
scroll to position [2465, 0]
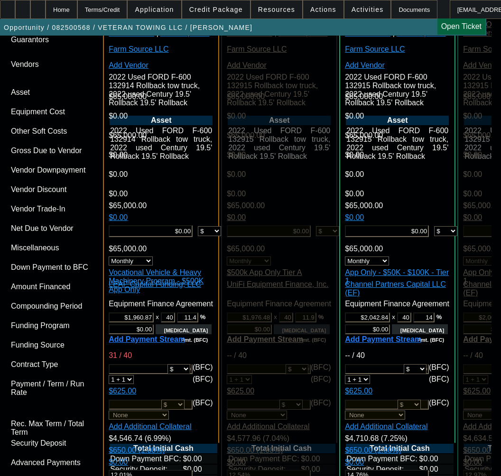
type input "1052270"
click at [326, 142] on span "Previous month" at bounding box center [326, 142] width 19 height 19
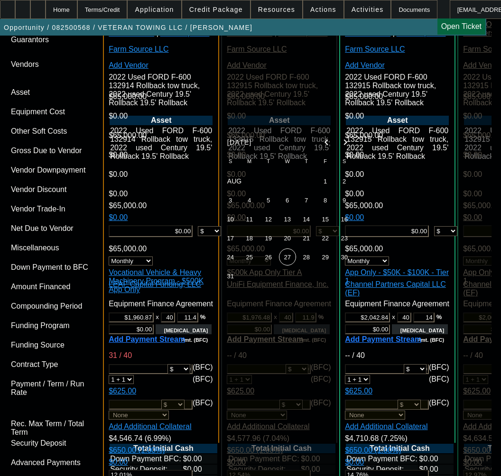
click at [228, 279] on span "31" at bounding box center [230, 275] width 17 height 17
type input "8/31/2025"
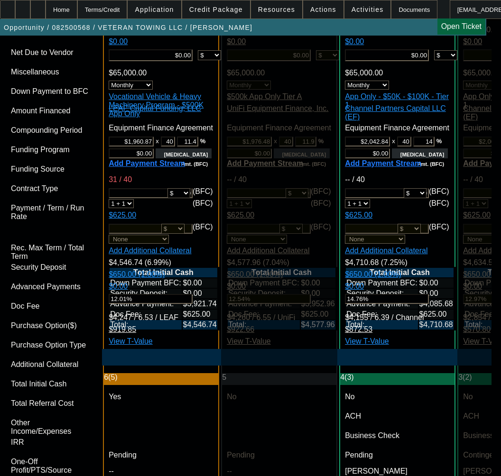
scroll to position [2702, 0]
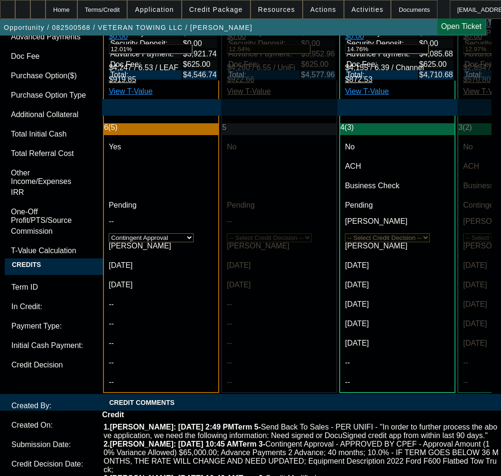
scroll to position [2891, 0]
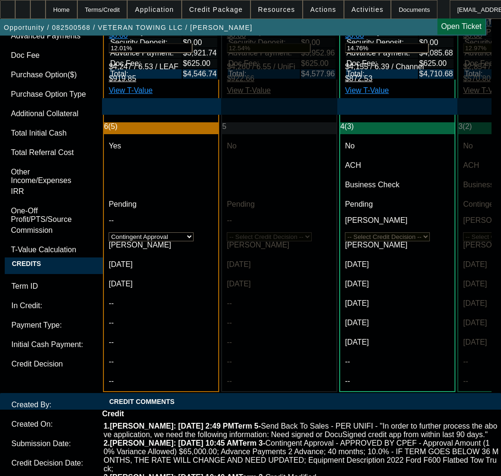
paste textarea "Cost of Equipment: $65,000.00 Term 48"
paste textarea "Equipment Description: FORD F600, Century Rollback"
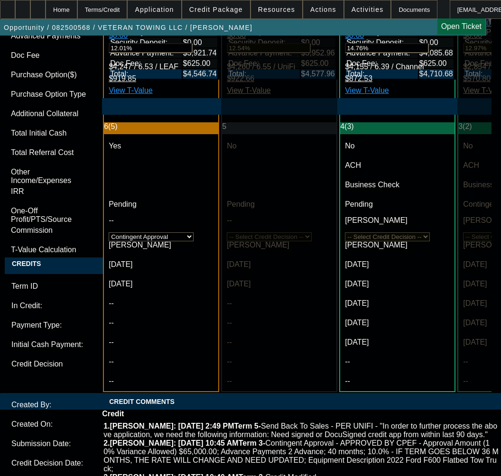
paste textarea "Equipment Location: 10377 N 2400Rd, Weatherford, OK 73096"
type textarea "APPROVED BY LEAF - Cost of Equipment: $65,000.00; Term 40; Equipment Descriptio…"
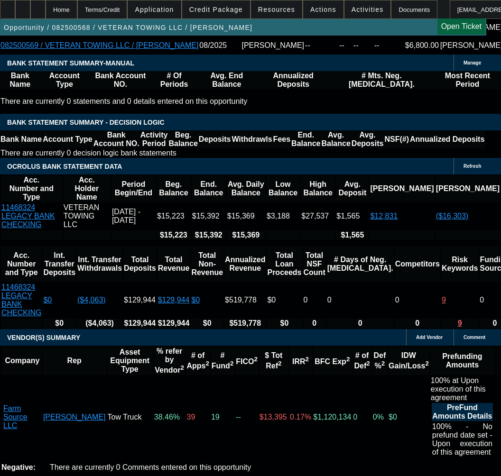
scroll to position [1706, 0]
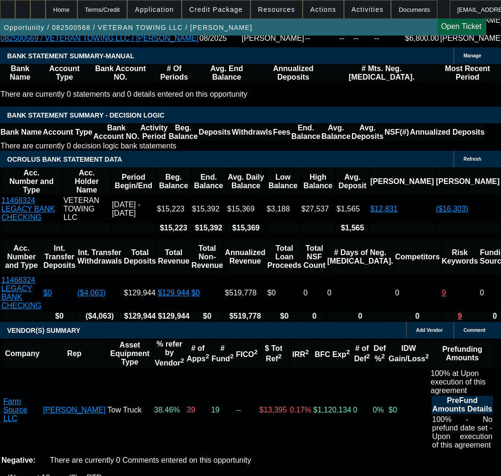
drag, startPoint x: 196, startPoint y: 359, endPoint x: 198, endPoint y: 367, distance: 8.3
select select "3"
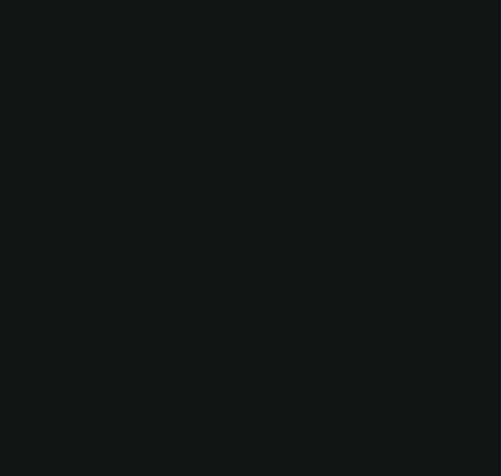
scroll to position [0, 0]
type input "11/25/2025"
type input "9/26/2025"
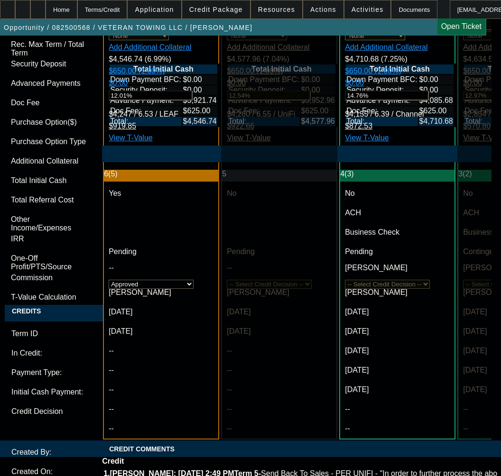
paste textarea "APPROVED BY LEAF - Cost of Equipment: $65,000.00; Term 40; Equipment Descriptio…"
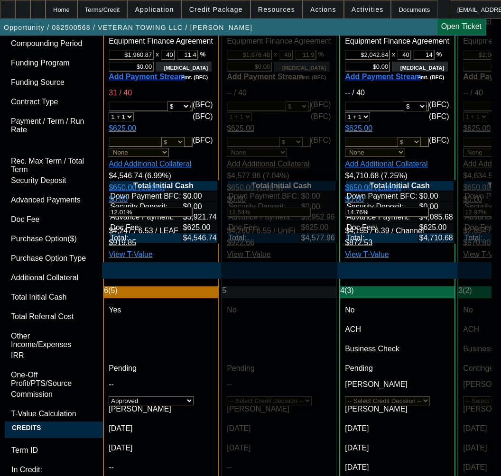
scroll to position [2512, 0]
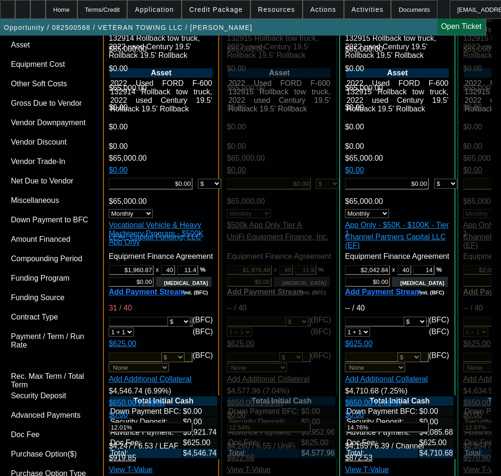
type textarea "APPROVED BY LEAF - Cost of Equipment: $65,000.00; Term 40; Equipment Descriptio…"
click at [322, 289] on span "Previous month" at bounding box center [326, 289] width 19 height 19
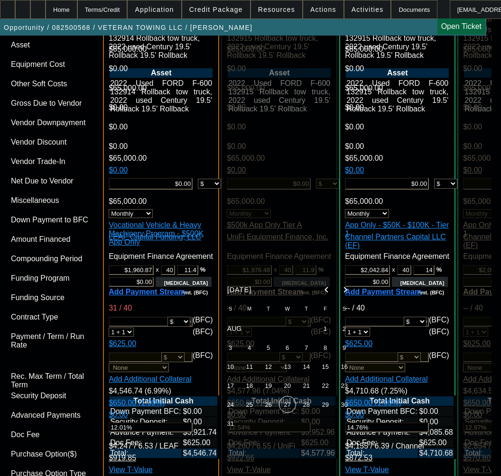
click at [222, 431] on span "31" at bounding box center [230, 423] width 17 height 17
type input "8/31/2025"
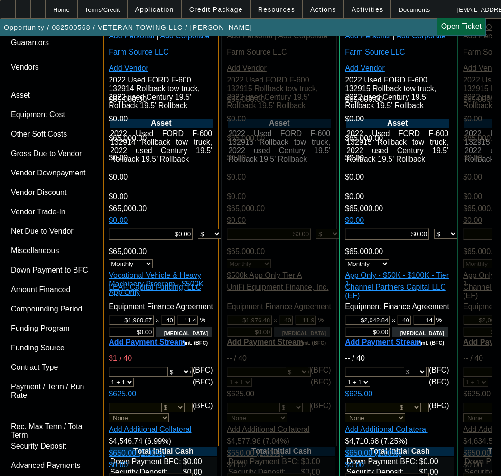
scroll to position [2228, 0]
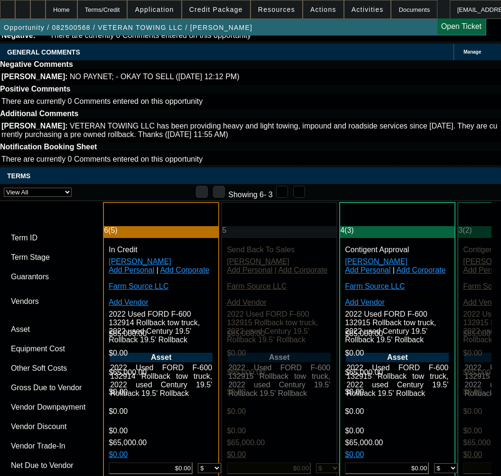
paste input "1052270"
type input "1052270"
paste input "1052270"
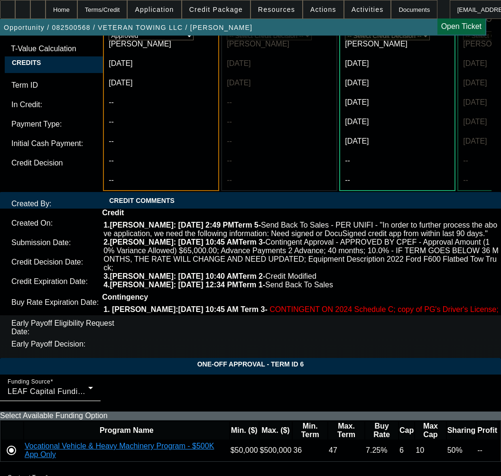
scroll to position [3099, 0]
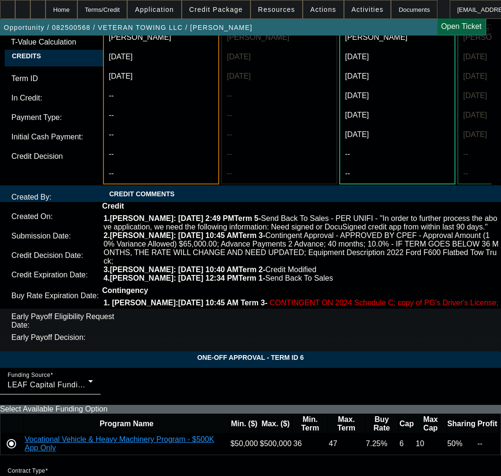
type input "1052270"
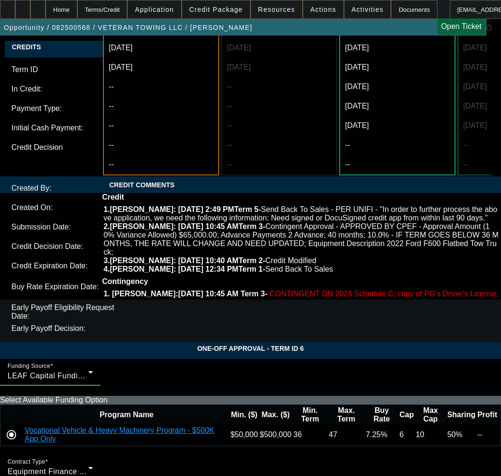
scroll to position [3115, 0]
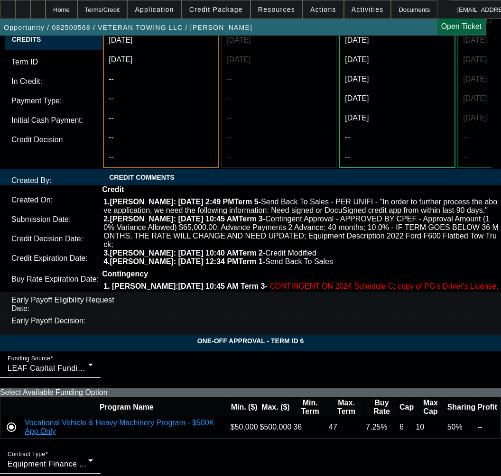
type input "04:05"
type input "04:12"
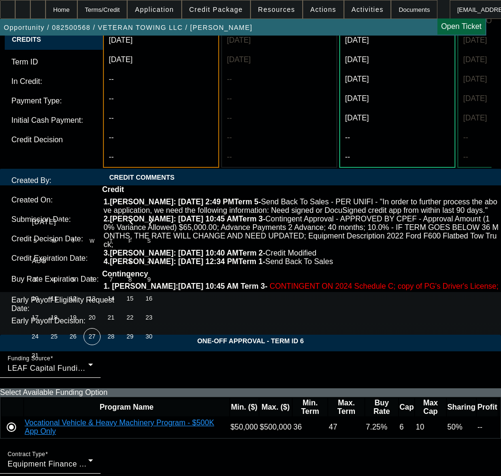
drag, startPoint x: 72, startPoint y: 341, endPoint x: 79, endPoint y: 340, distance: 7.2
click at [73, 341] on span "26" at bounding box center [72, 336] width 17 height 17
type input "8/26/2025"
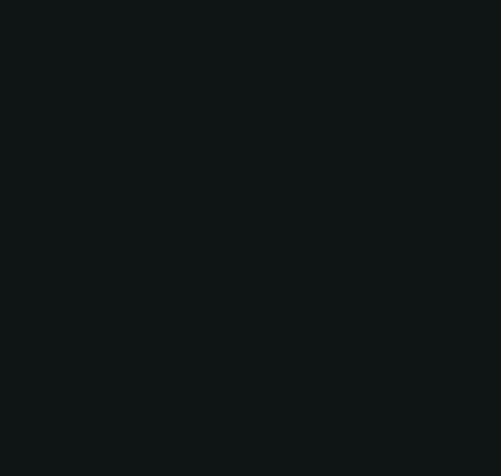
select select "0"
select select "6"
select select "0"
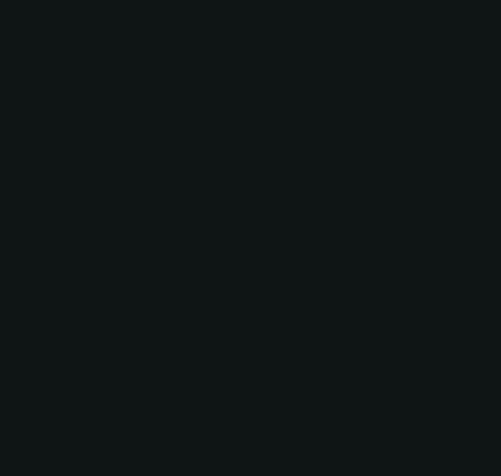
select select "0"
select select "6"
select select "0"
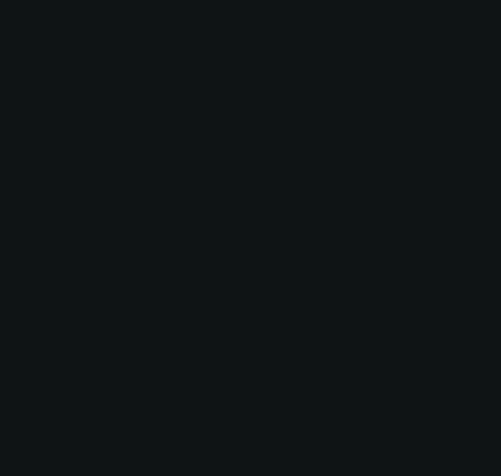
select select "0"
select select "6"
select select "0"
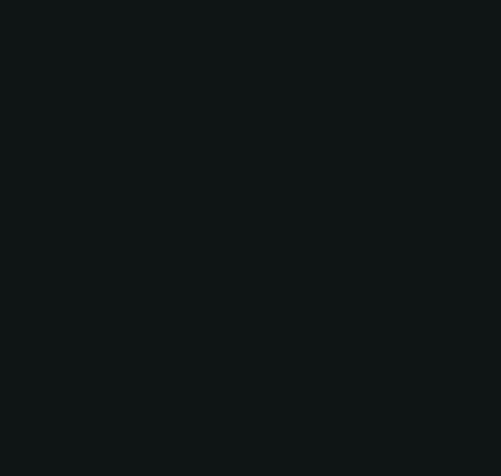
select select "6"
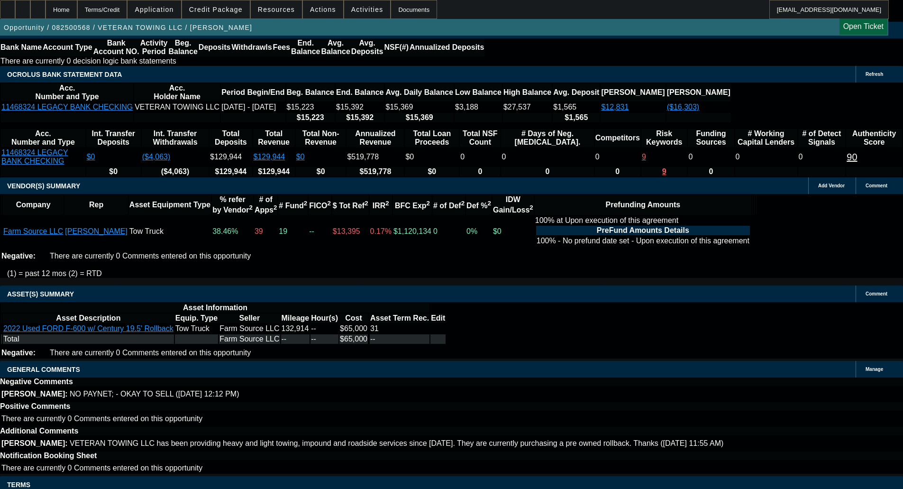
scroll to position [1719, 0]
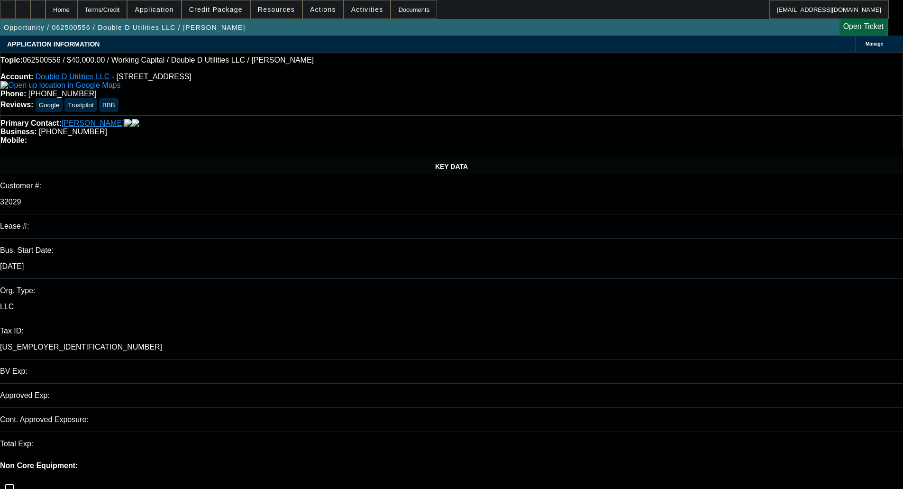
select select "0"
select select "2"
select select "0"
select select "6"
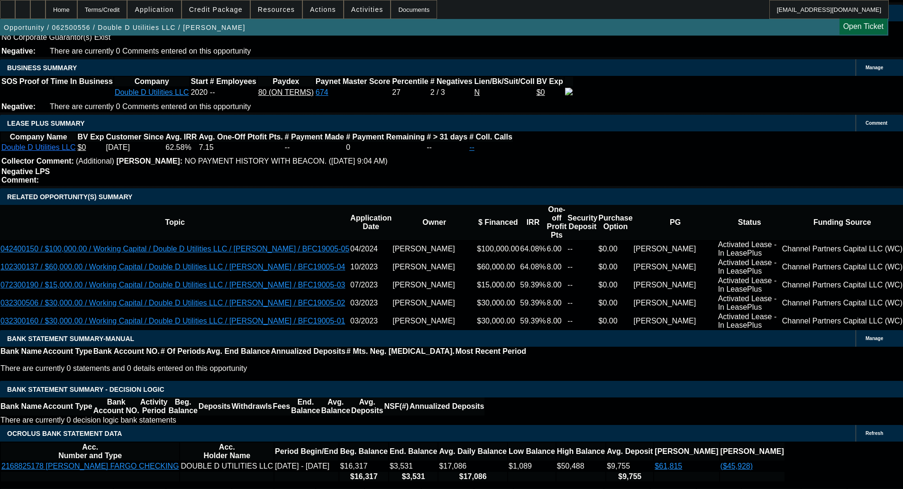
scroll to position [1774, 0]
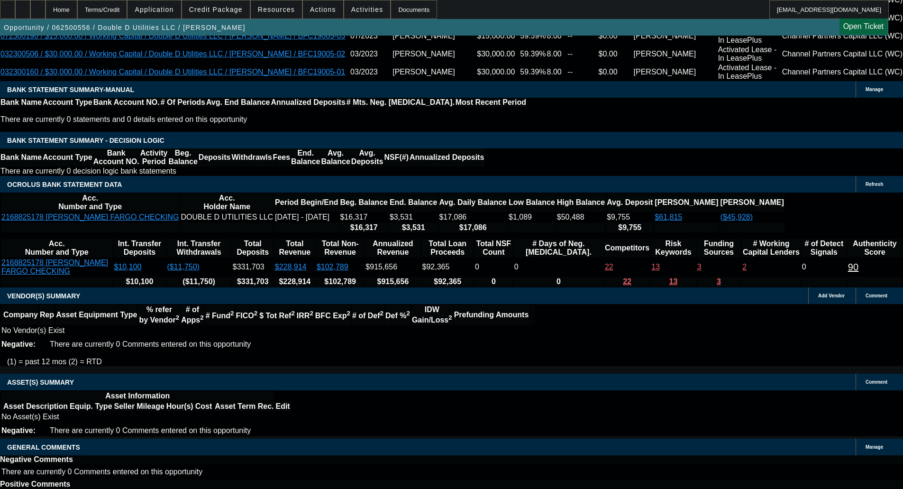
copy span "Credibly"
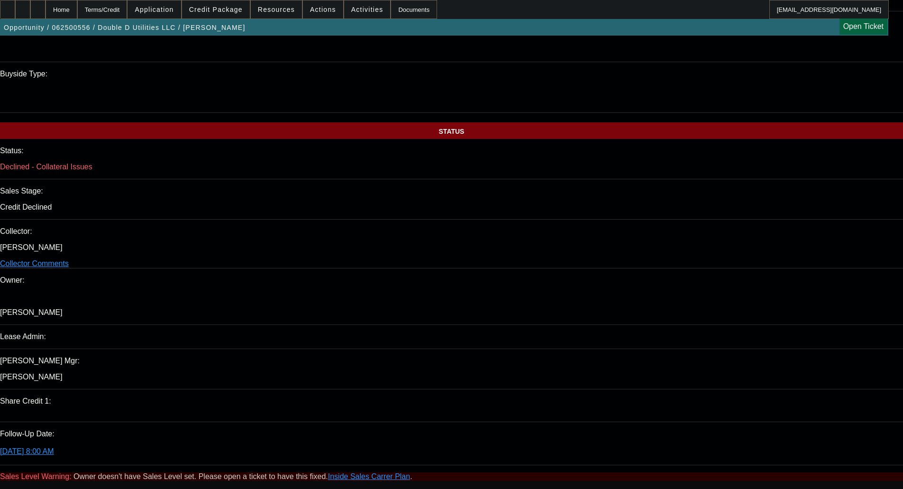
scroll to position [873, 0]
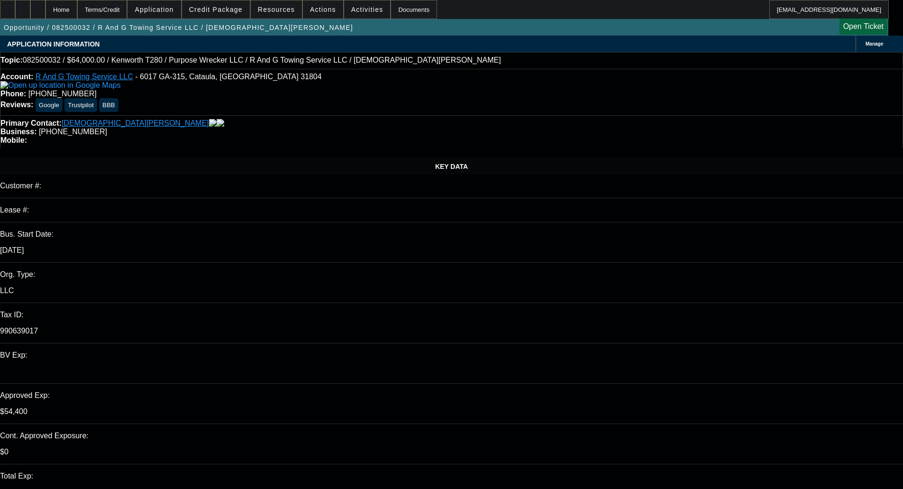
select select "0"
select select "3"
select select "0"
select select "6"
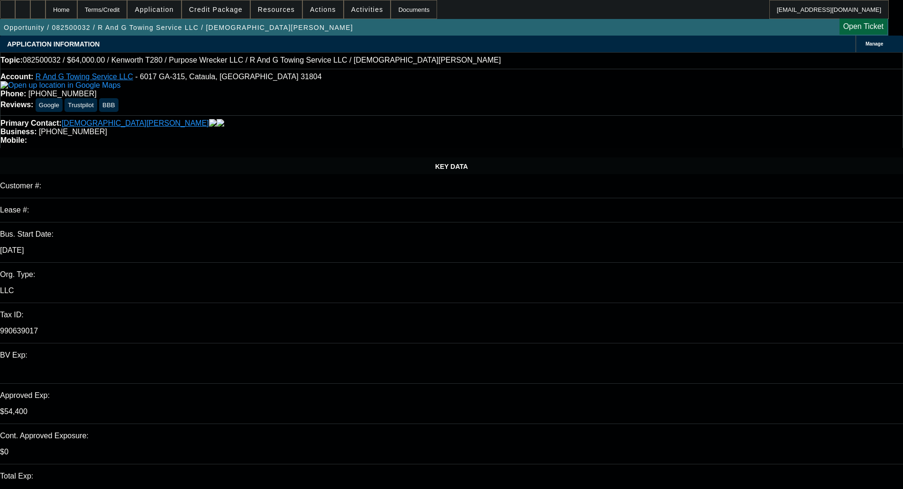
select select "0"
select select "3"
select select "0"
select select "6"
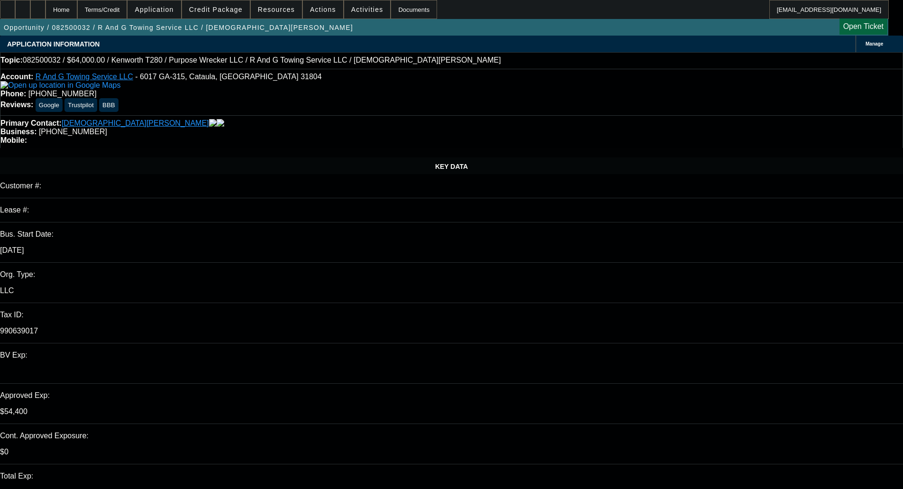
select select "0.15"
select select "2"
select select "0"
select select "6"
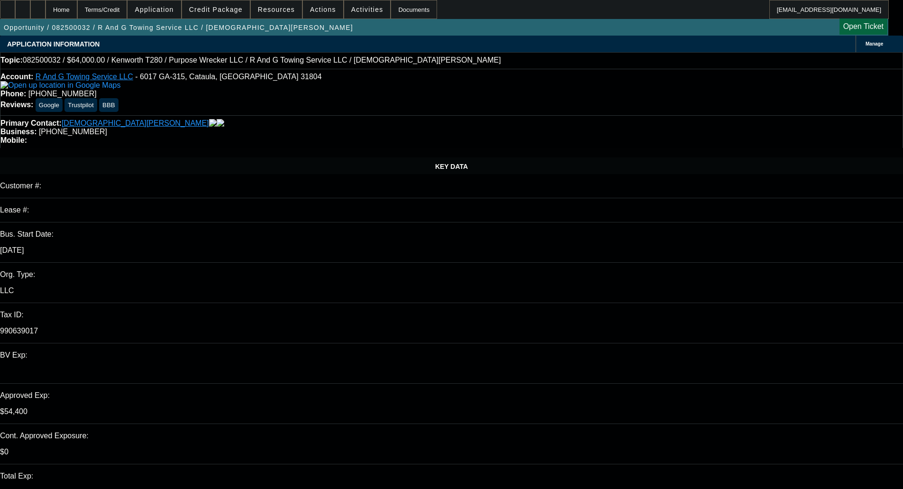
select select "0.15"
select select "2"
select select "0"
select select "6"
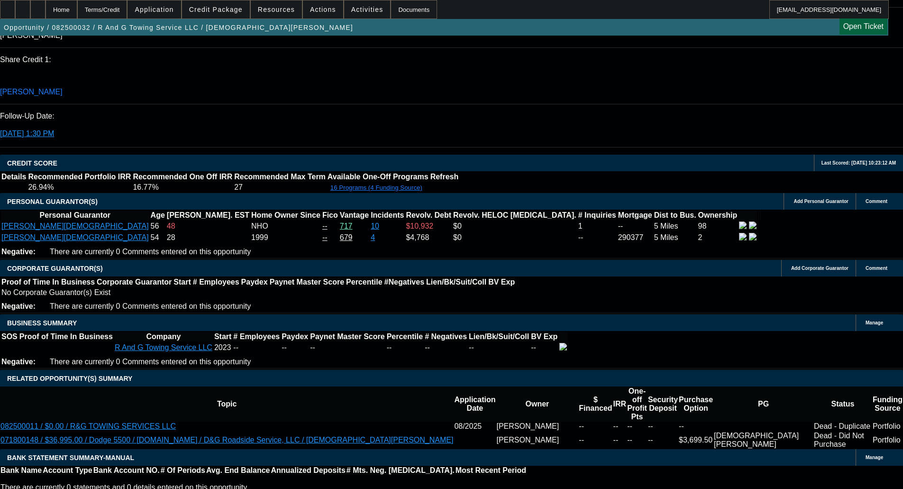
scroll to position [1255, 0]
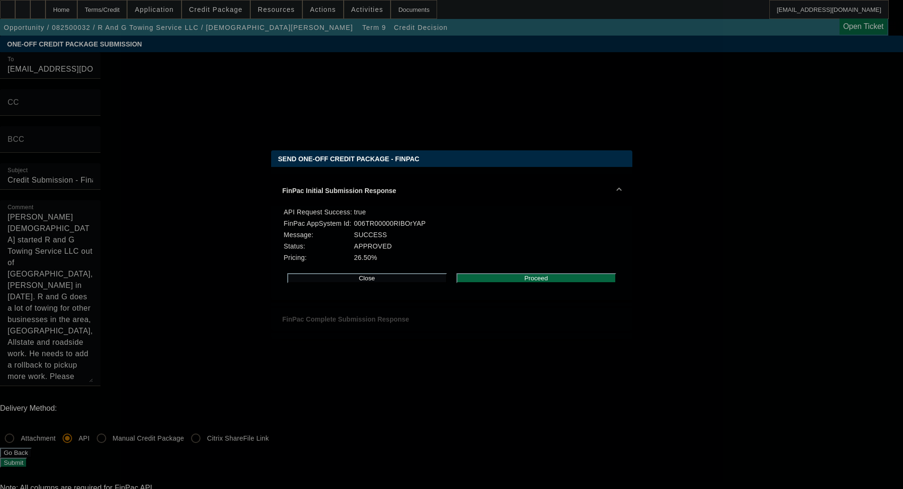
click at [539, 281] on button "Proceed" at bounding box center [536, 278] width 160 height 10
